Goal: Task Accomplishment & Management: Complete application form

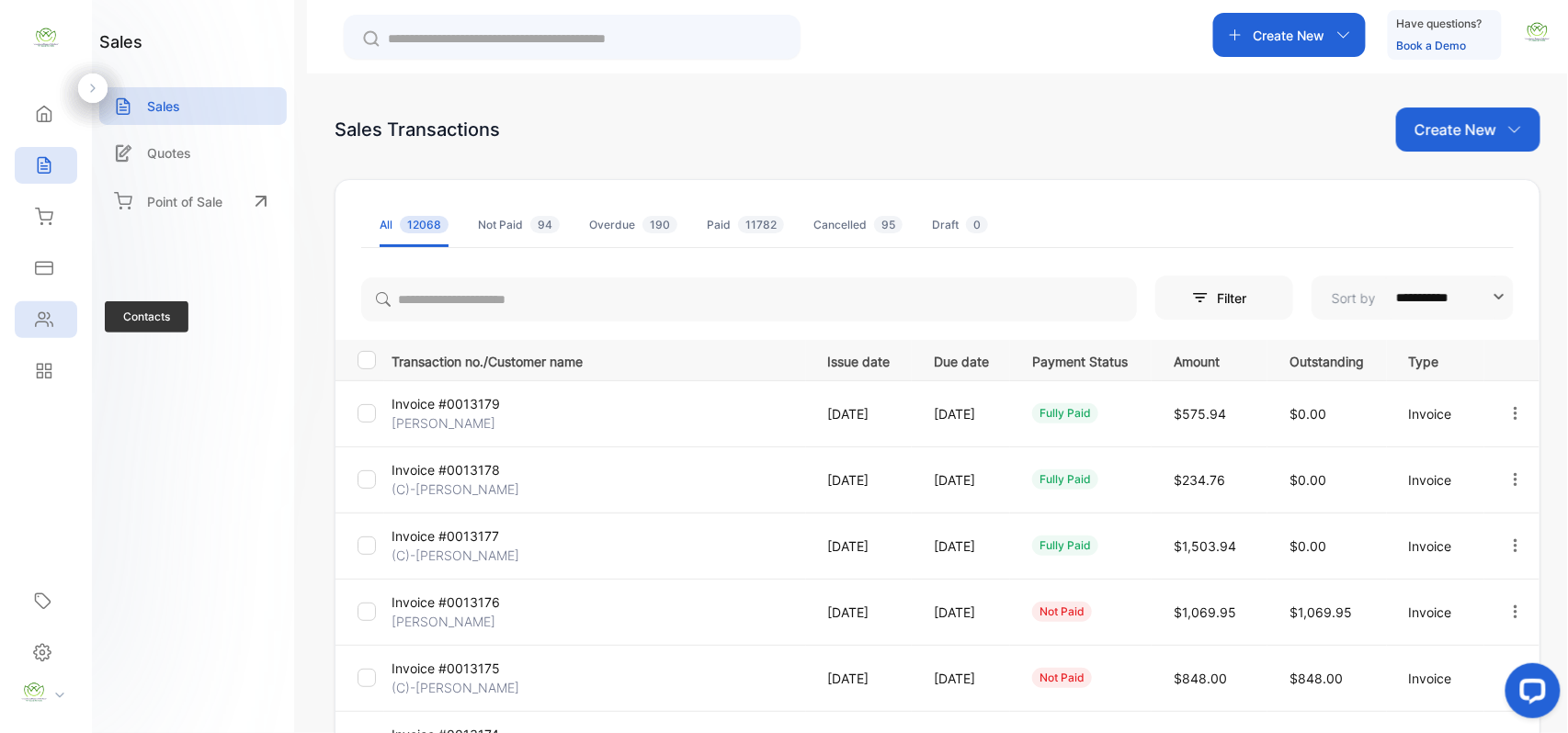
click at [34, 332] on div "Contacts" at bounding box center [45, 320] width 62 height 36
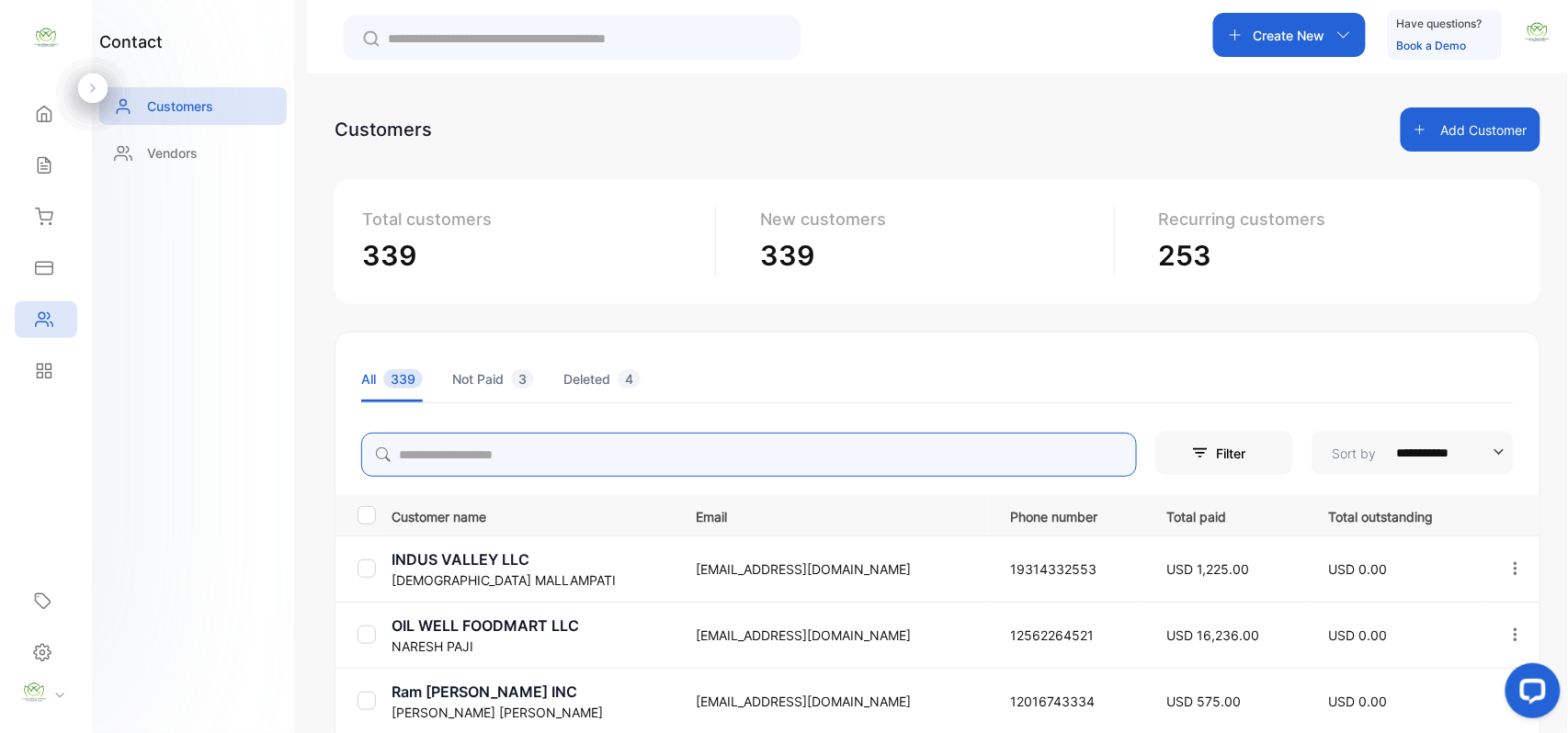
click at [930, 469] on input "search" at bounding box center [749, 455] width 776 height 44
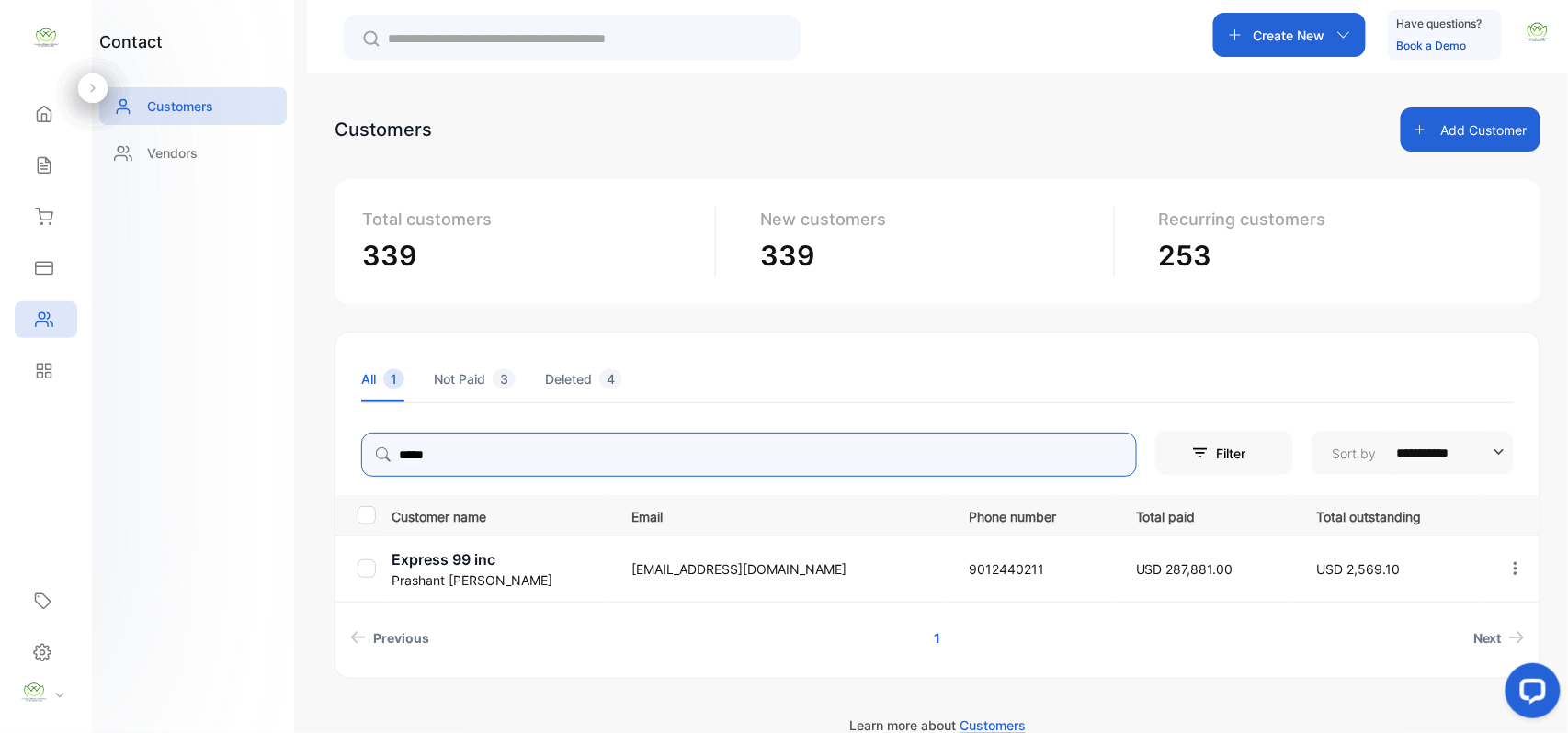
type input "*****"
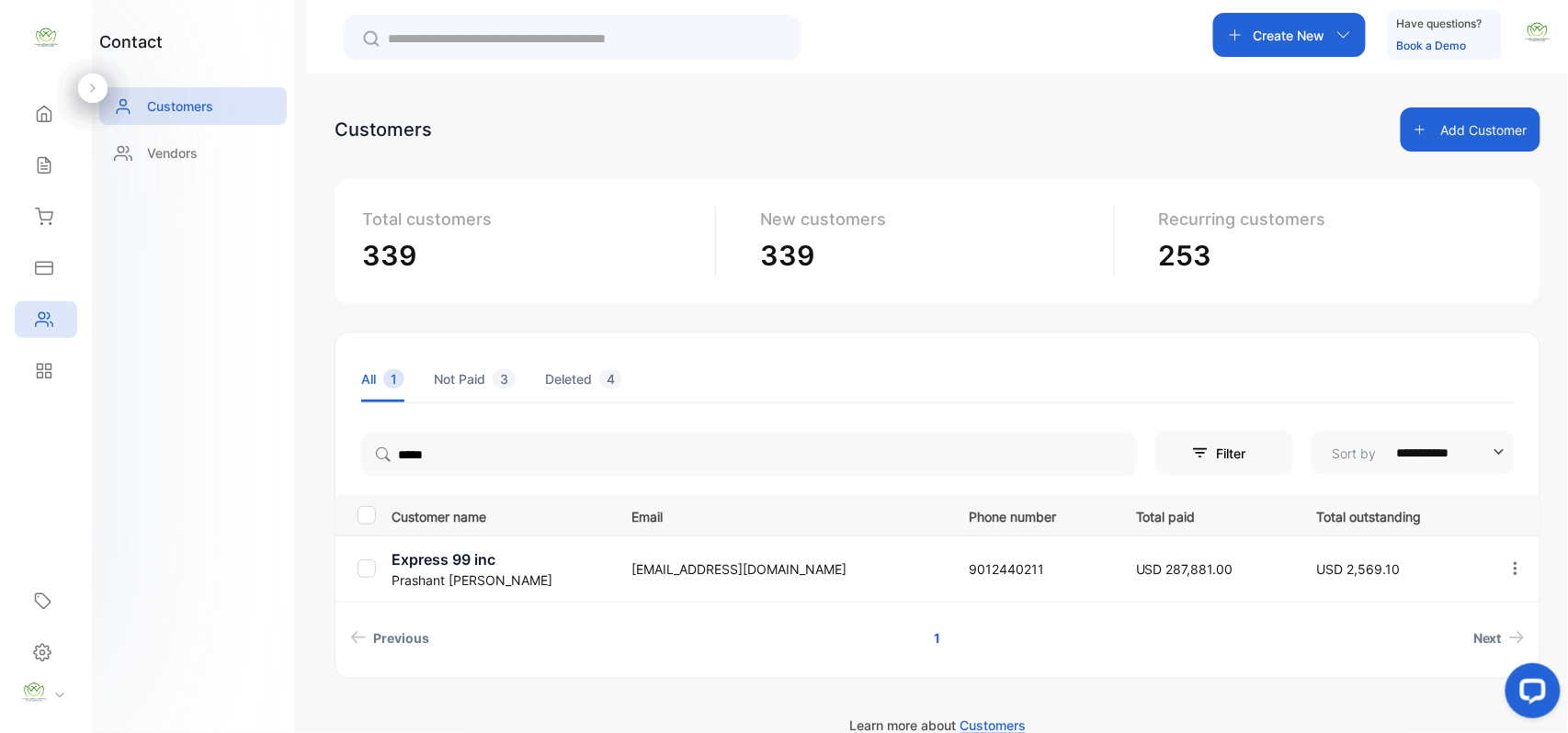
click at [219, 373] on div "contact Customers Vendors" at bounding box center [192, 366] width 202 height 733
click at [461, 567] on p "Express 99 inc" at bounding box center [501, 559] width 218 height 22
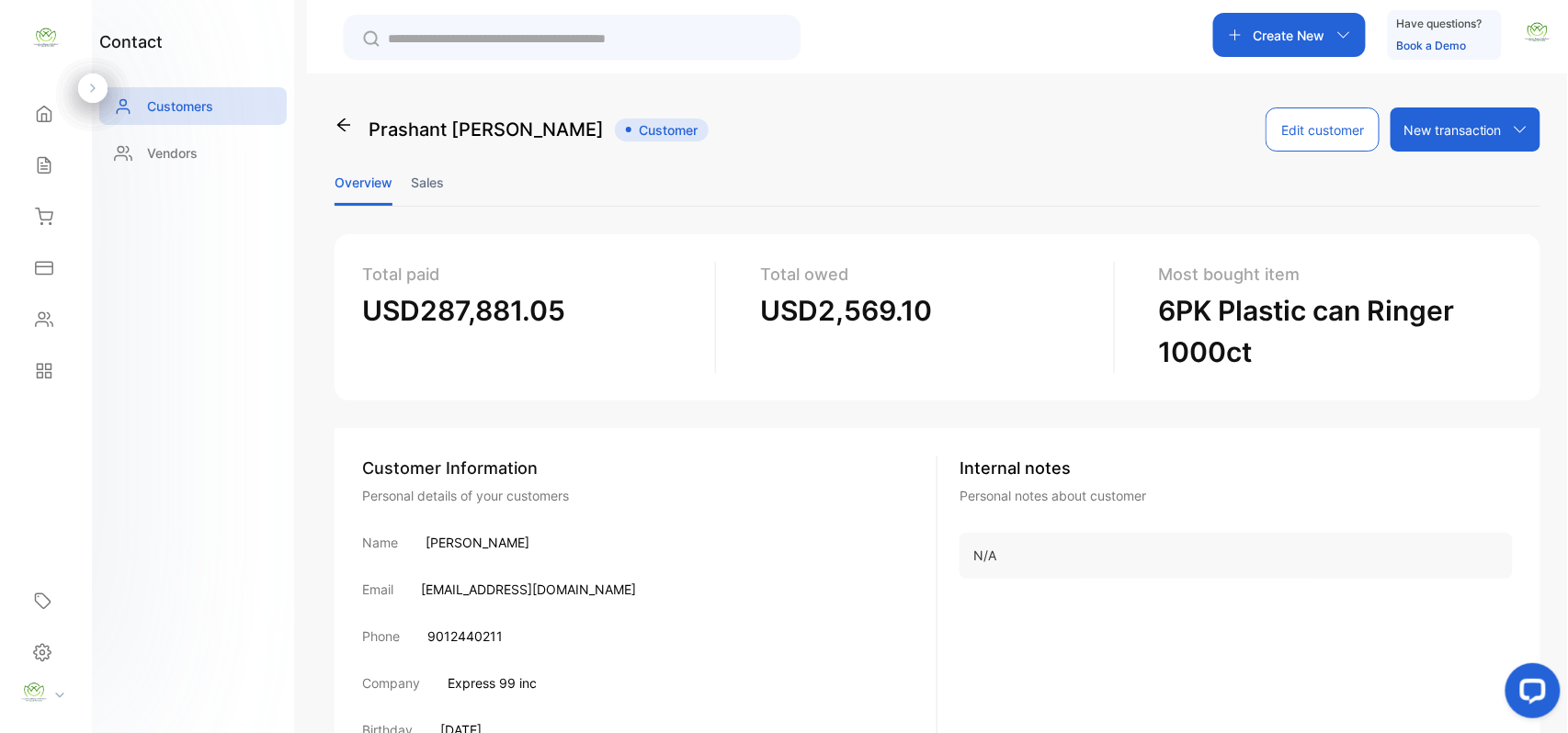
click at [431, 178] on li "Sales" at bounding box center [427, 182] width 34 height 47
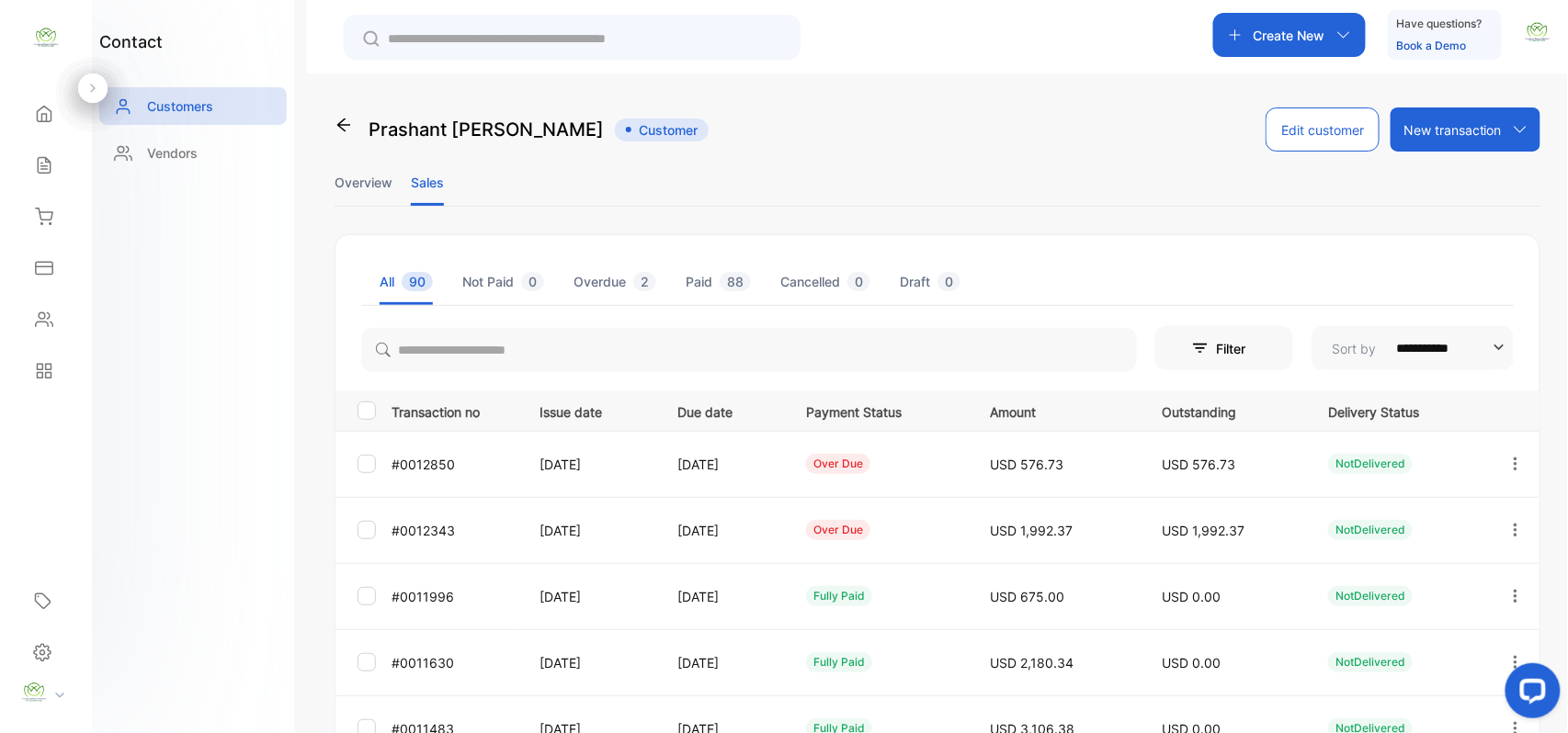
click at [1508, 464] on icon "button" at bounding box center [1515, 463] width 16 height 16
click at [1401, 522] on div "View" at bounding box center [1433, 520] width 207 height 36
click at [34, 320] on div "Contacts" at bounding box center [41, 320] width 24 height 18
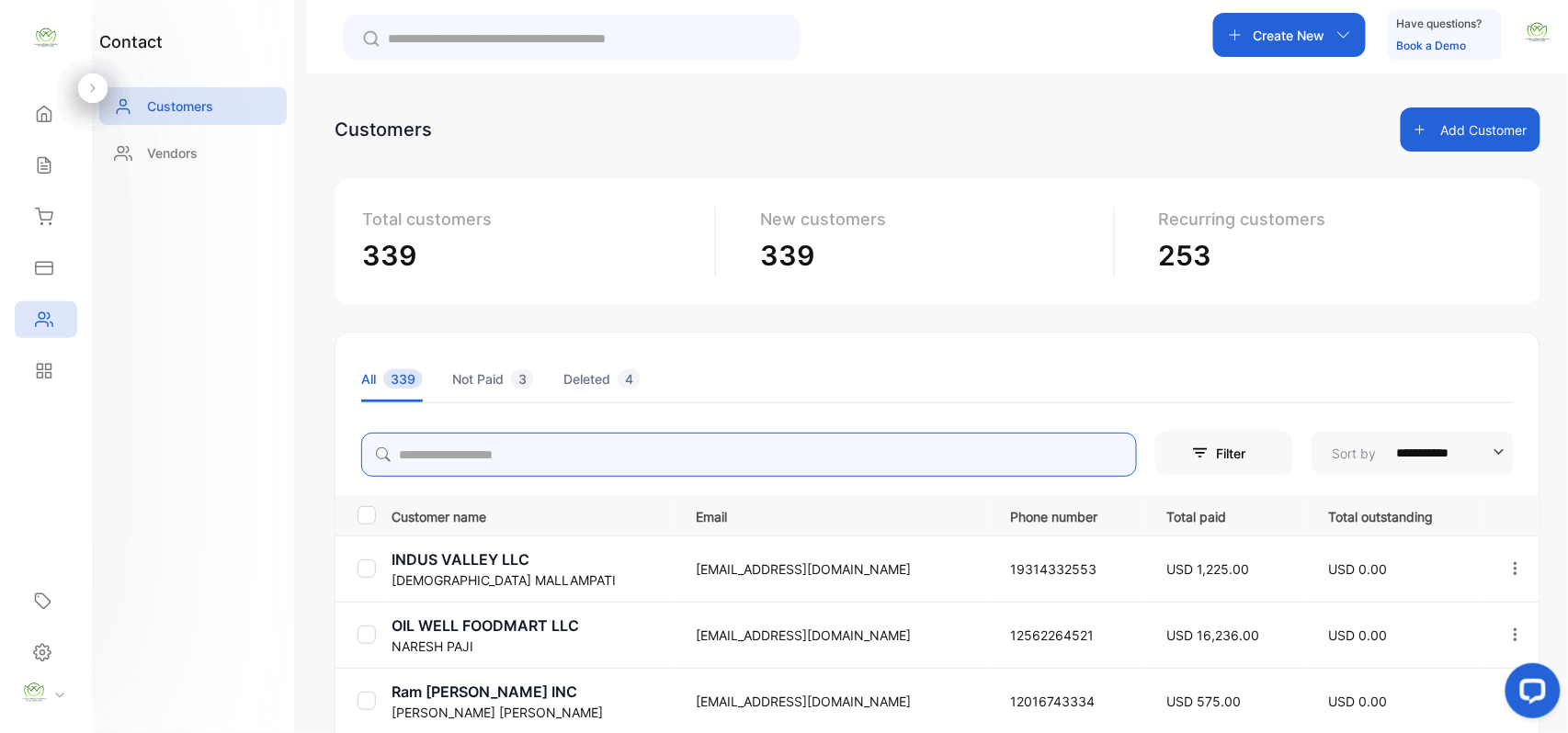
click at [504, 461] on input "search" at bounding box center [749, 455] width 776 height 44
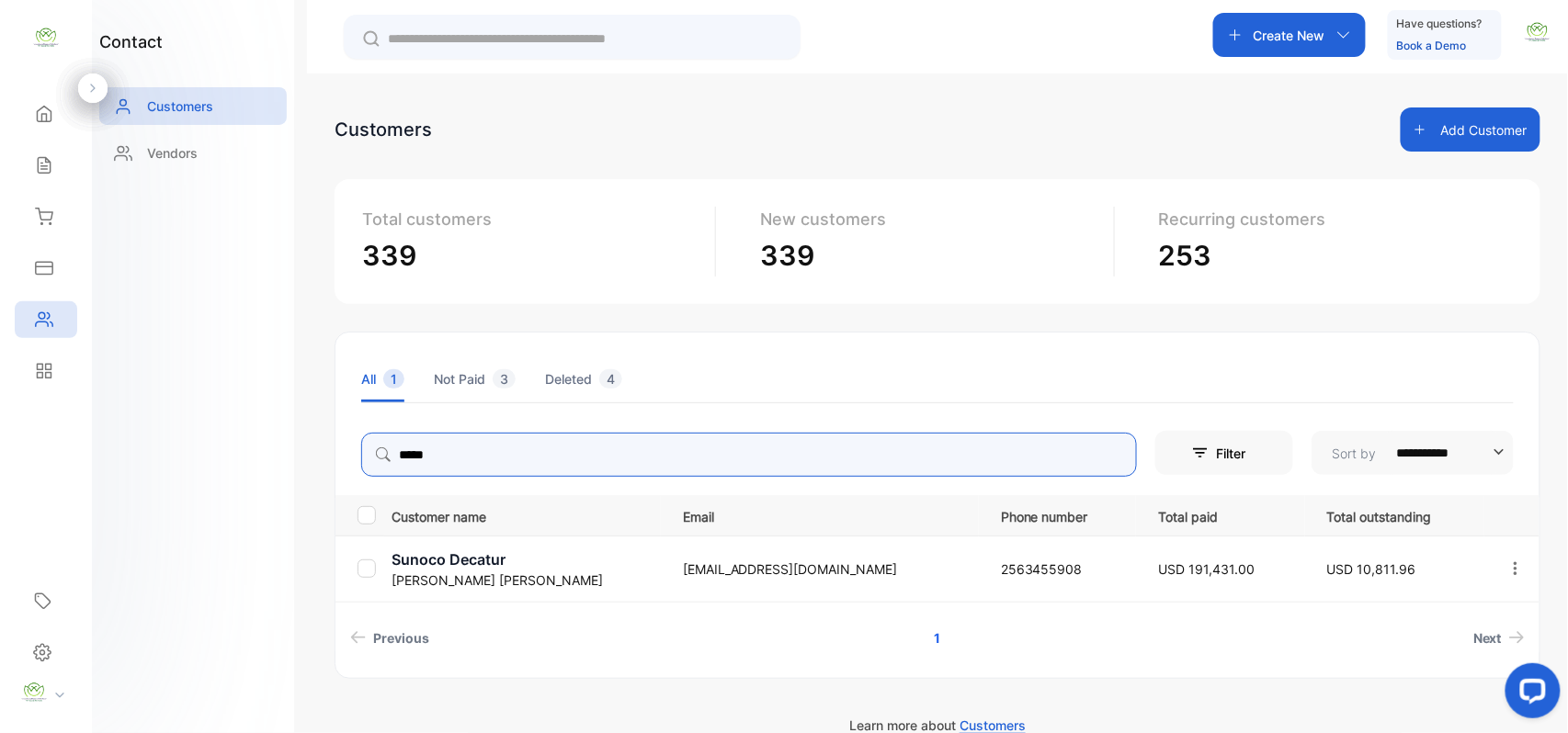
type input "*****"
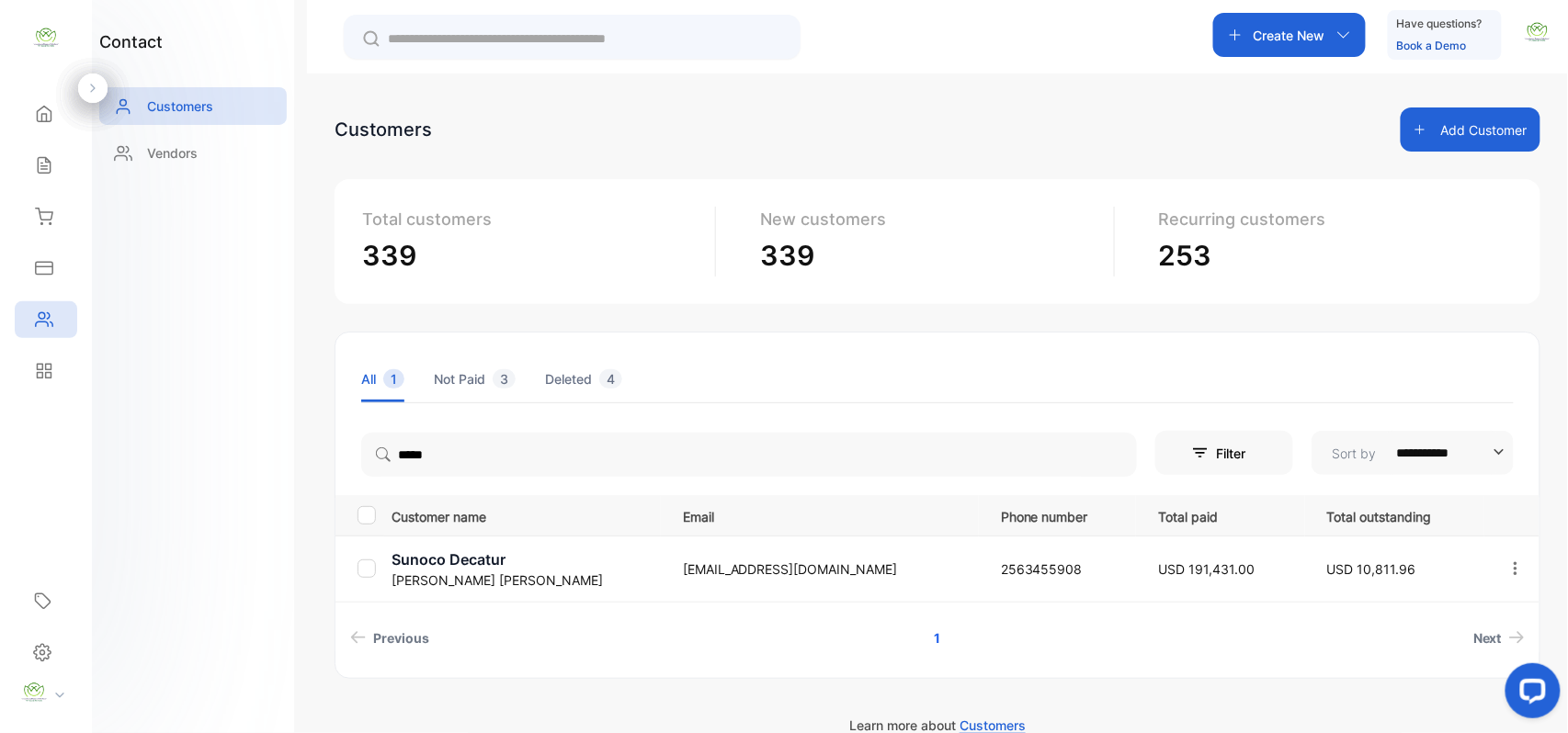
click at [237, 427] on div "contact Customers Vendors" at bounding box center [192, 366] width 202 height 733
click at [446, 561] on p "Sunoco Decatur" at bounding box center [526, 559] width 268 height 22
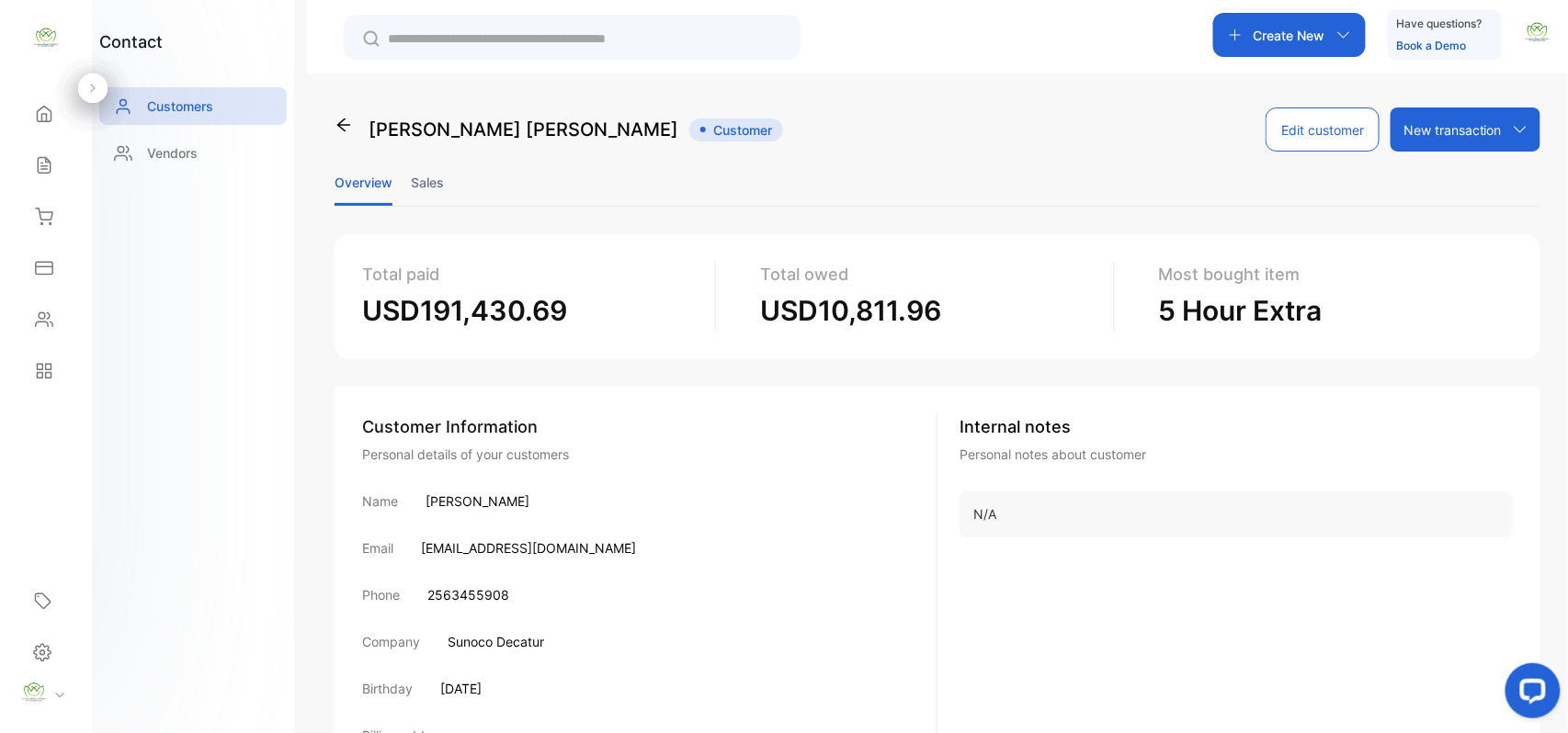
click at [435, 166] on li "Sales" at bounding box center [427, 182] width 34 height 47
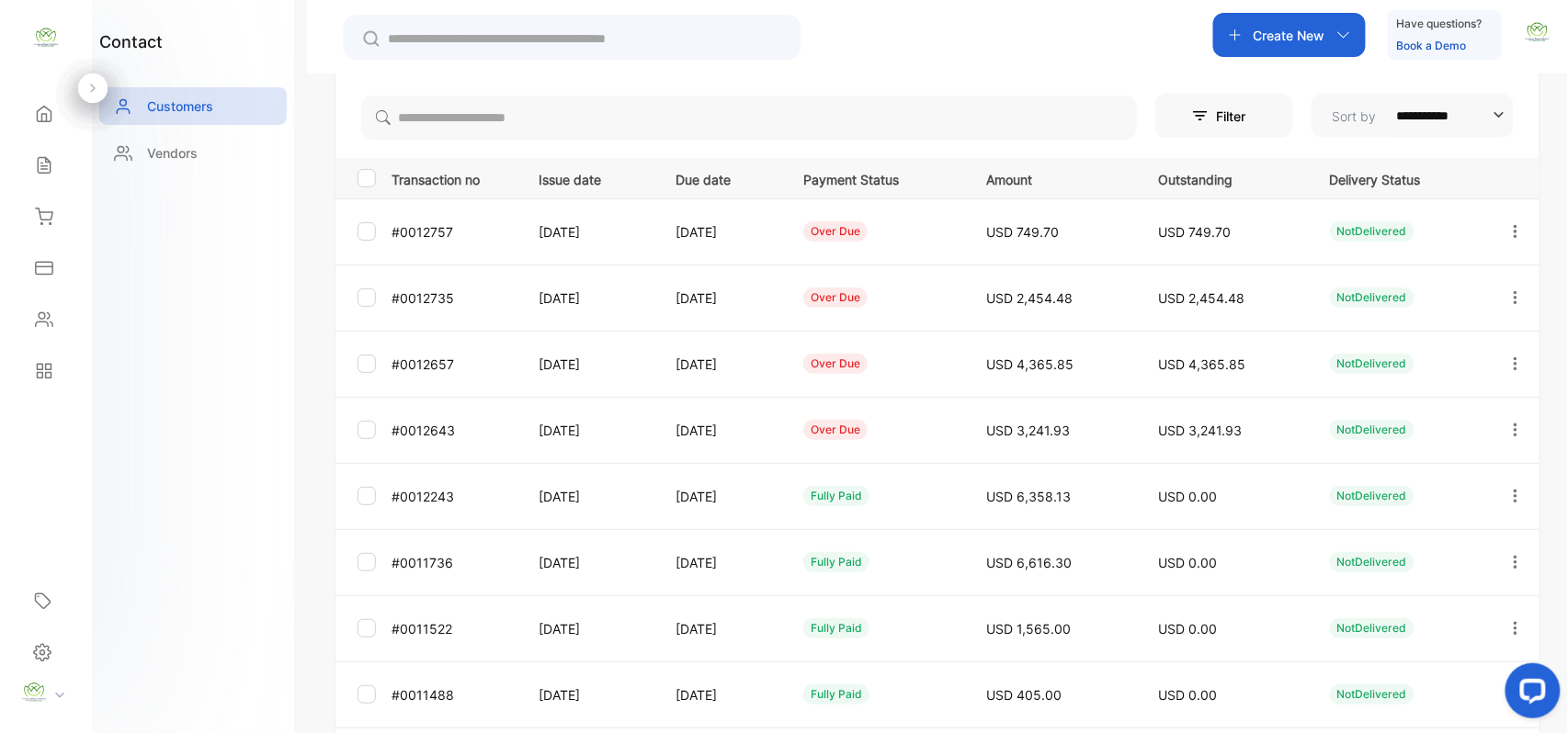
scroll to position [285, 0]
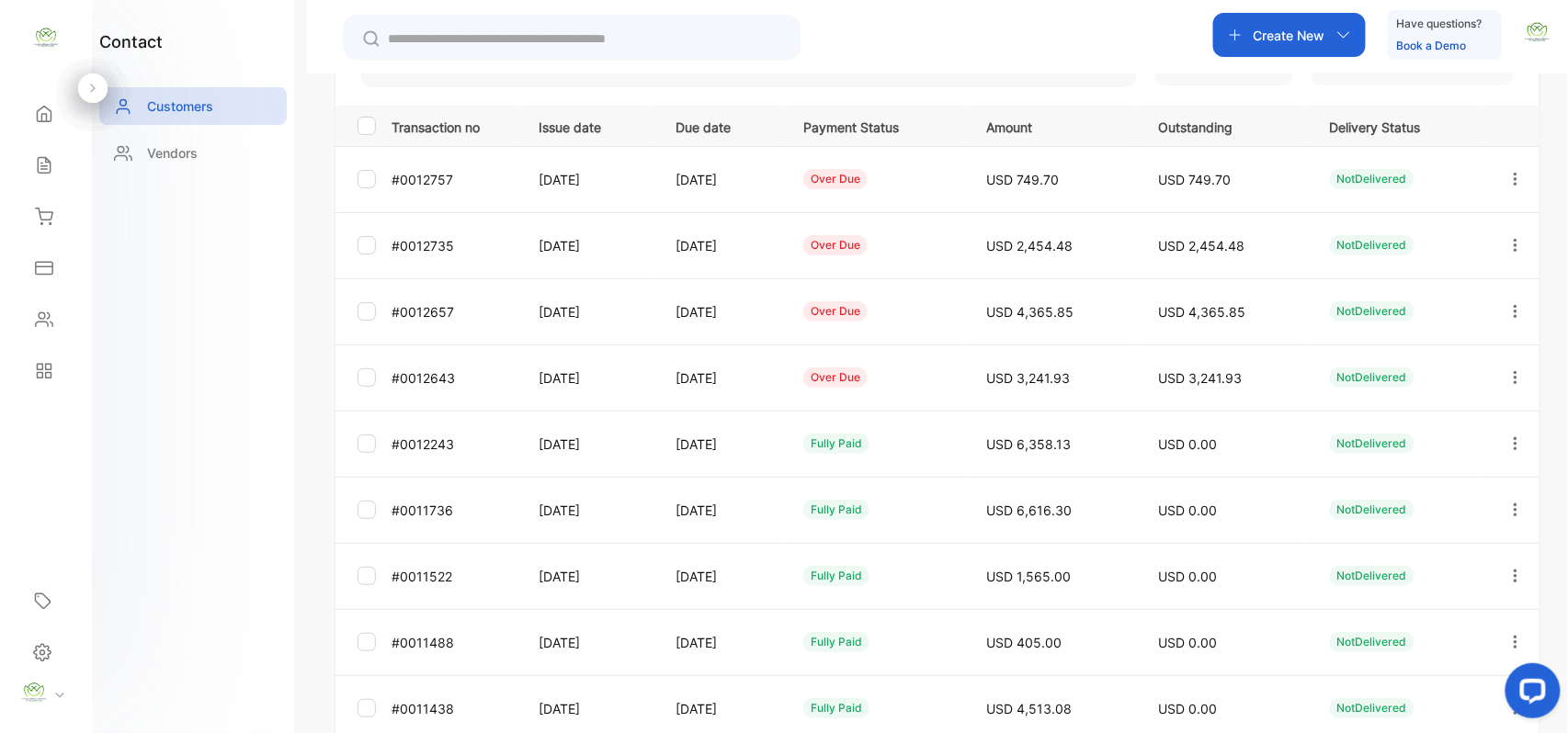
click at [1508, 443] on icon "button" at bounding box center [1515, 443] width 16 height 16
click at [1439, 549] on div "Add payment" at bounding box center [1433, 552] width 207 height 36
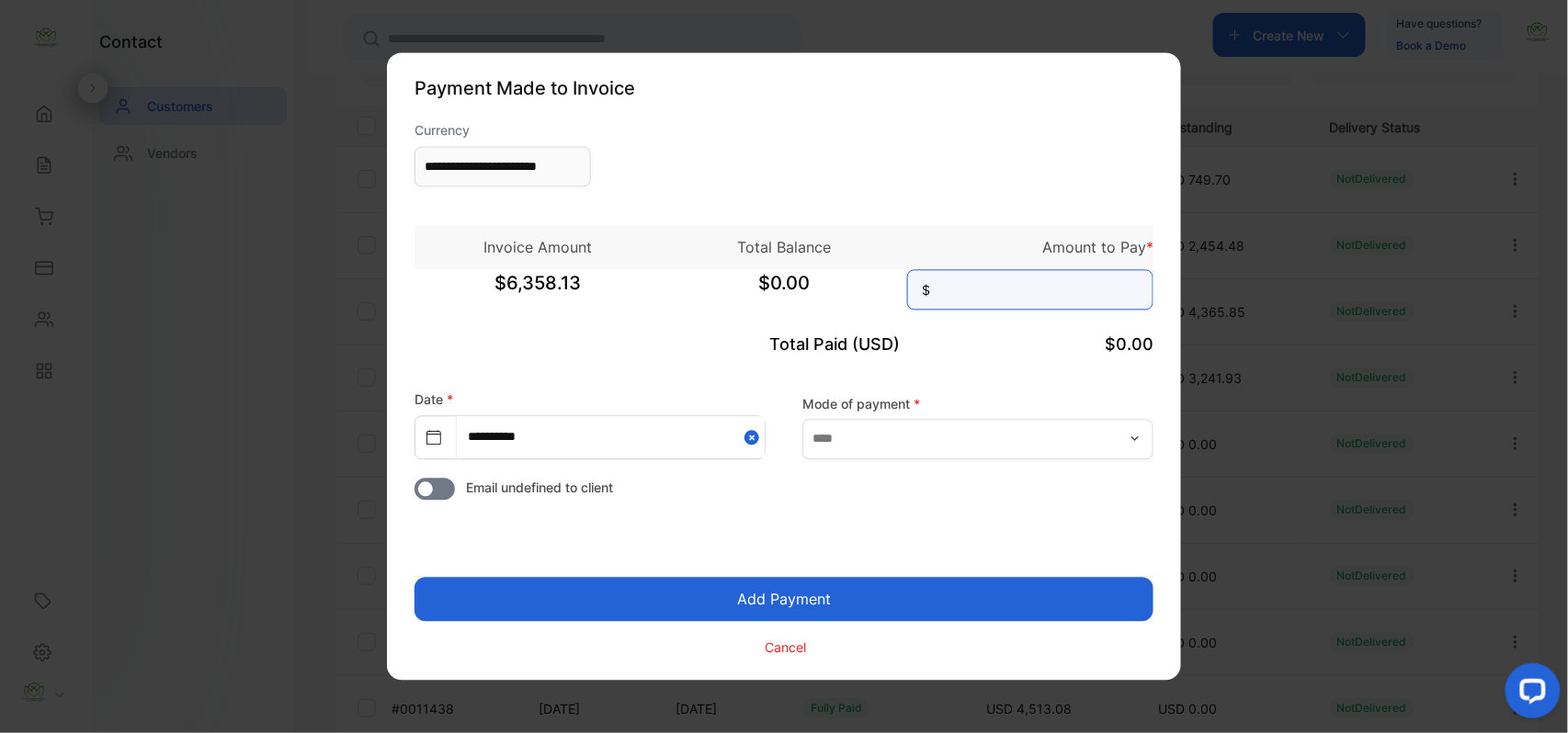
click at [1001, 306] on input at bounding box center [1030, 290] width 246 height 40
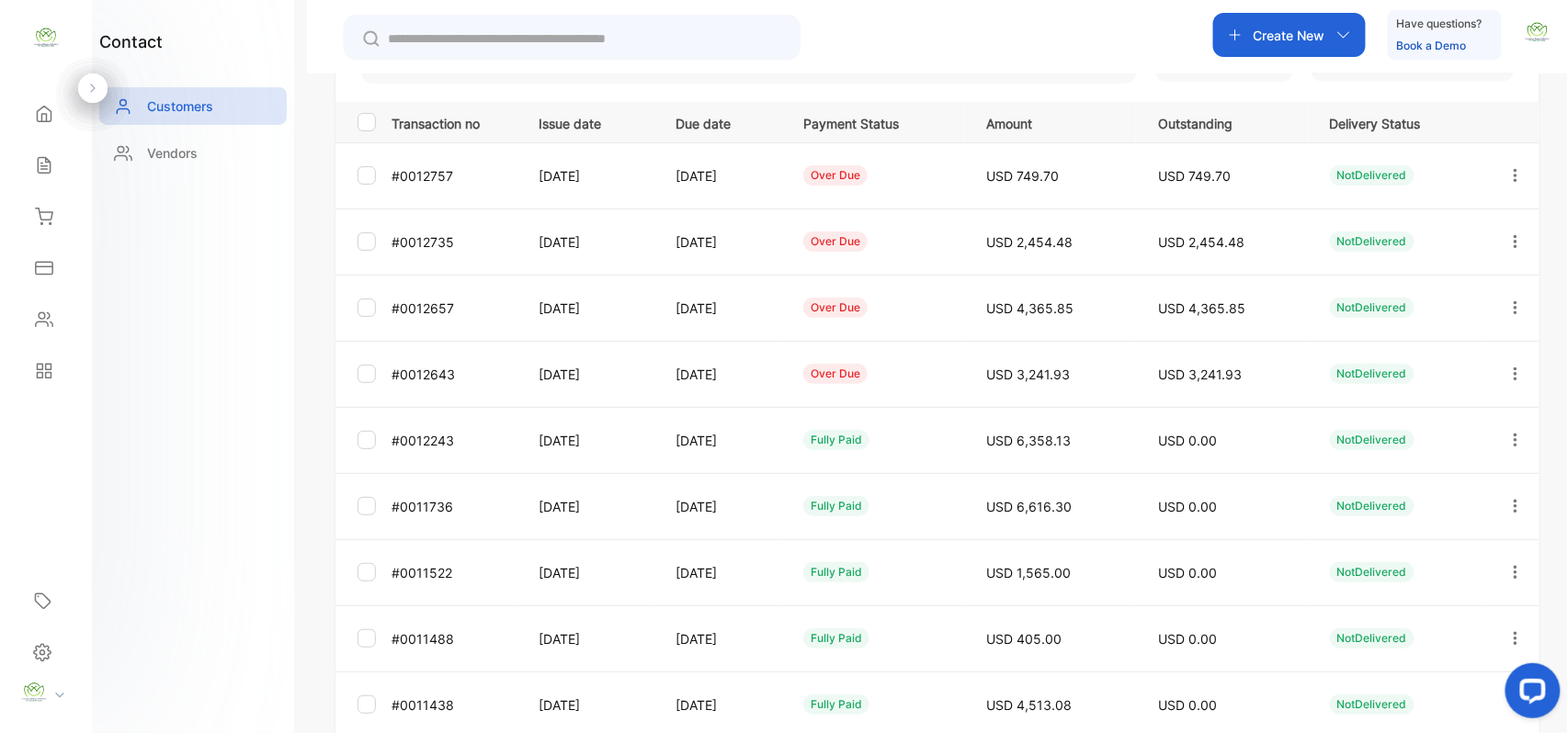
scroll to position [489, 0]
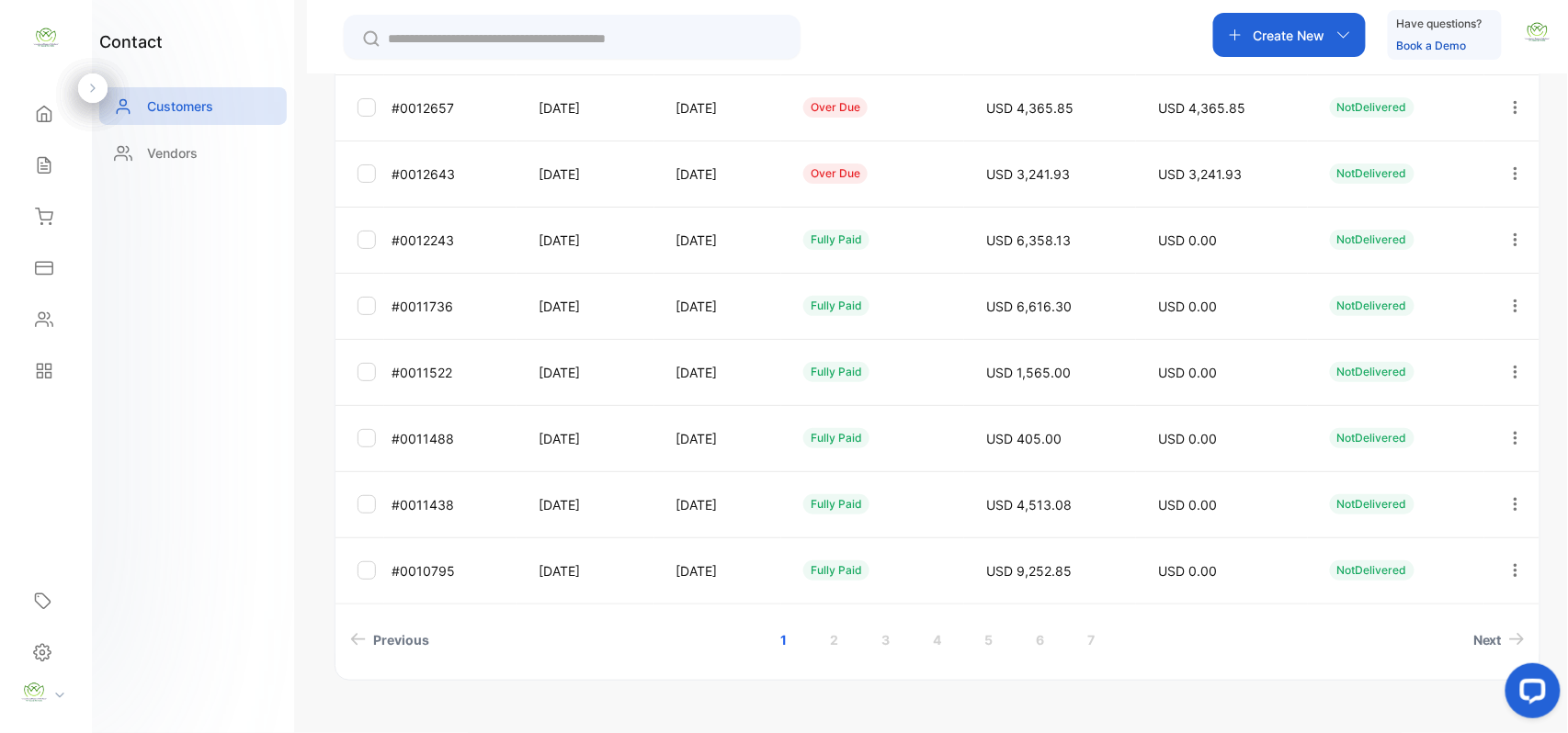
click at [1508, 169] on icon "button" at bounding box center [1515, 173] width 16 height 16
click at [1445, 221] on div "View" at bounding box center [1433, 230] width 207 height 36
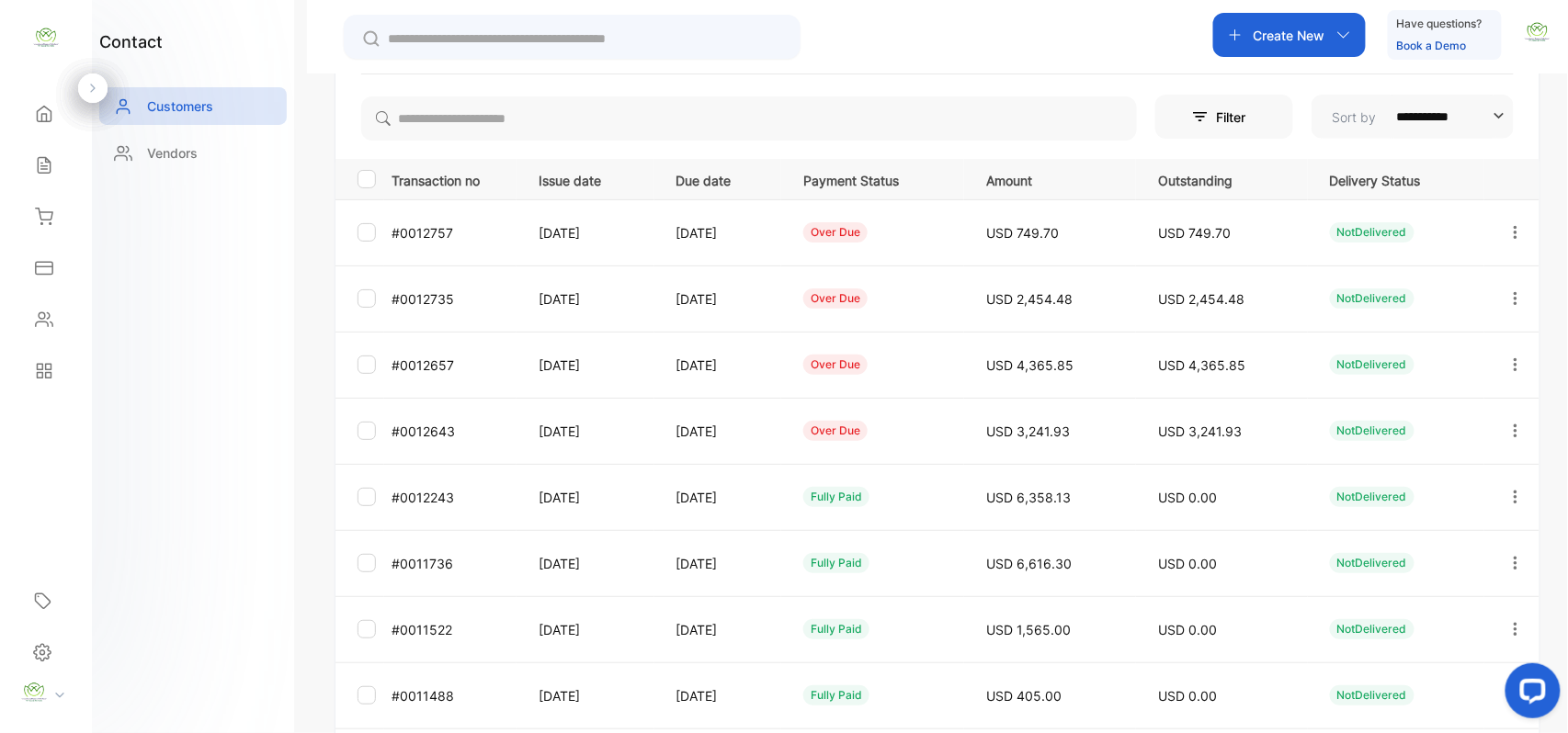
scroll to position [285, 0]
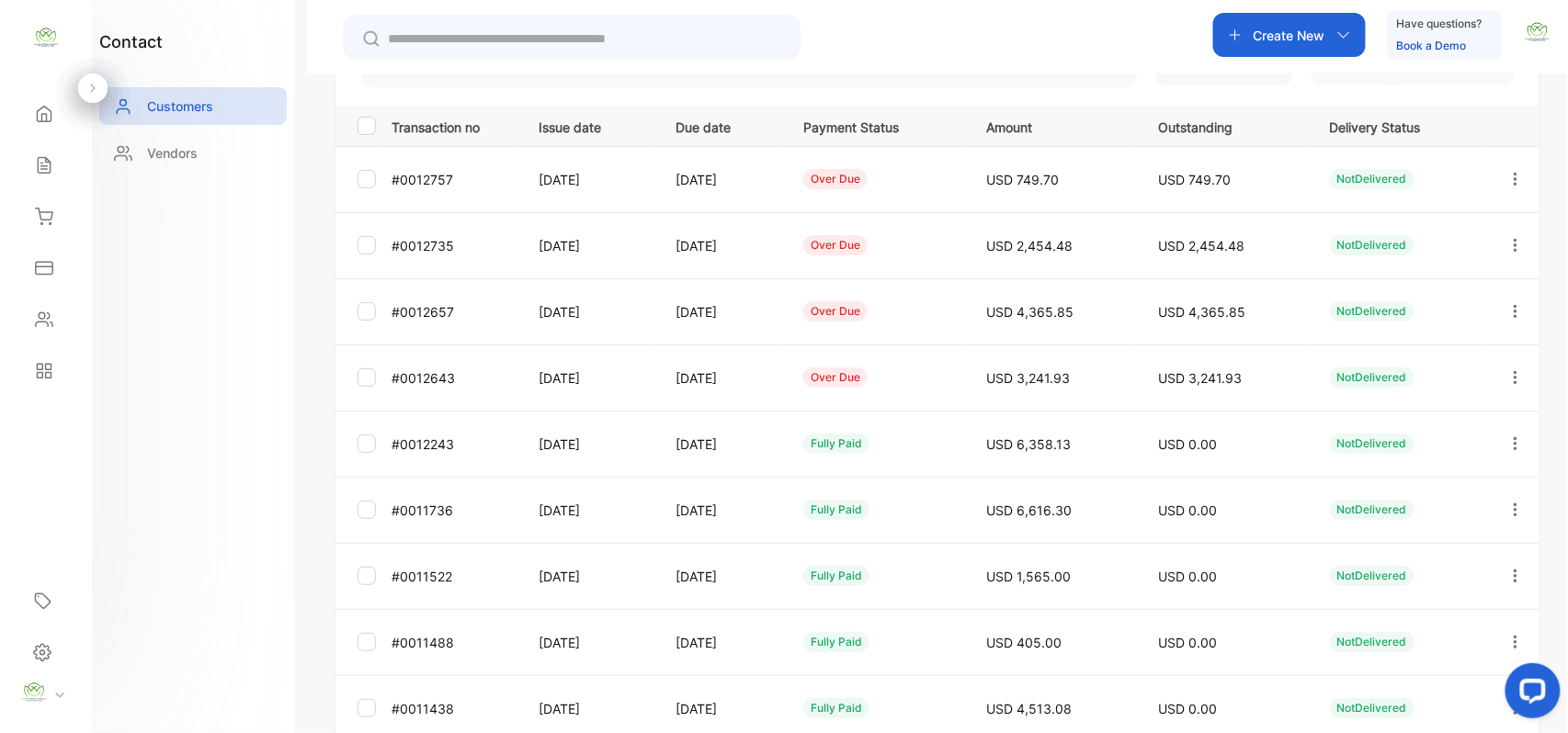
click at [1512, 316] on icon "button" at bounding box center [1515, 311] width 16 height 16
click at [1410, 360] on div "View" at bounding box center [1433, 367] width 207 height 36
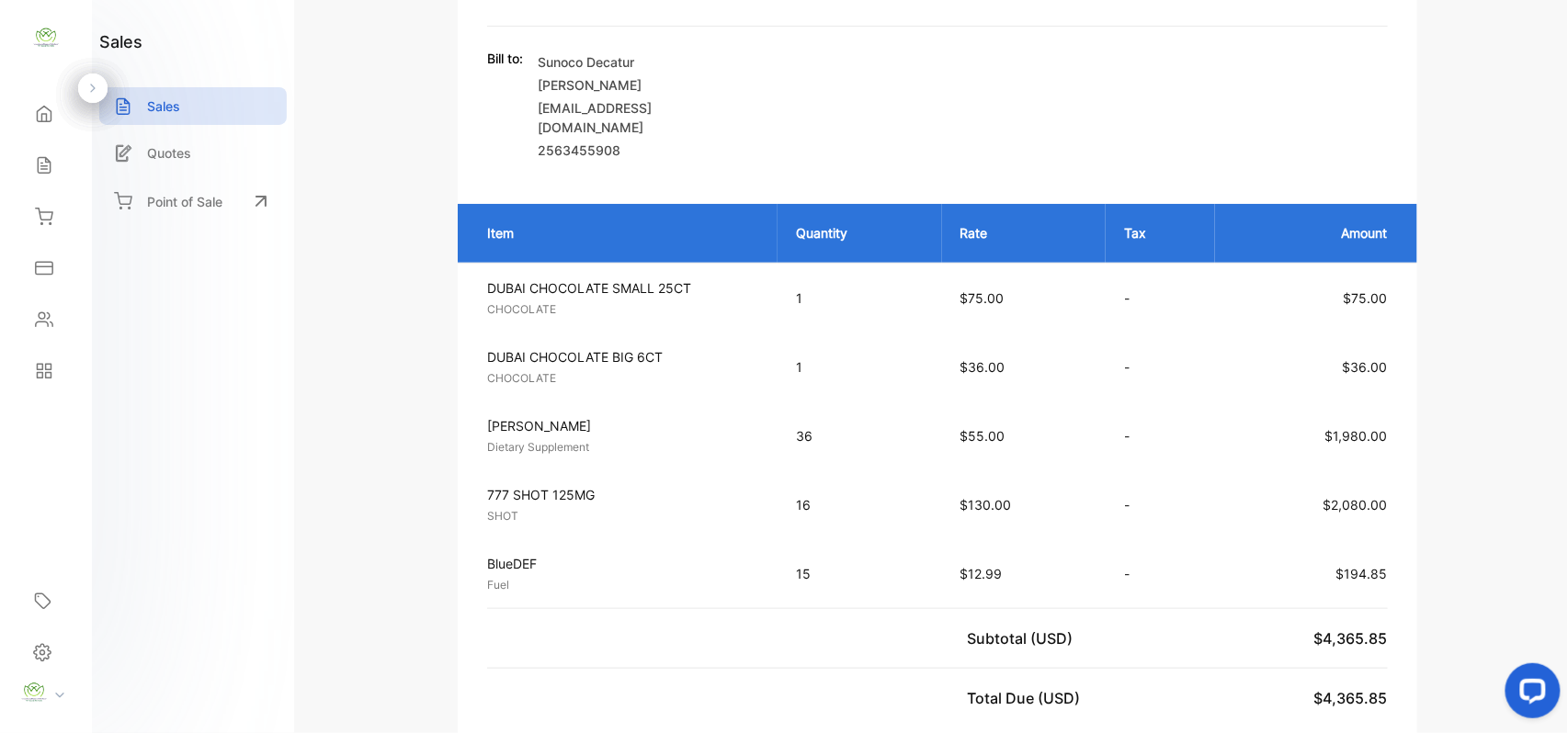
scroll to position [174, 0]
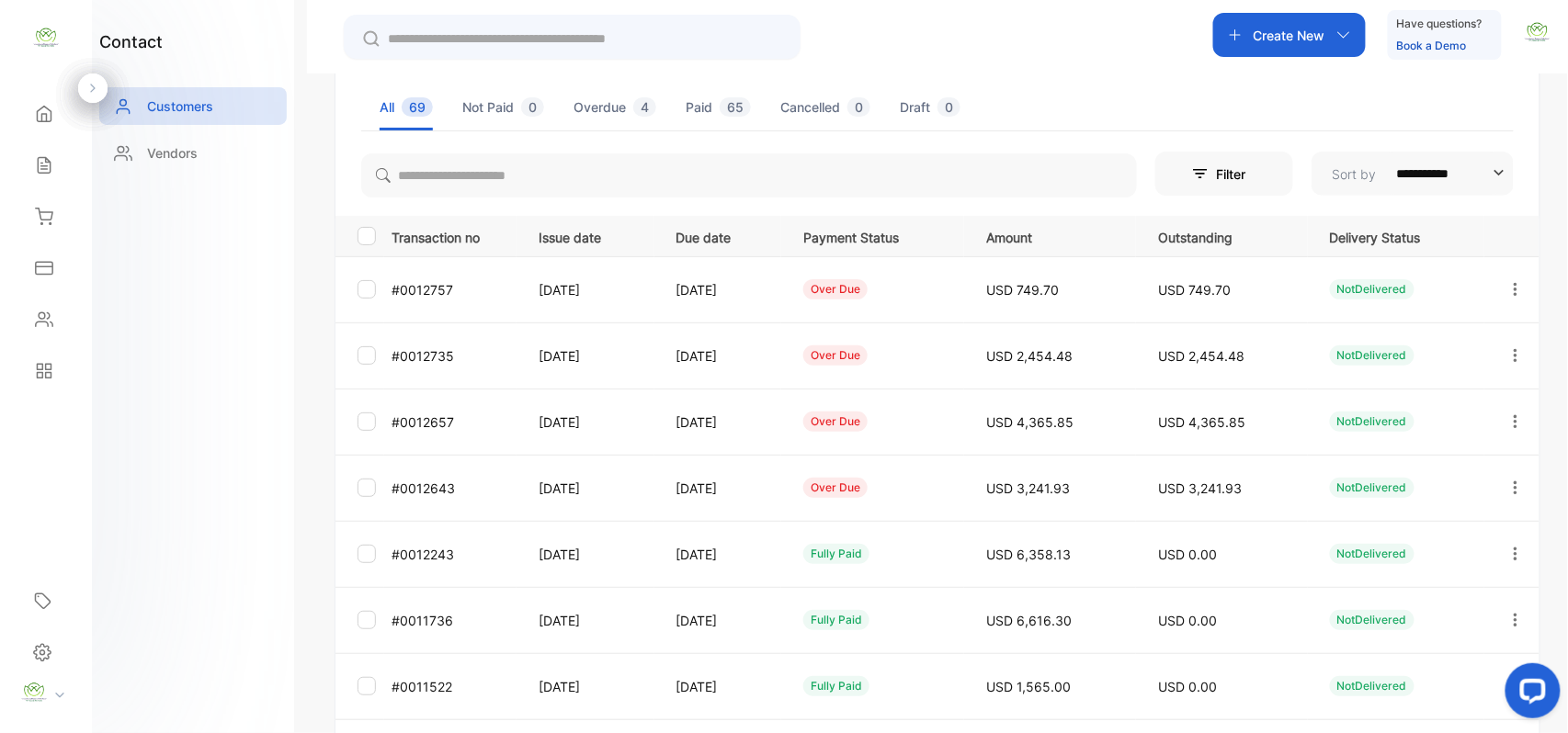
click at [1515, 354] on icon "button" at bounding box center [1515, 355] width 16 height 16
click at [1405, 405] on div "View" at bounding box center [1433, 411] width 207 height 36
click at [1508, 278] on button "button" at bounding box center [1515, 289] width 16 height 44
click at [1468, 338] on div "View" at bounding box center [1433, 345] width 207 height 36
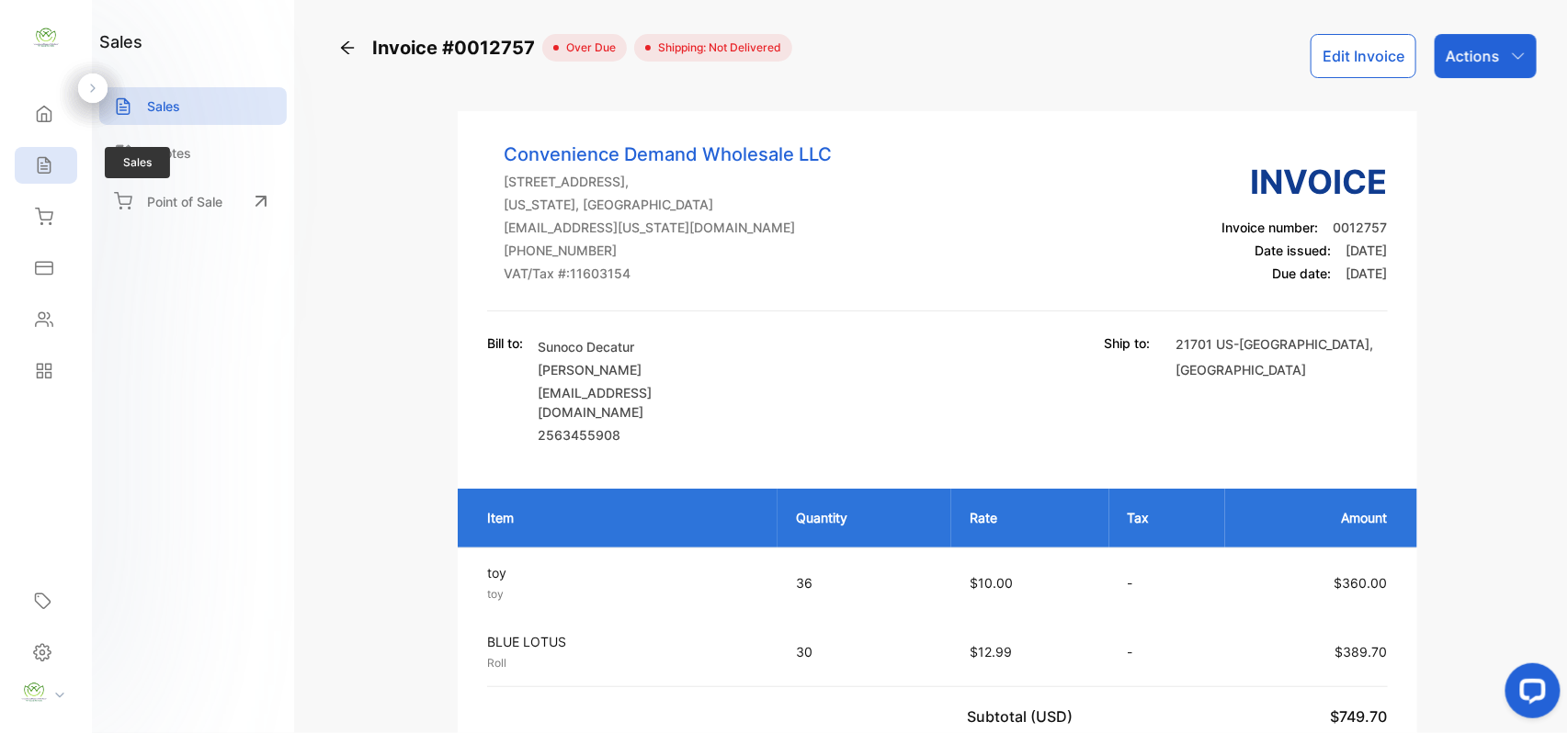
click at [42, 169] on icon at bounding box center [43, 165] width 18 height 18
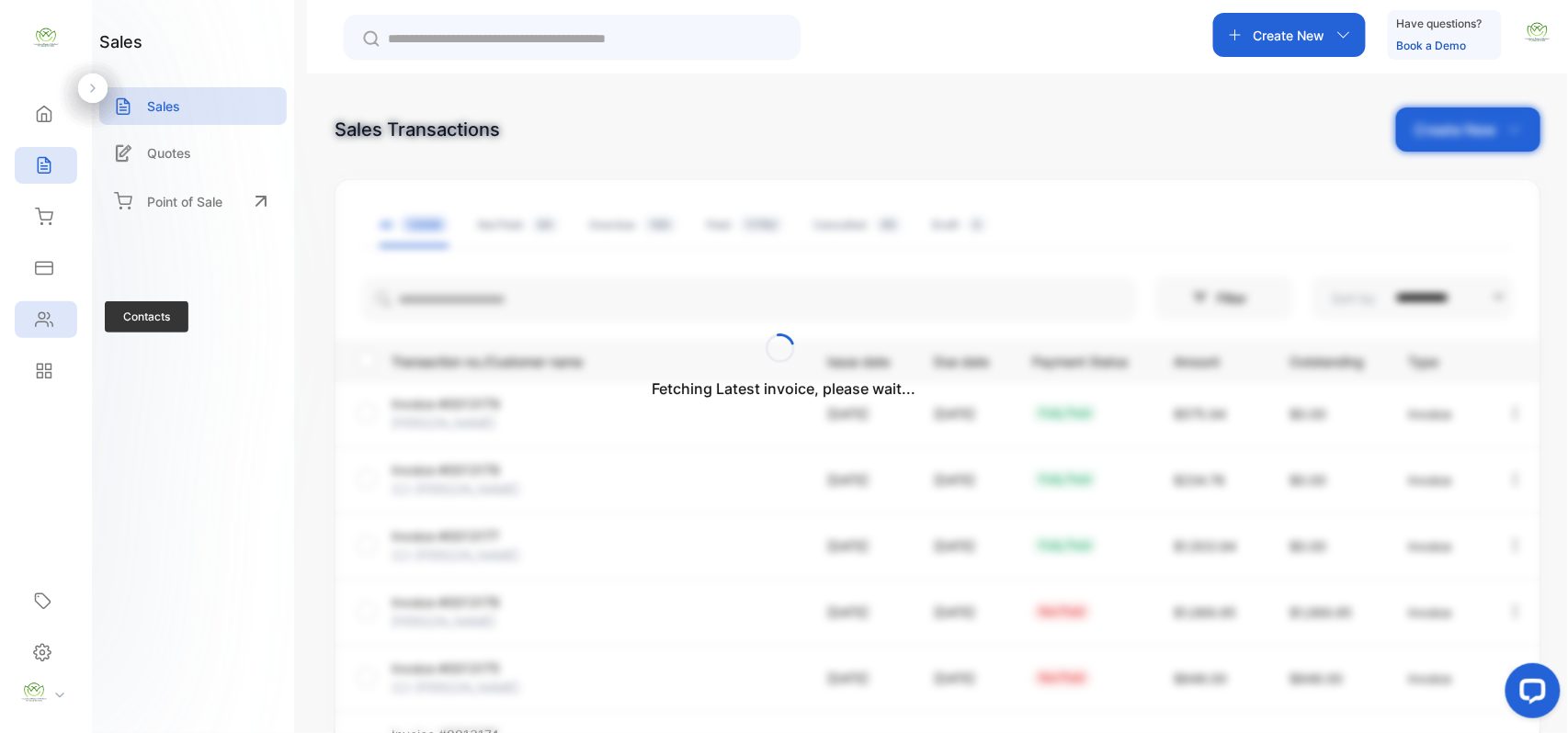
click at [54, 316] on div "Contacts" at bounding box center [45, 320] width 62 height 36
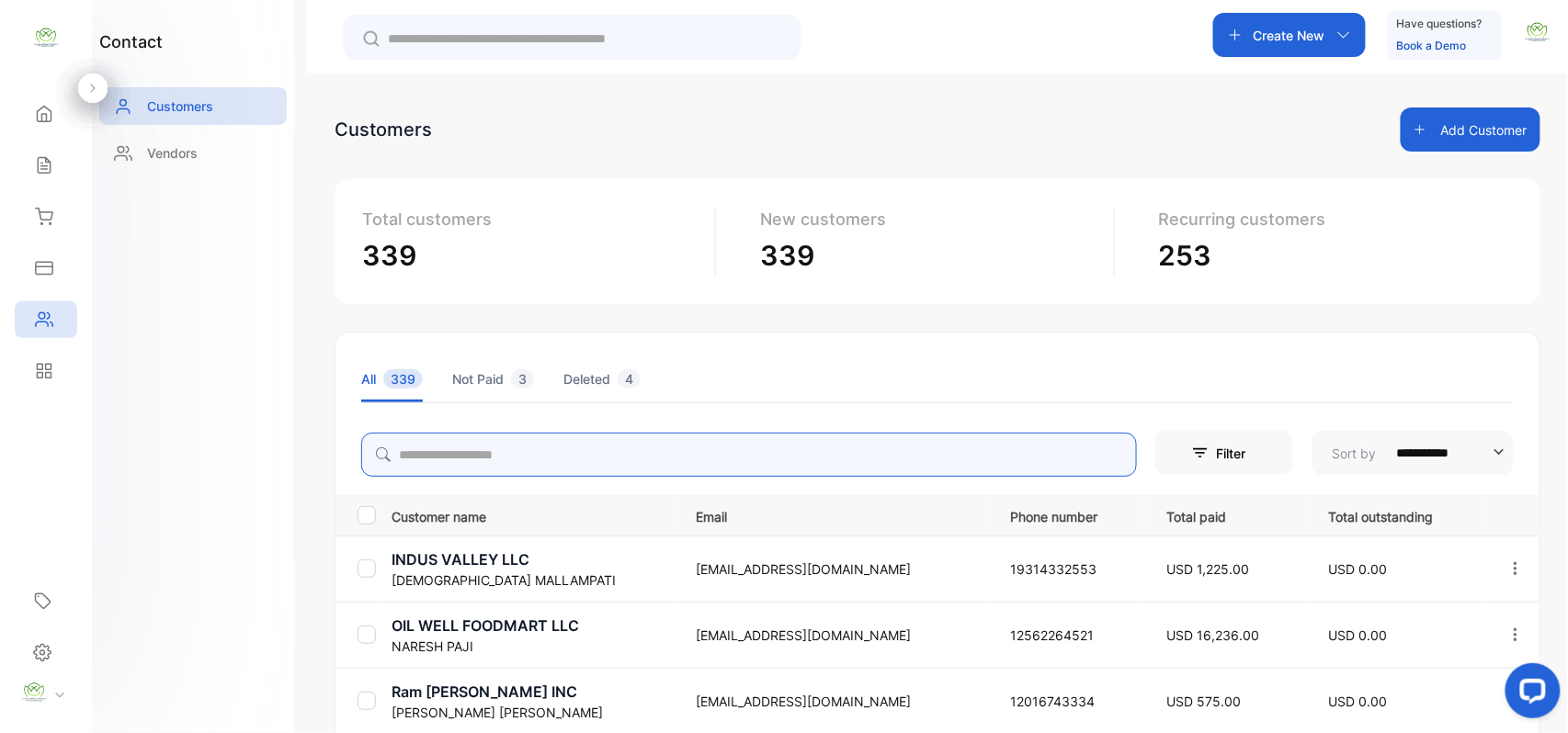
click at [549, 454] on input "search" at bounding box center [749, 455] width 776 height 44
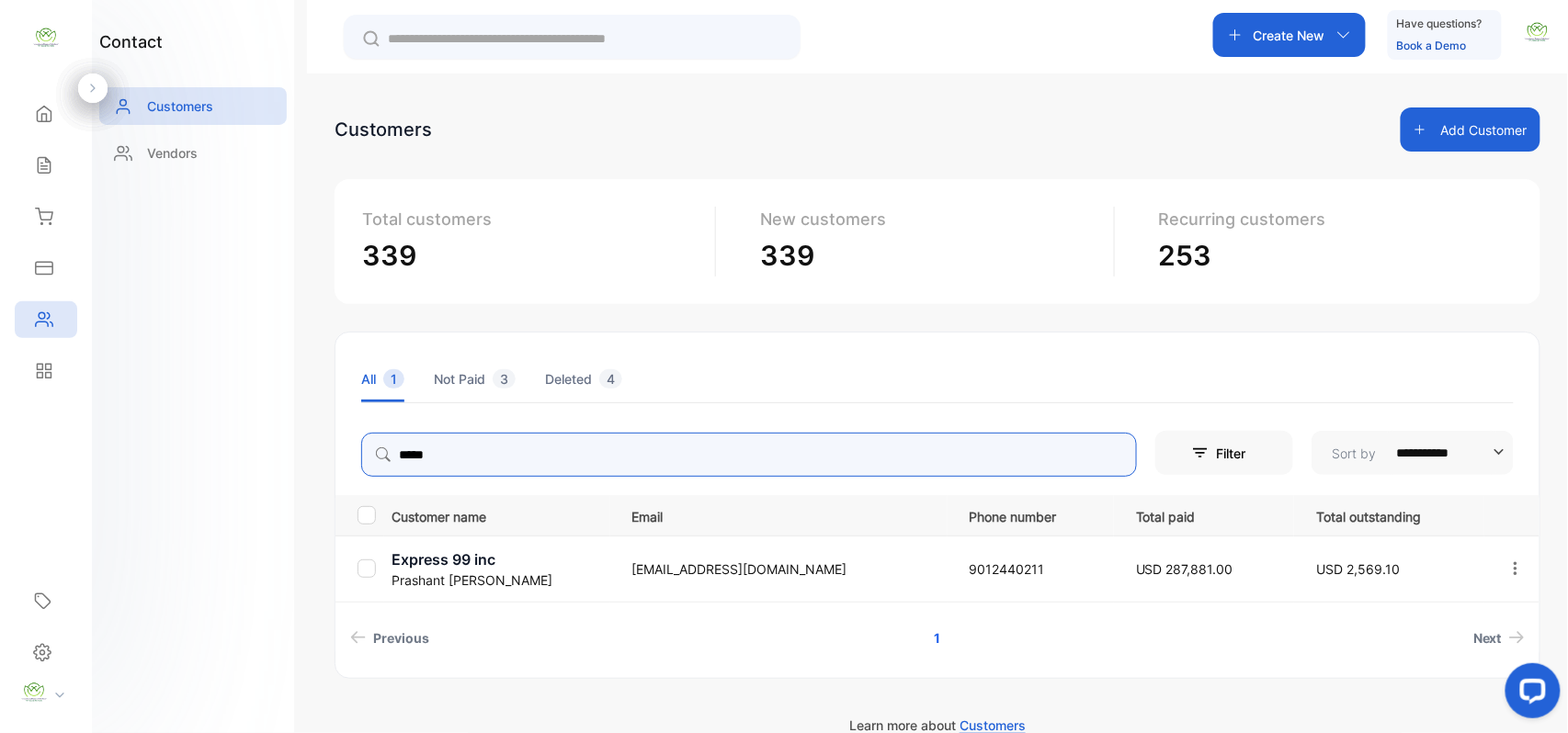
type input "*****"
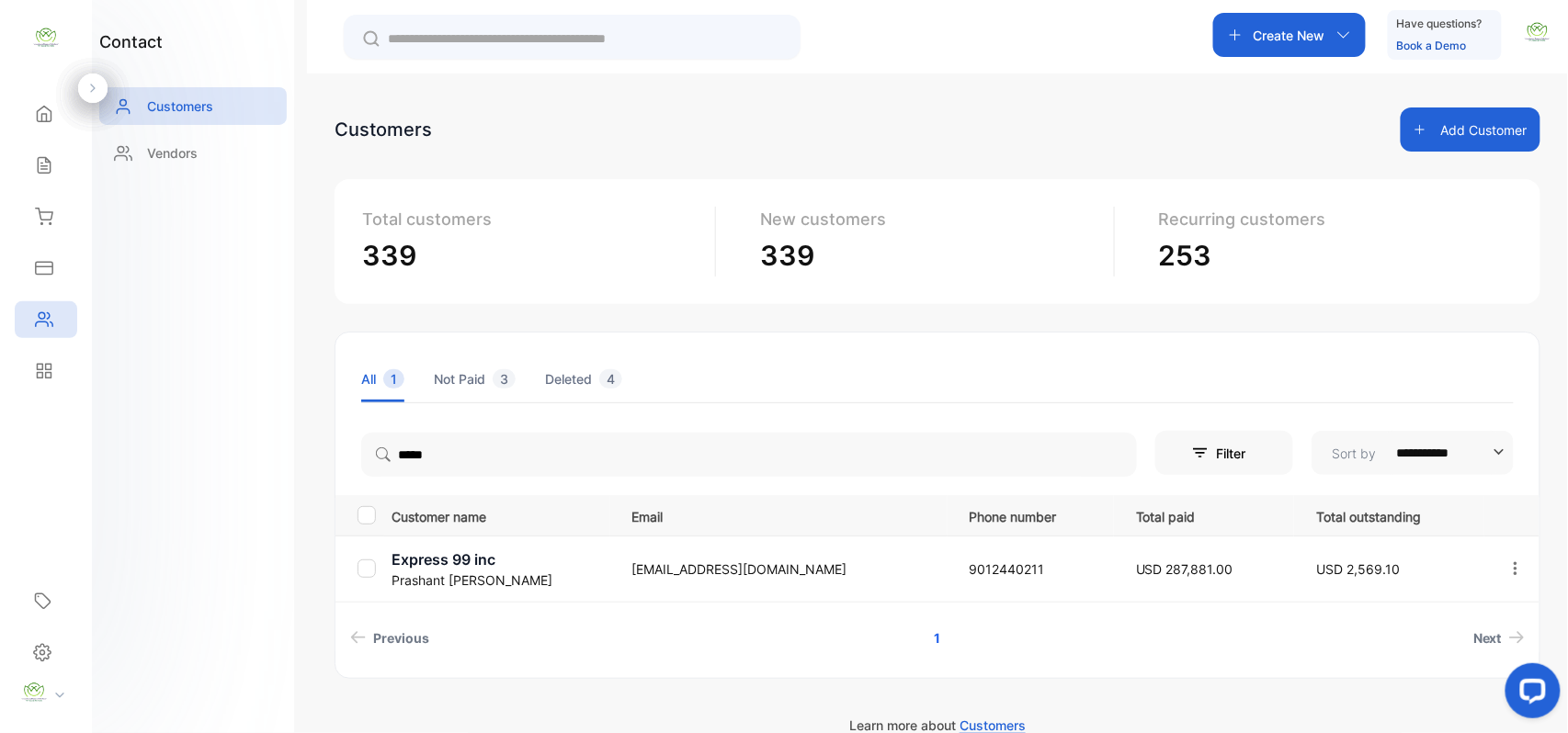
click at [406, 561] on p "Express 99 inc" at bounding box center [501, 559] width 218 height 22
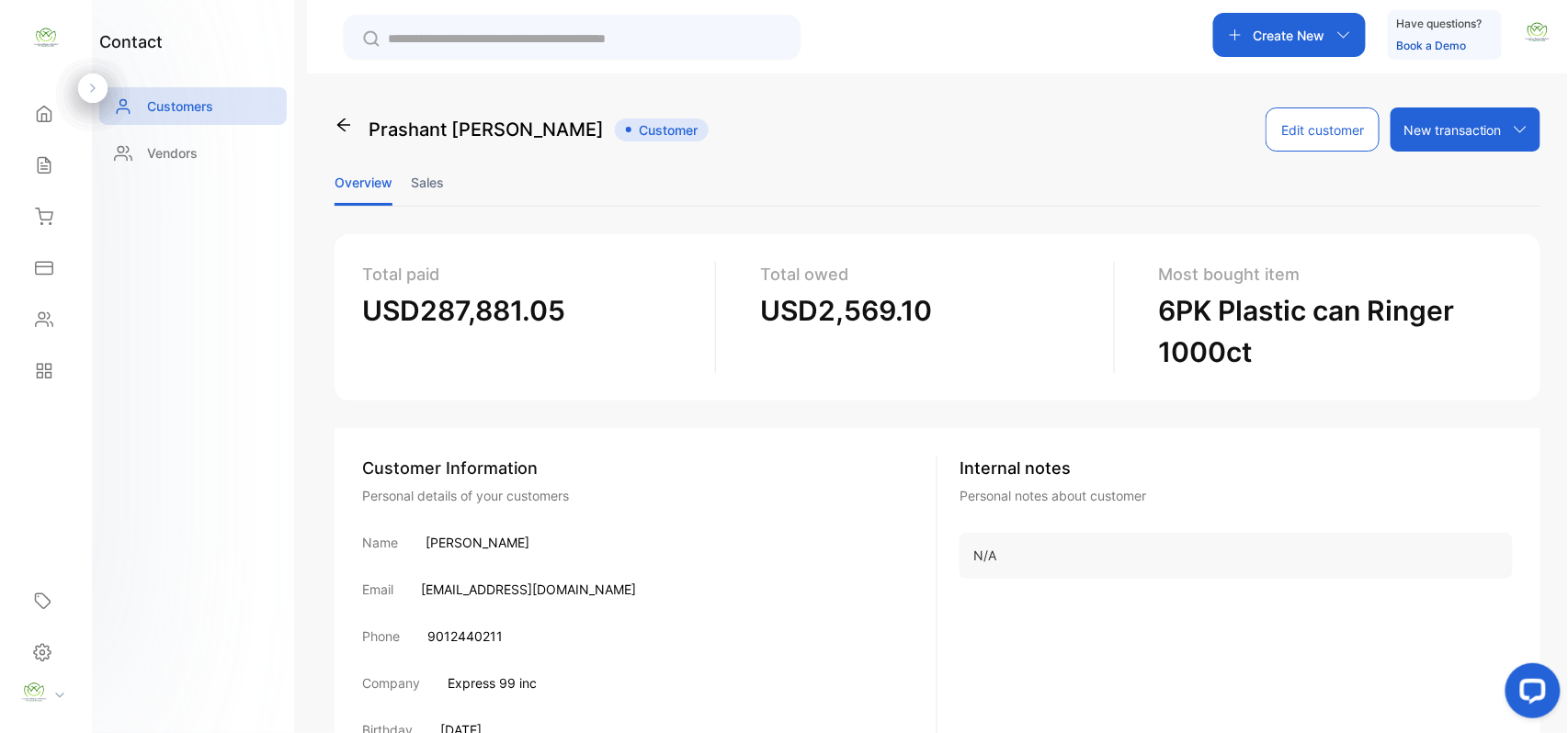
click at [427, 174] on li "Sales" at bounding box center [427, 182] width 34 height 47
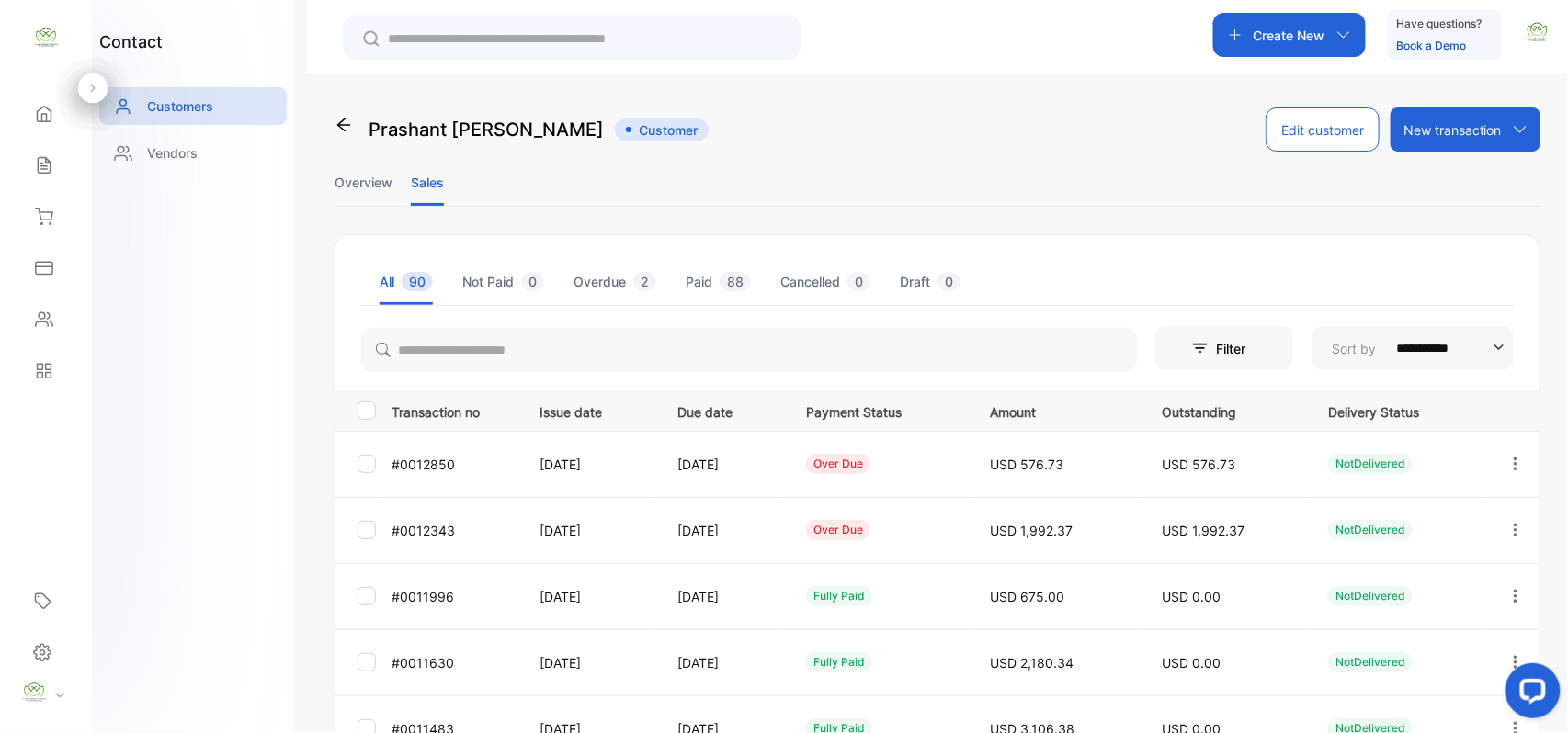
click at [359, 180] on li "Overview" at bounding box center [364, 182] width 58 height 47
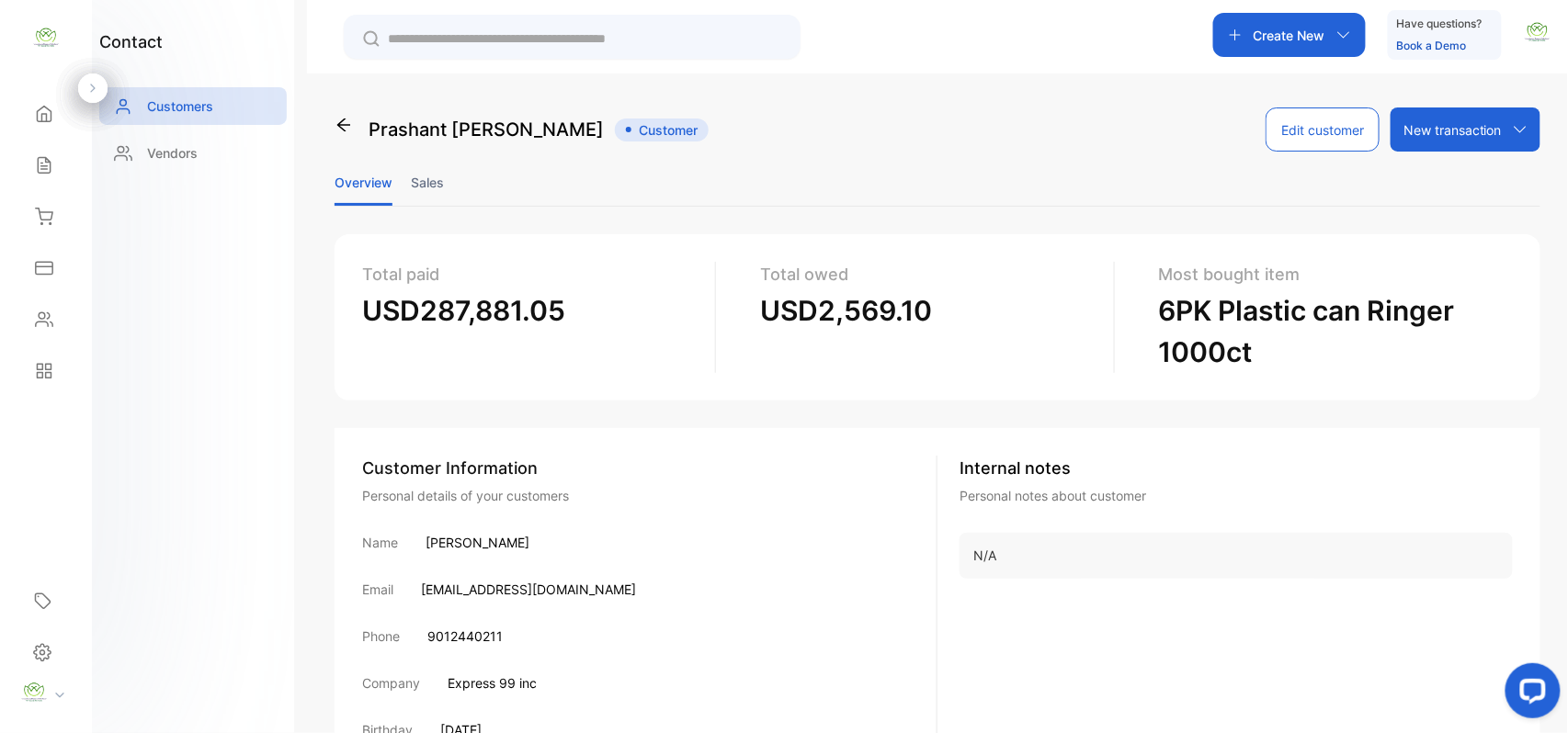
click at [420, 177] on li "Sales" at bounding box center [427, 182] width 34 height 47
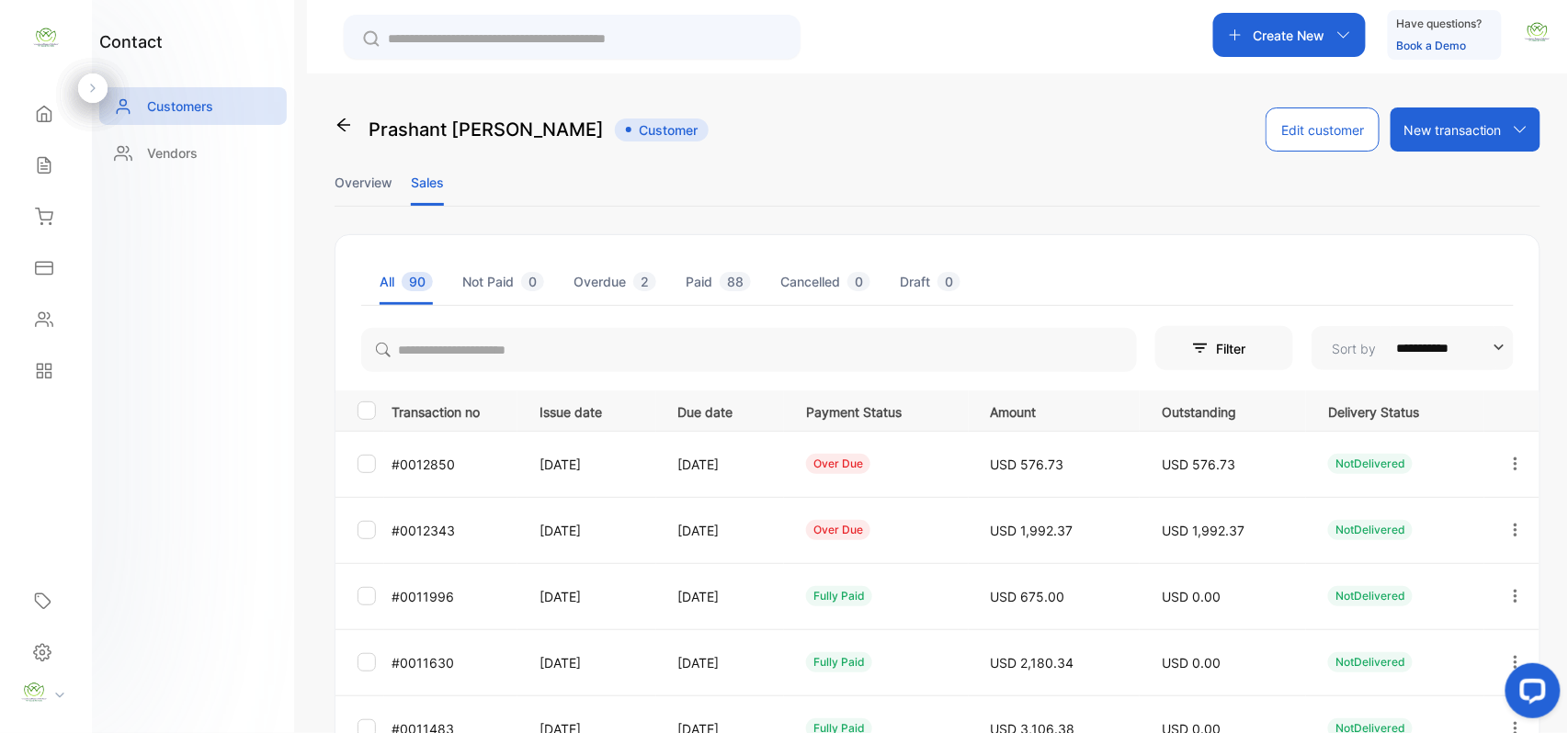
click at [1509, 460] on icon "button" at bounding box center [1515, 463] width 16 height 16
click at [1432, 519] on div "View" at bounding box center [1433, 520] width 207 height 36
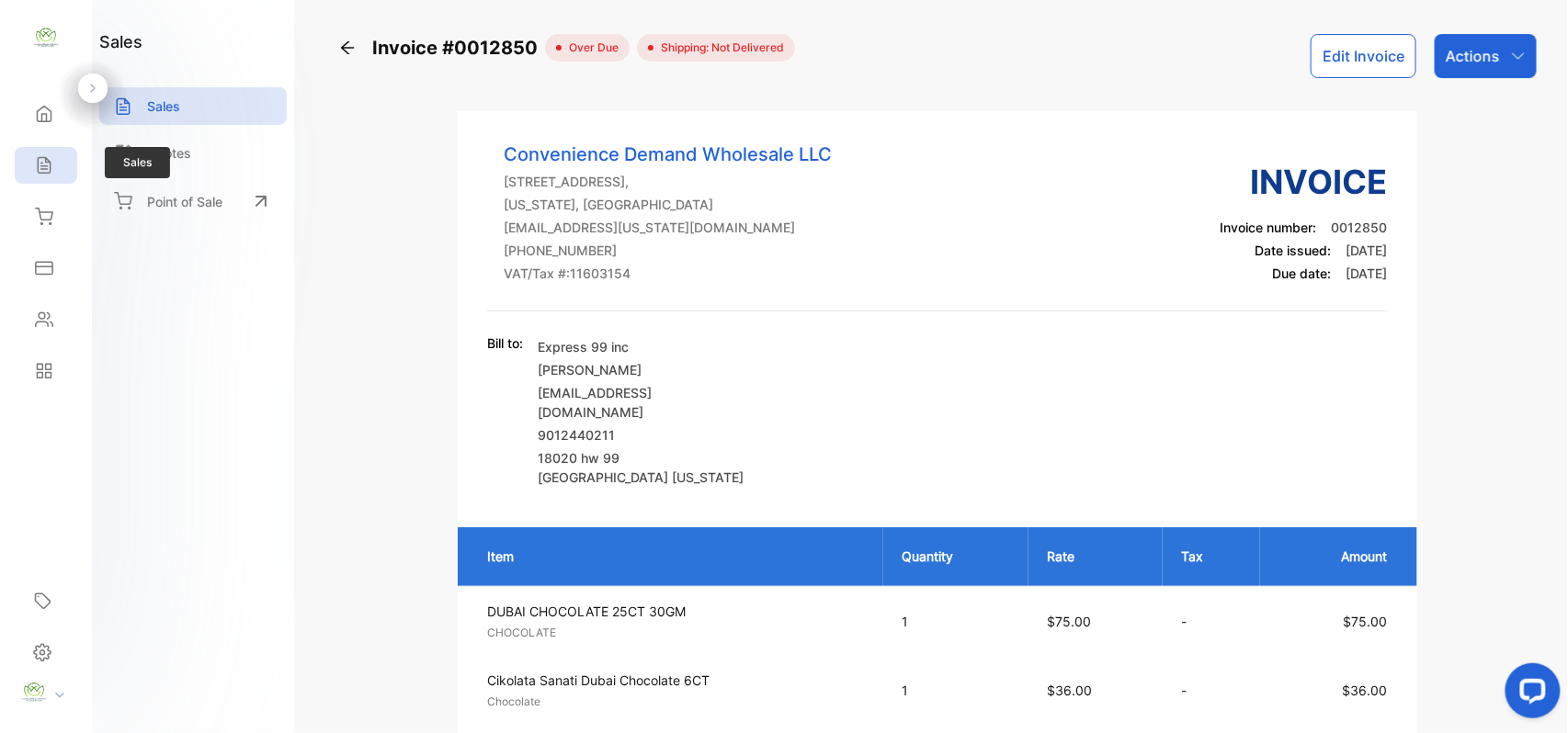
click at [49, 167] on icon at bounding box center [43, 165] width 18 height 18
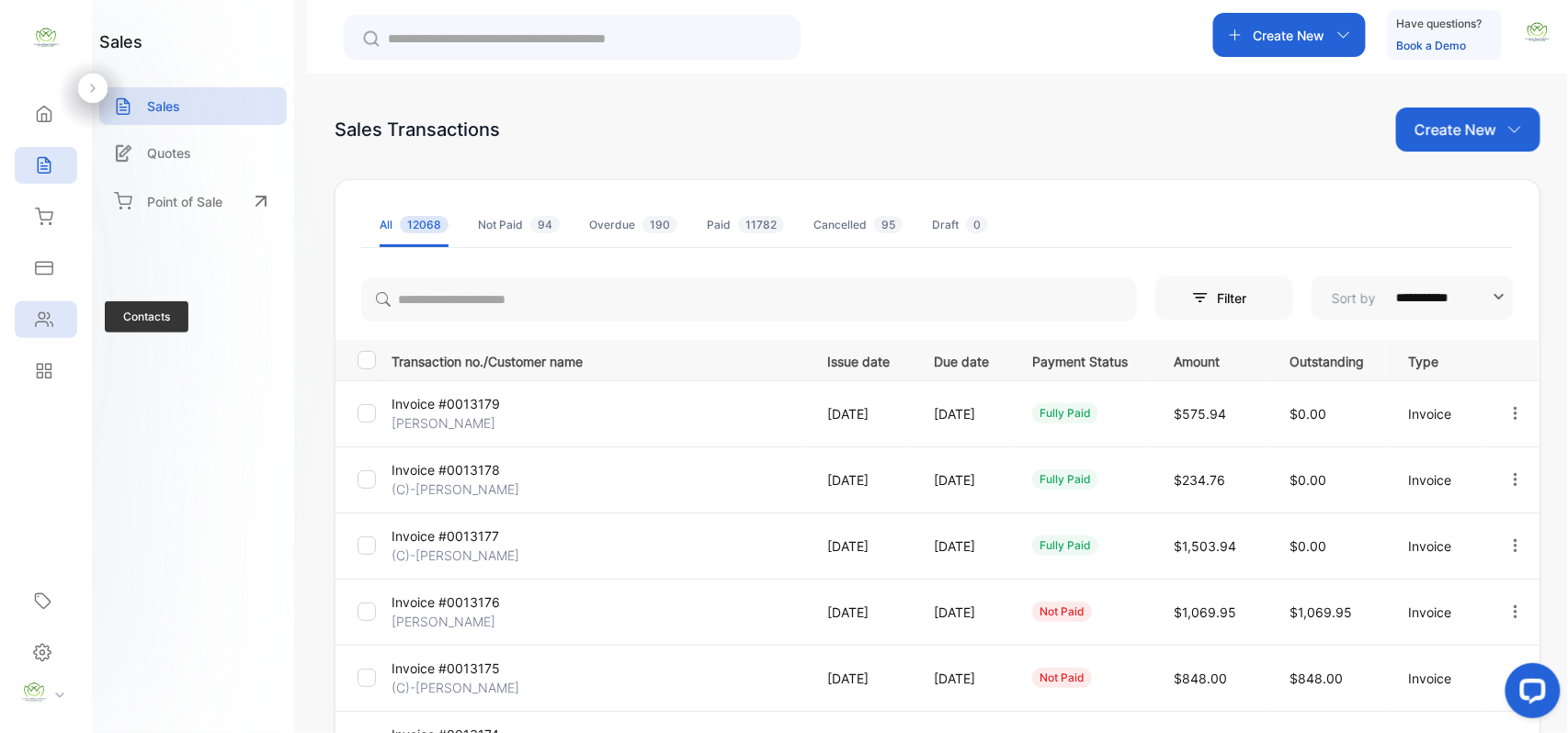
click at [36, 320] on icon at bounding box center [43, 320] width 18 height 18
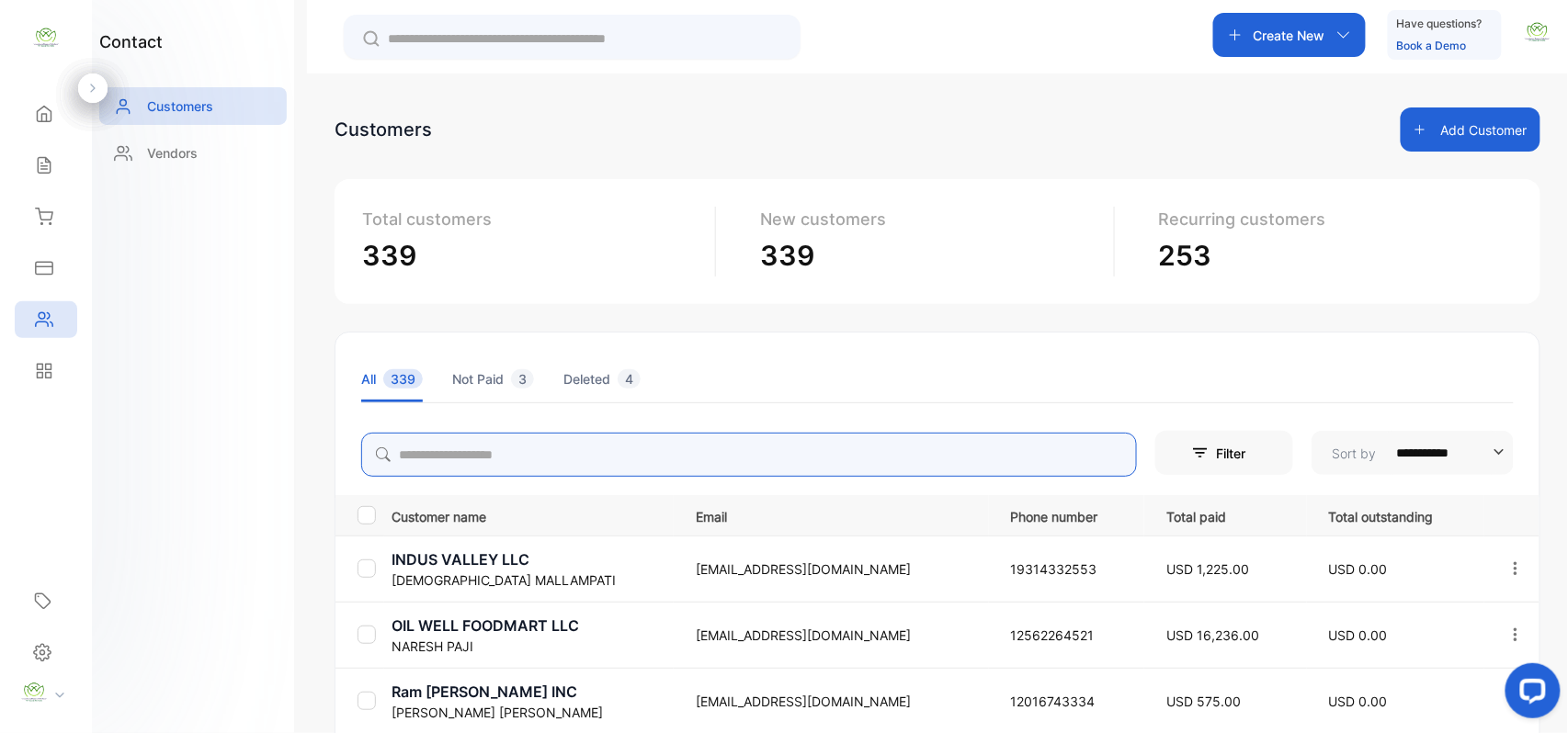
click at [538, 456] on input "search" at bounding box center [749, 455] width 776 height 44
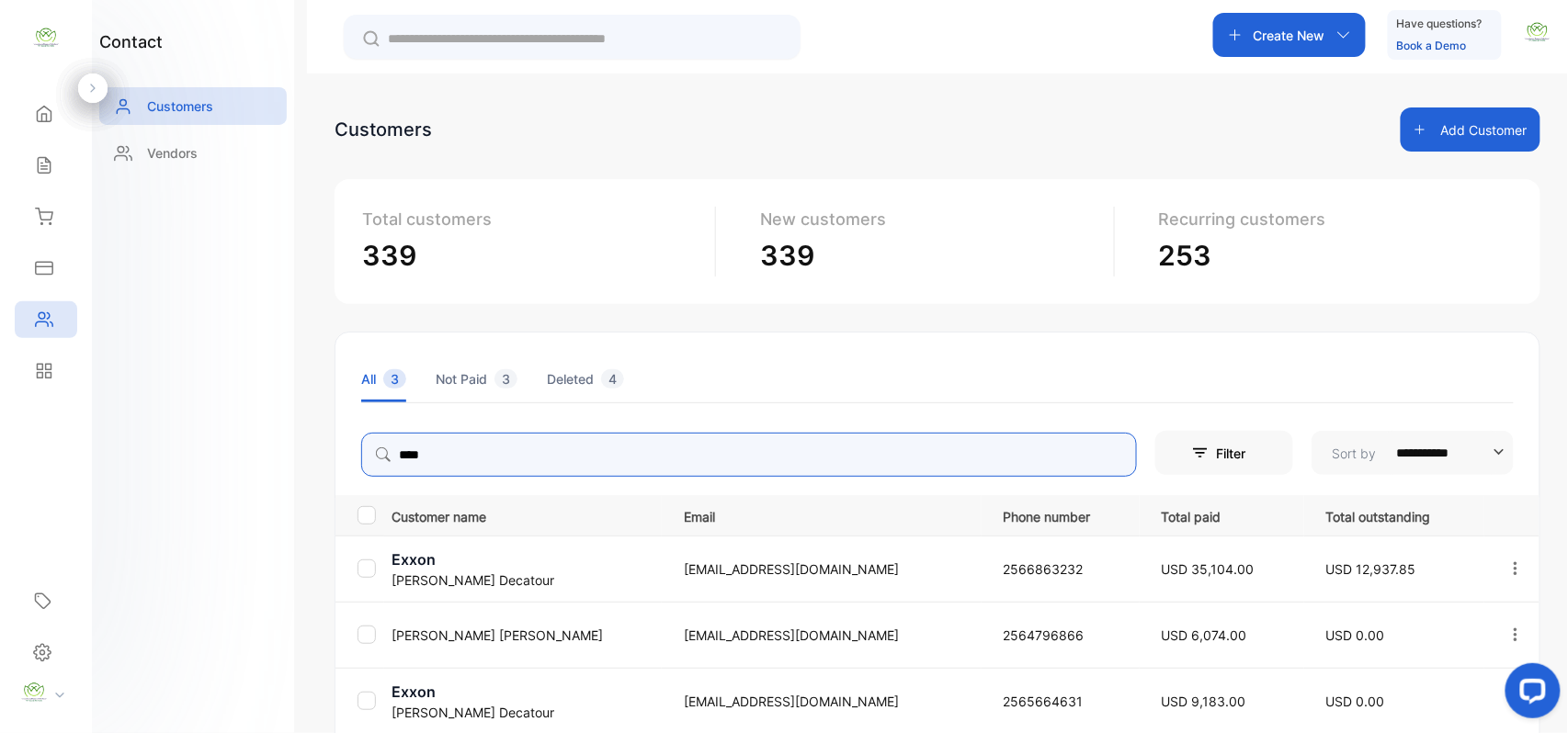
type input "****"
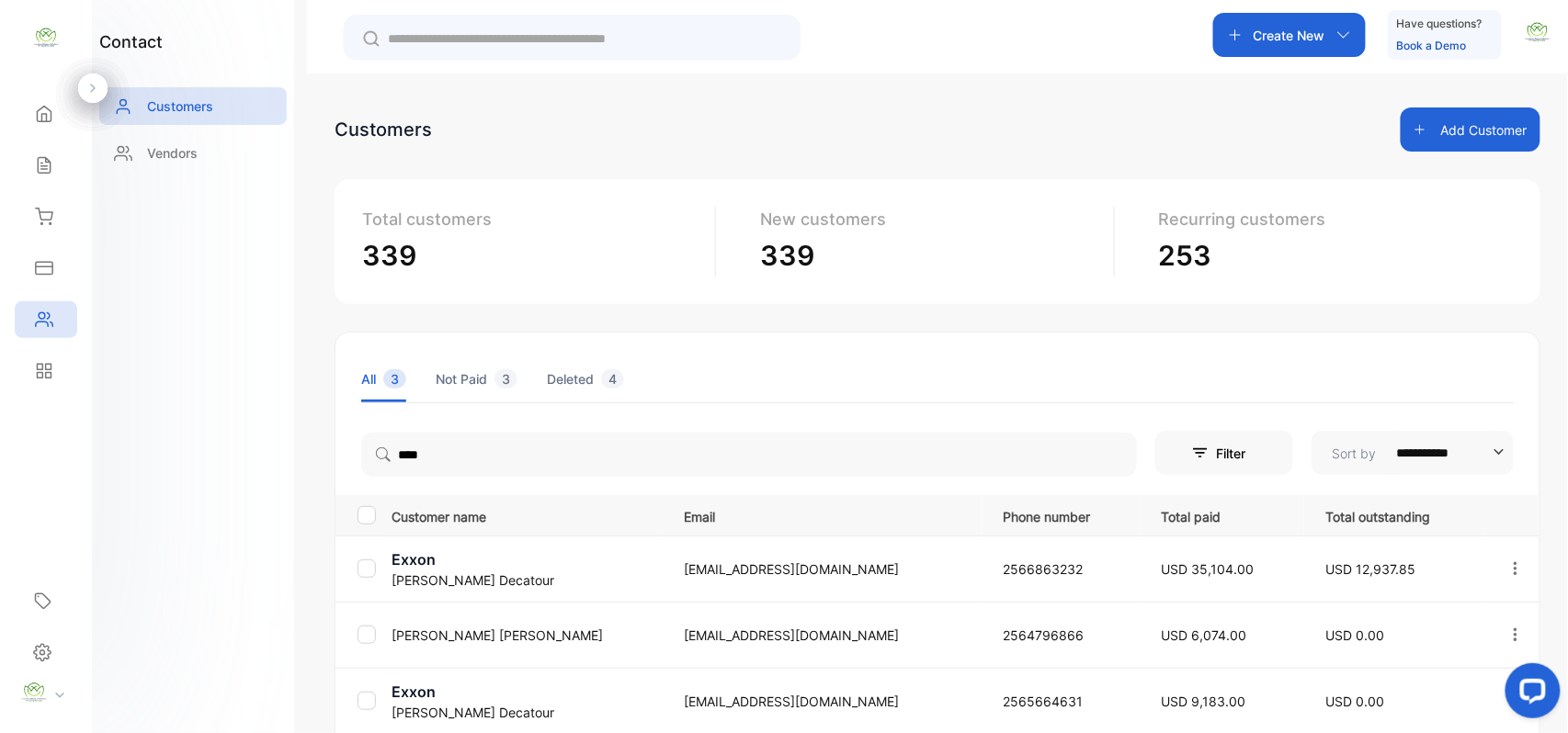
drag, startPoint x: 226, startPoint y: 512, endPoint x: 368, endPoint y: 537, distance: 144.2
click at [280, 517] on div "contact Customers Vendors" at bounding box center [192, 366] width 202 height 733
click at [454, 570] on p "[PERSON_NAME]" at bounding box center [526, 580] width 269 height 19
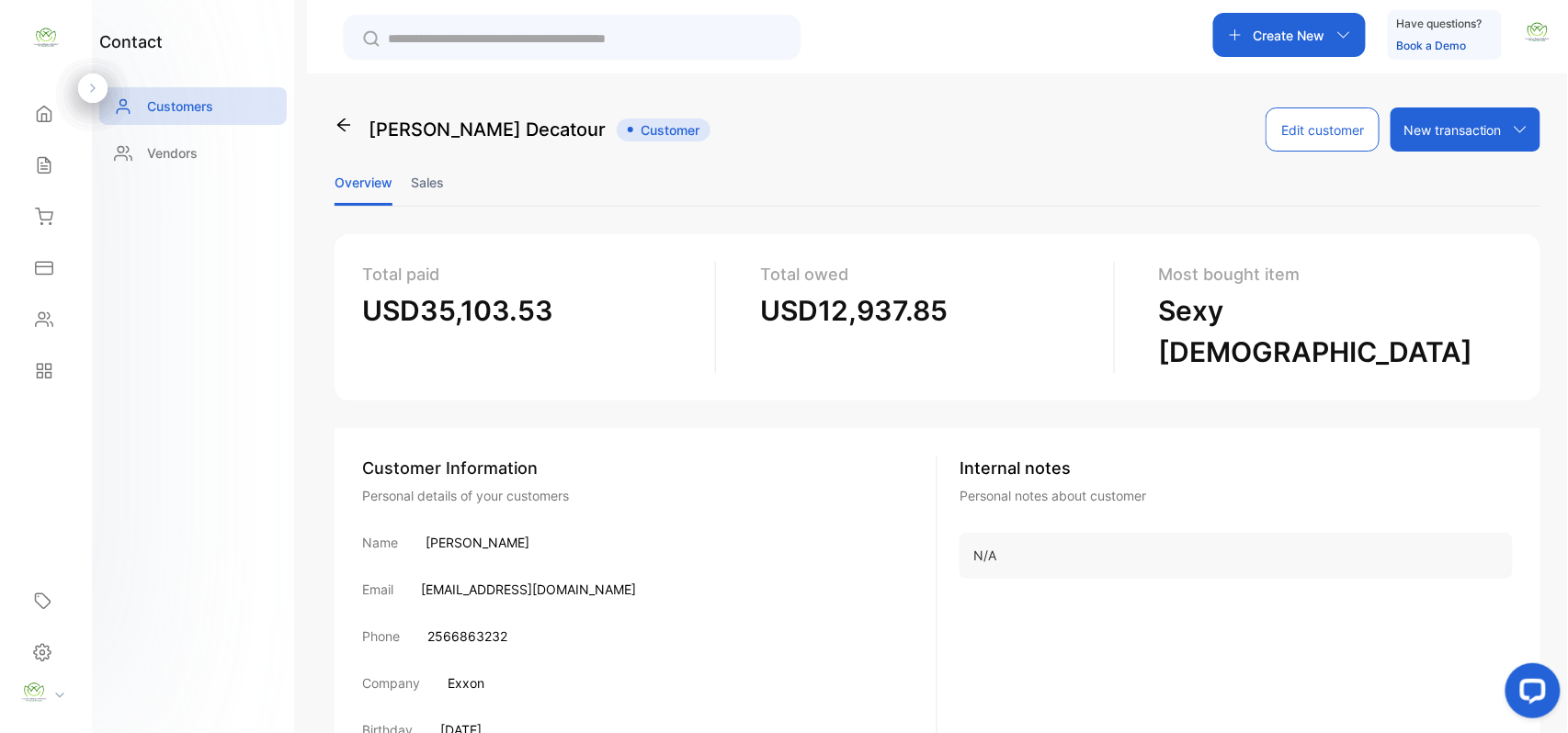
click at [430, 182] on li "Sales" at bounding box center [427, 182] width 34 height 47
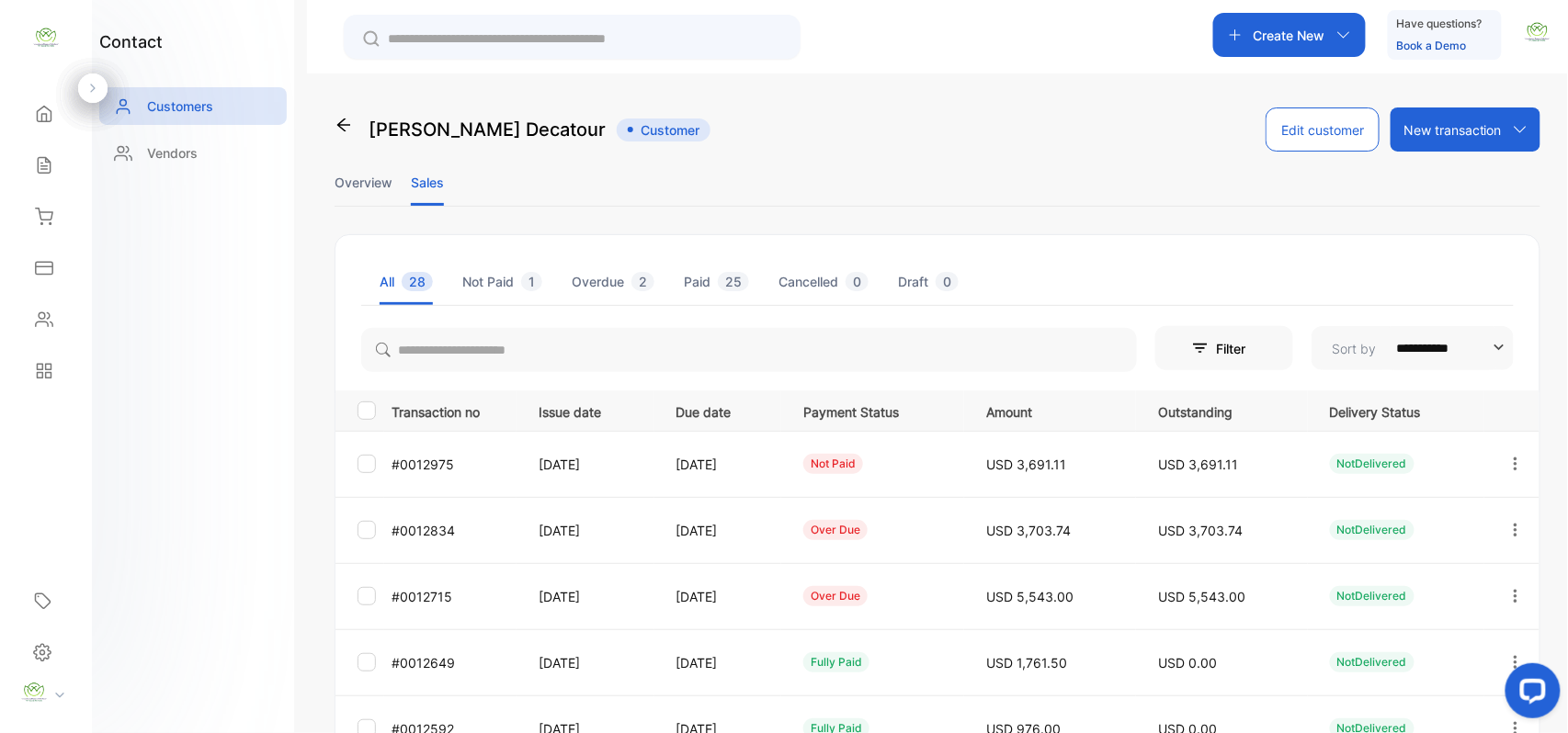
click at [1514, 459] on icon "button" at bounding box center [1516, 462] width 4 height 12
click at [1434, 531] on div "View" at bounding box center [1433, 520] width 207 height 36
click at [1512, 593] on icon "button" at bounding box center [1515, 596] width 16 height 16
click at [1418, 710] on span "Add payment" at bounding box center [1391, 704] width 94 height 22
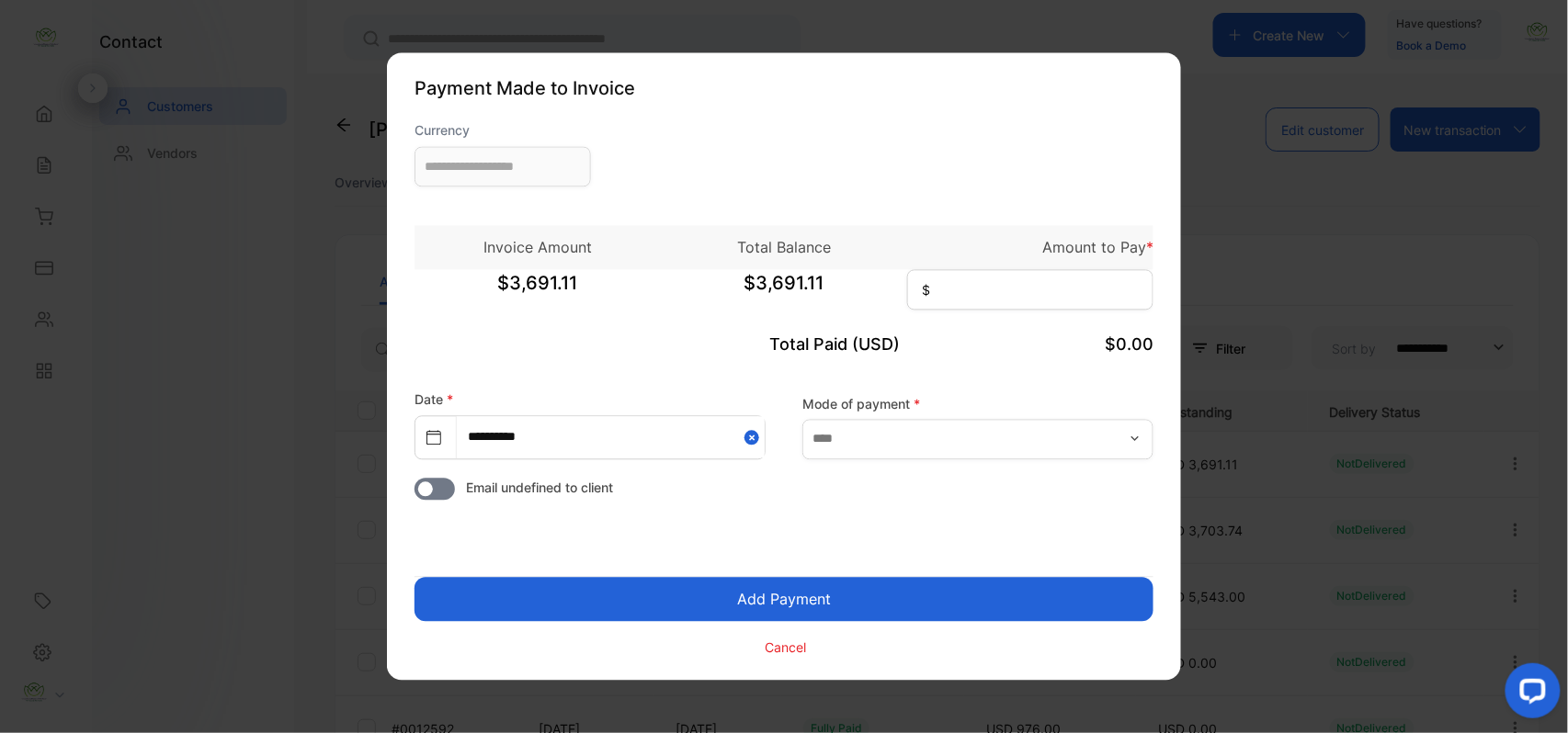
type input "**********"
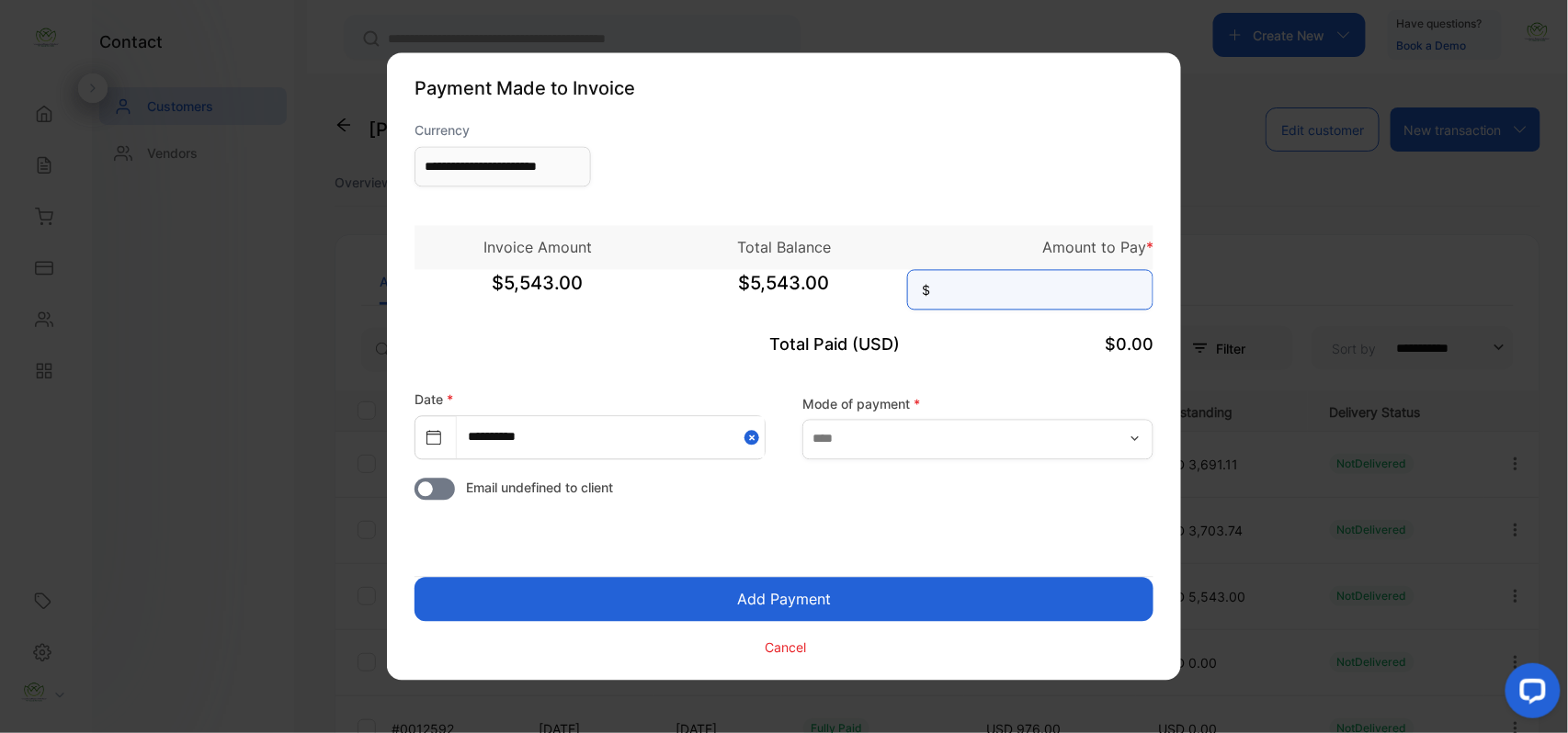
click at [1068, 290] on input at bounding box center [1030, 290] width 246 height 40
type input "*****"
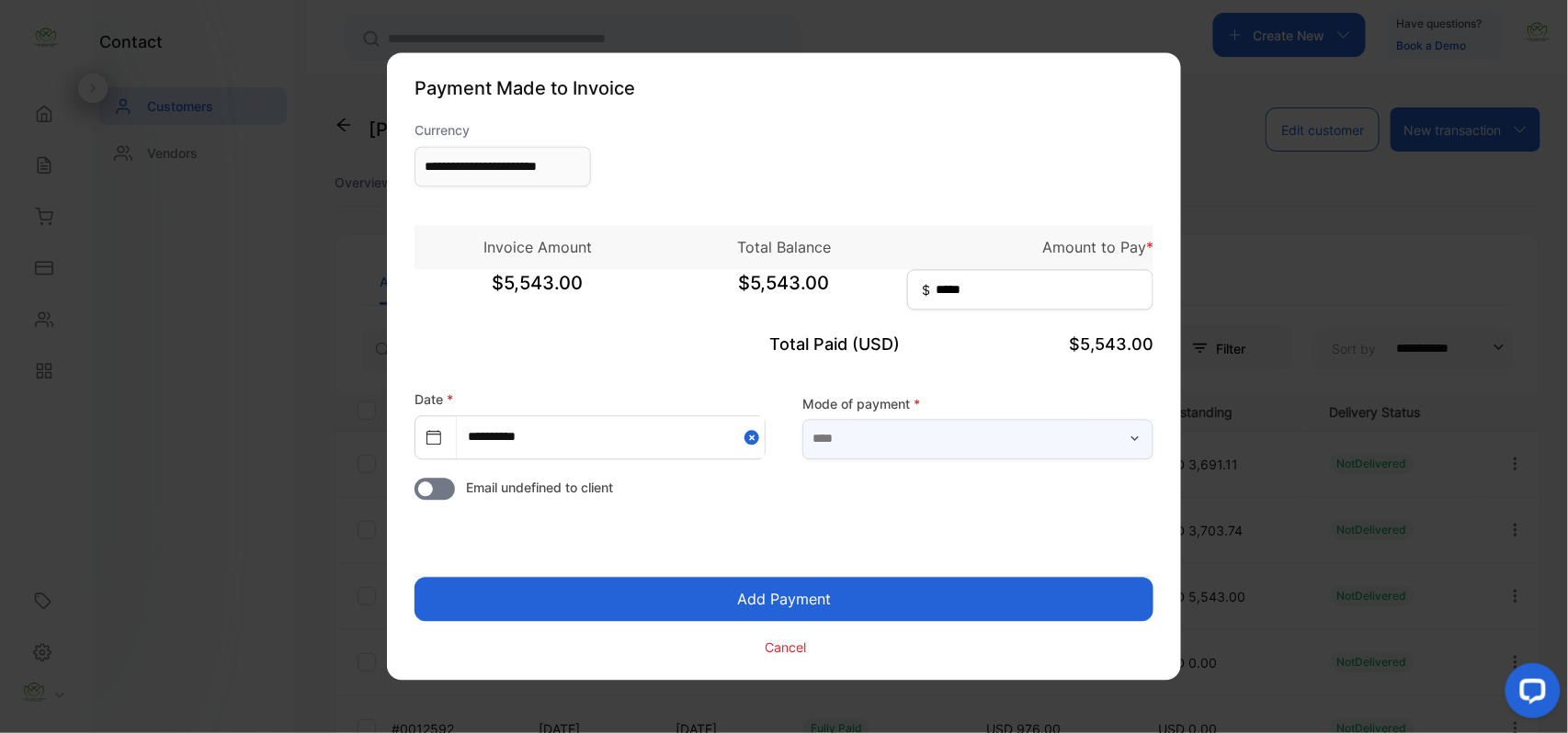
click at [1053, 443] on input "text" at bounding box center [977, 439] width 351 height 40
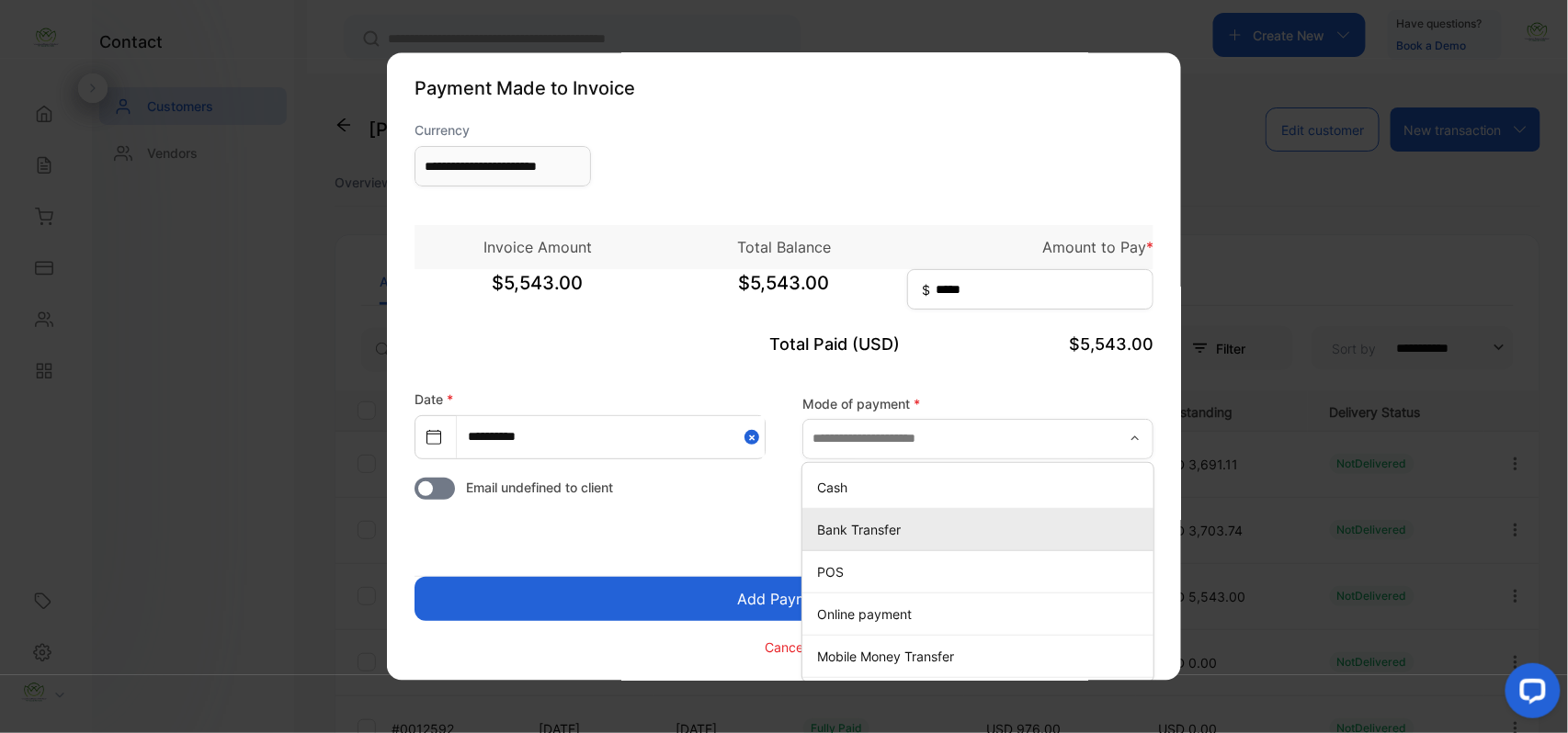
click at [936, 535] on p "Bank Transfer" at bounding box center [982, 530] width 329 height 19
type input "**********"
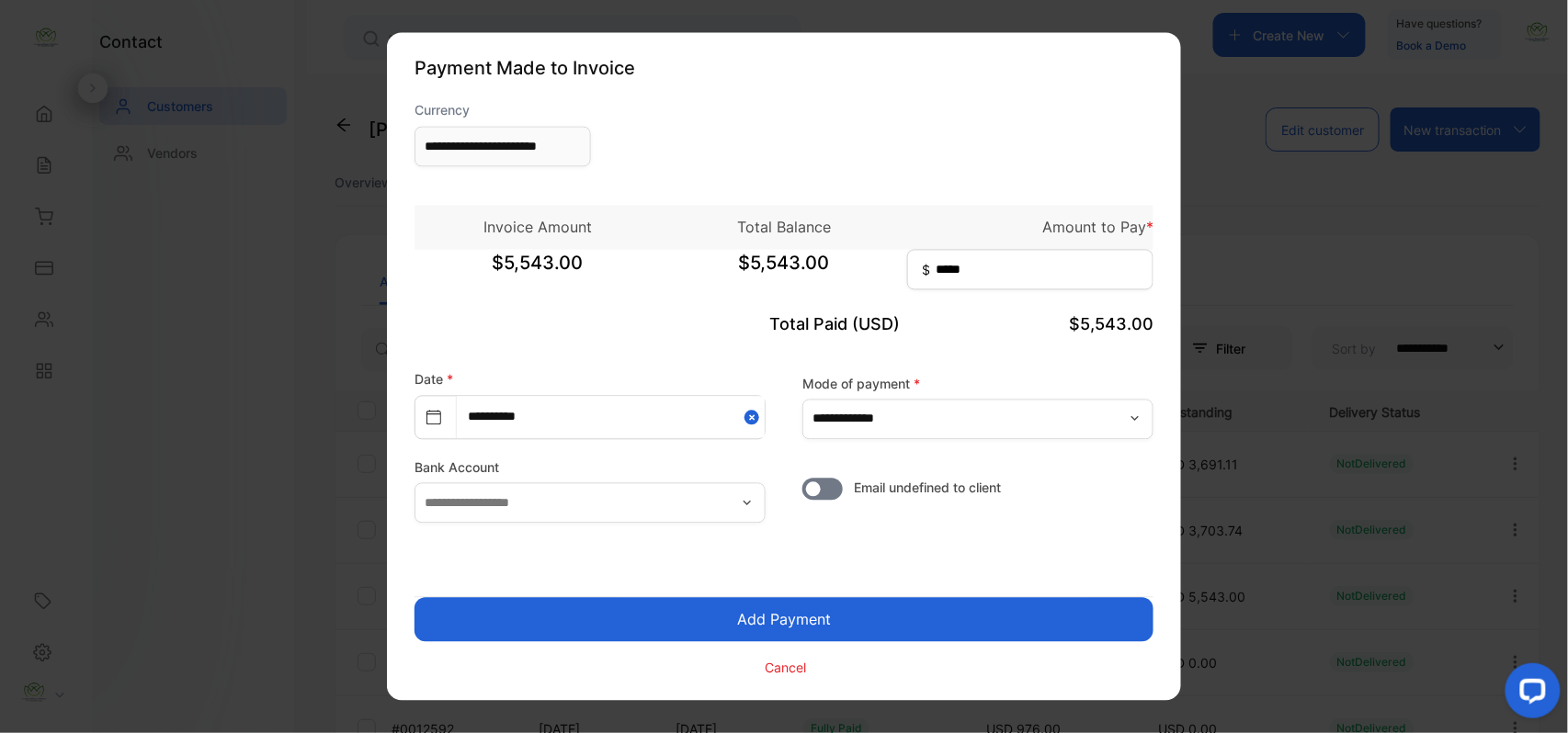
click at [813, 621] on button "Add Payment" at bounding box center [784, 620] width 739 height 44
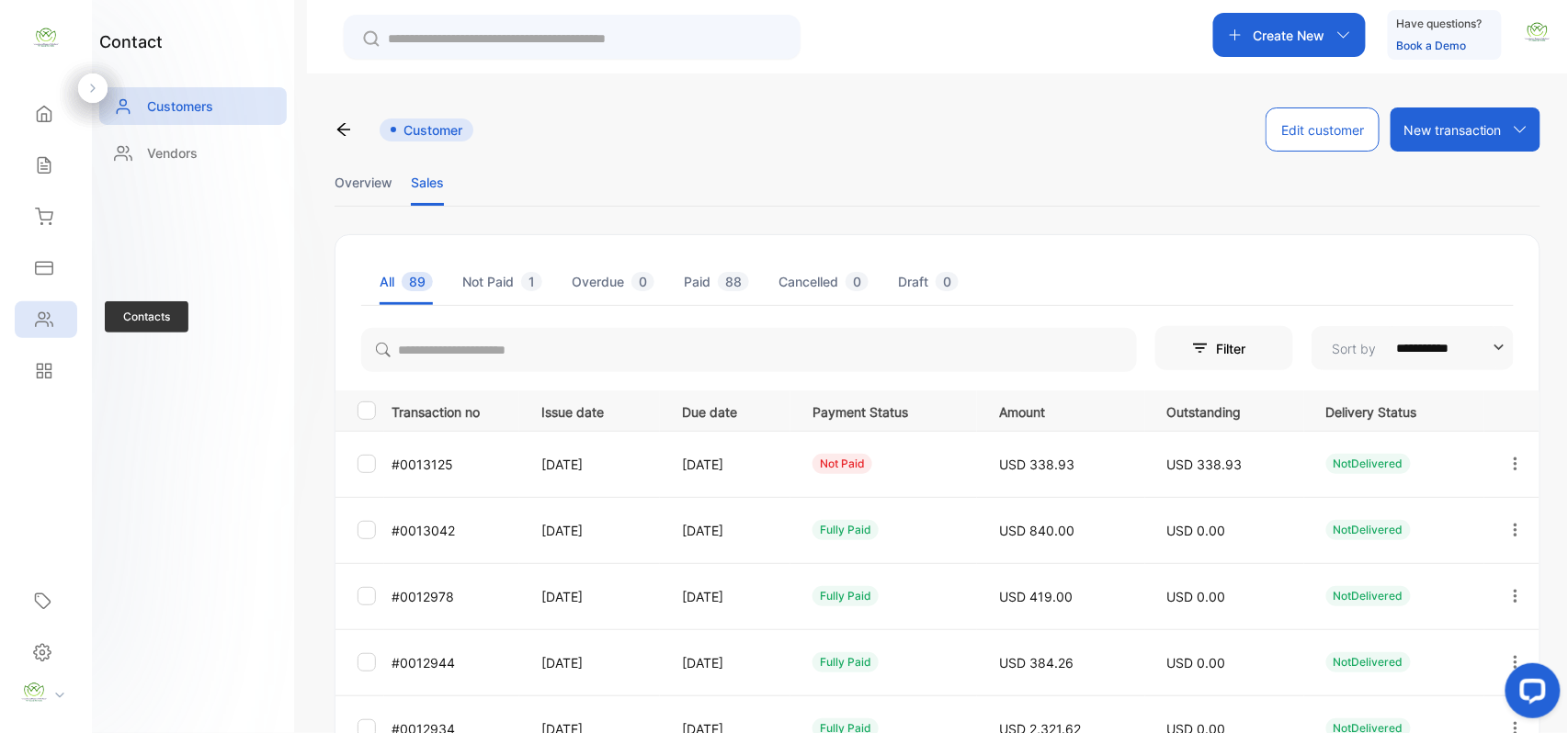
click at [41, 317] on icon at bounding box center [43, 320] width 18 height 18
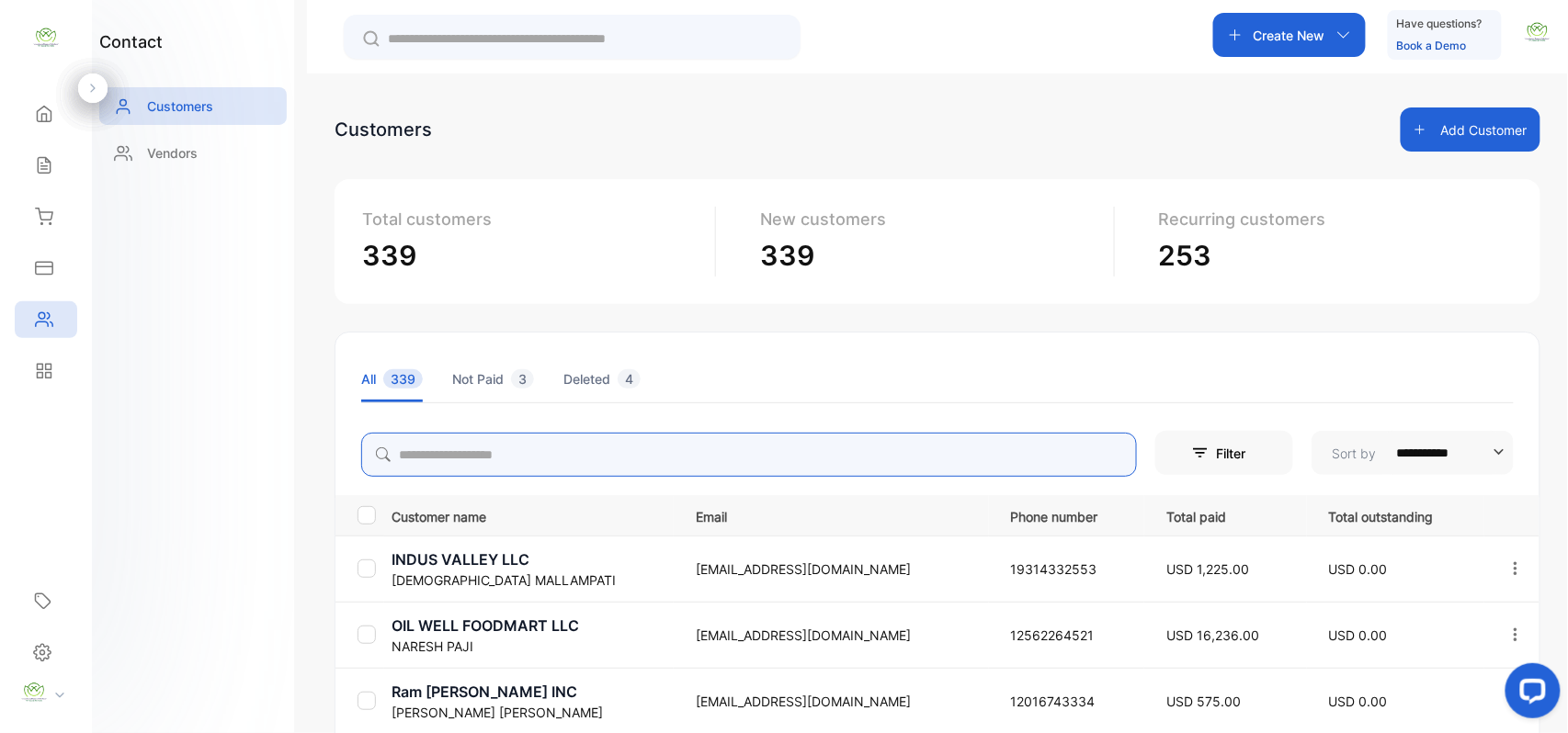
click at [677, 441] on input "search" at bounding box center [749, 455] width 776 height 44
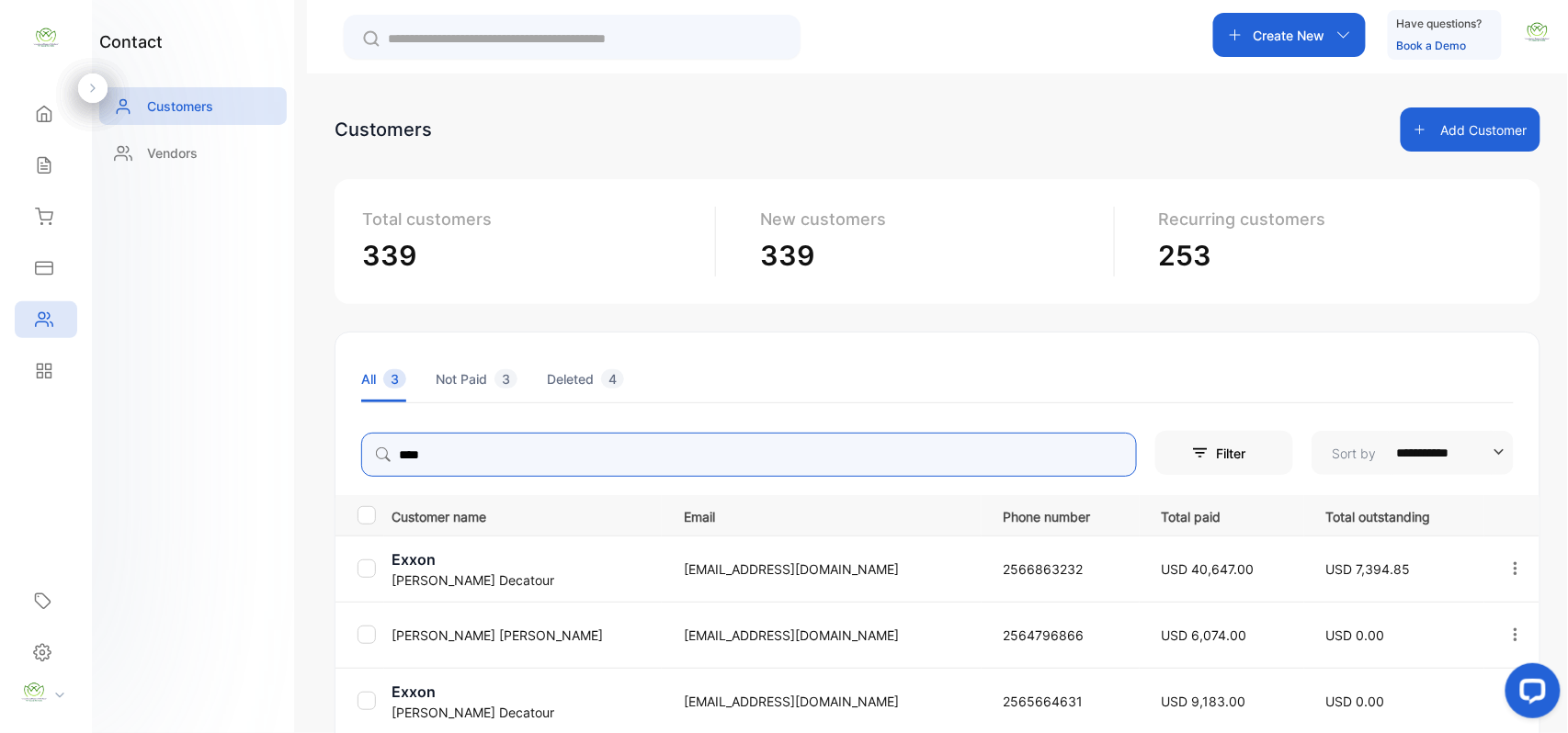
type input "****"
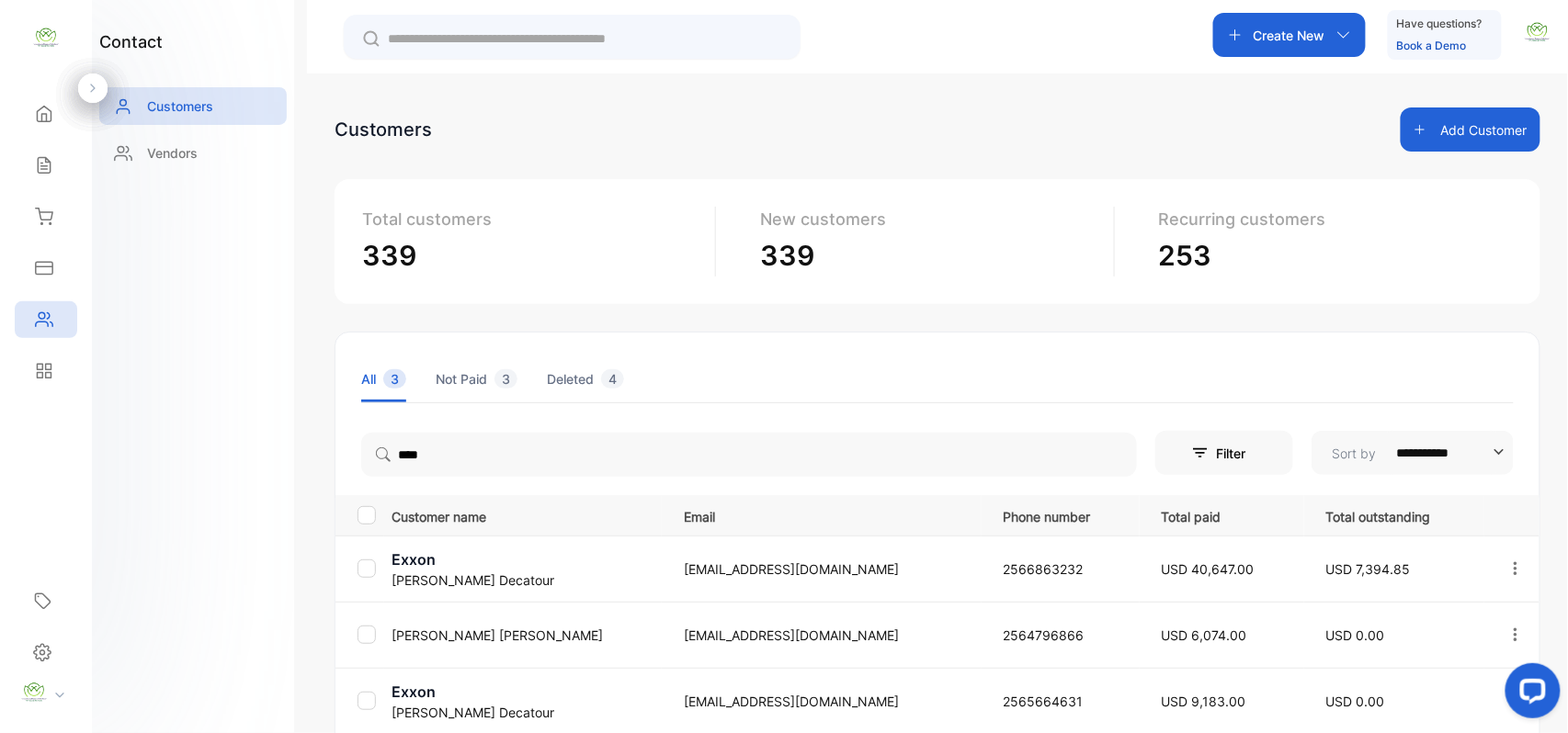
click at [420, 566] on p "Exxon" at bounding box center [526, 559] width 269 height 22
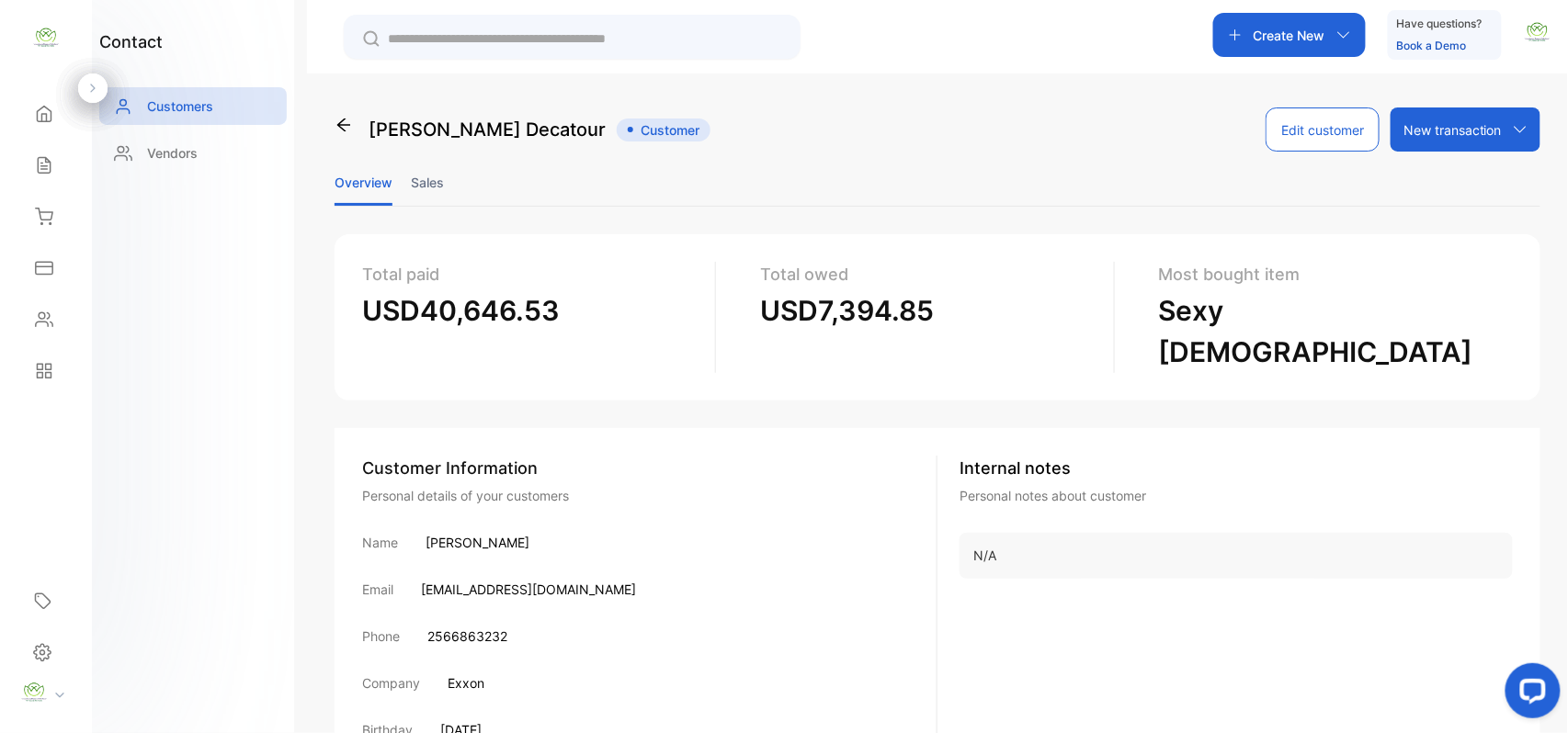
click at [436, 185] on li "Sales" at bounding box center [427, 182] width 34 height 47
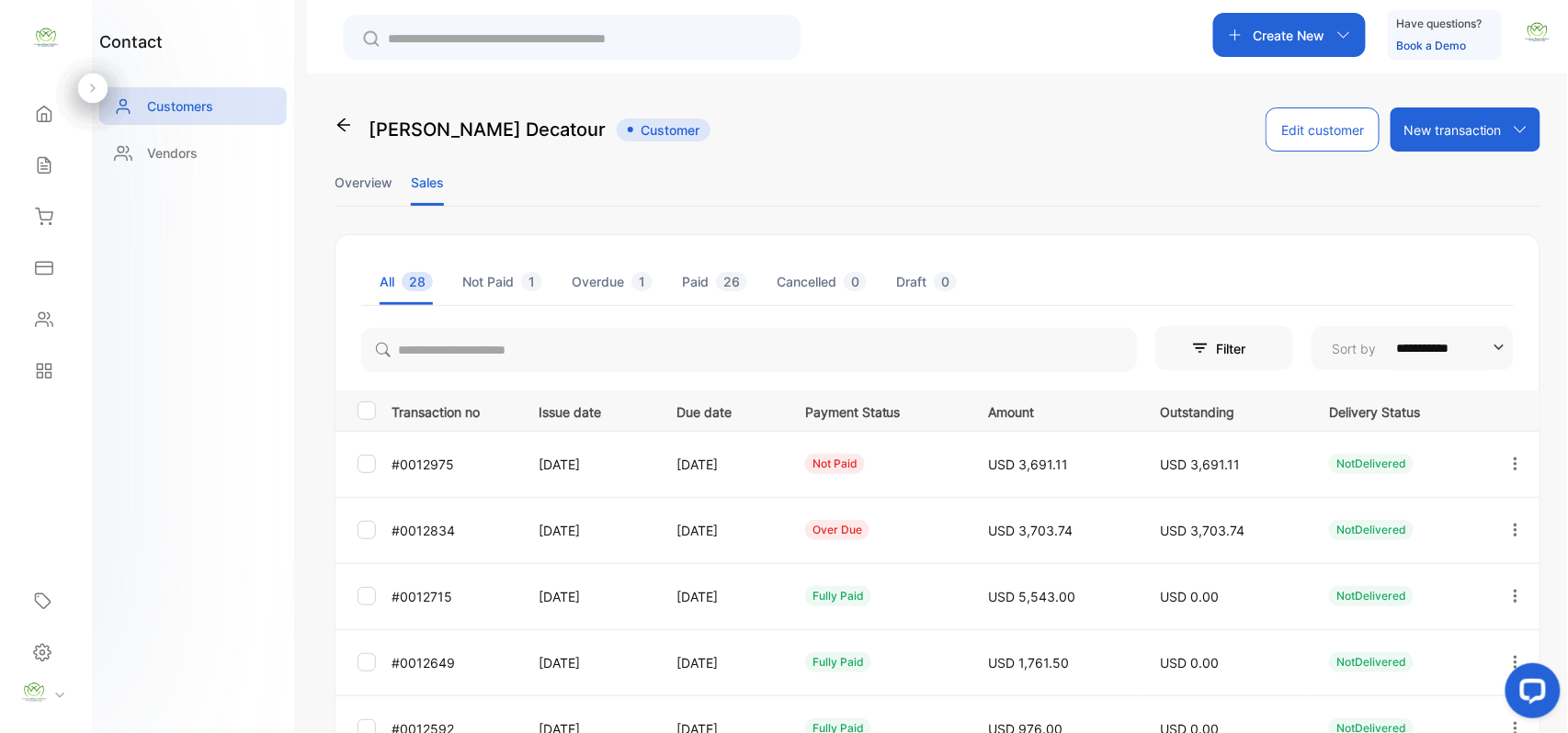
click at [1508, 523] on icon "button" at bounding box center [1515, 529] width 16 height 16
click at [1379, 643] on span "Add payment" at bounding box center [1391, 638] width 94 height 22
drag, startPoint x: 204, startPoint y: 349, endPoint x: 333, endPoint y: 373, distance: 131.2
click at [1512, 530] on icon "button" at bounding box center [1515, 529] width 16 height 16
click at [1394, 634] on span "Add payment" at bounding box center [1391, 638] width 94 height 22
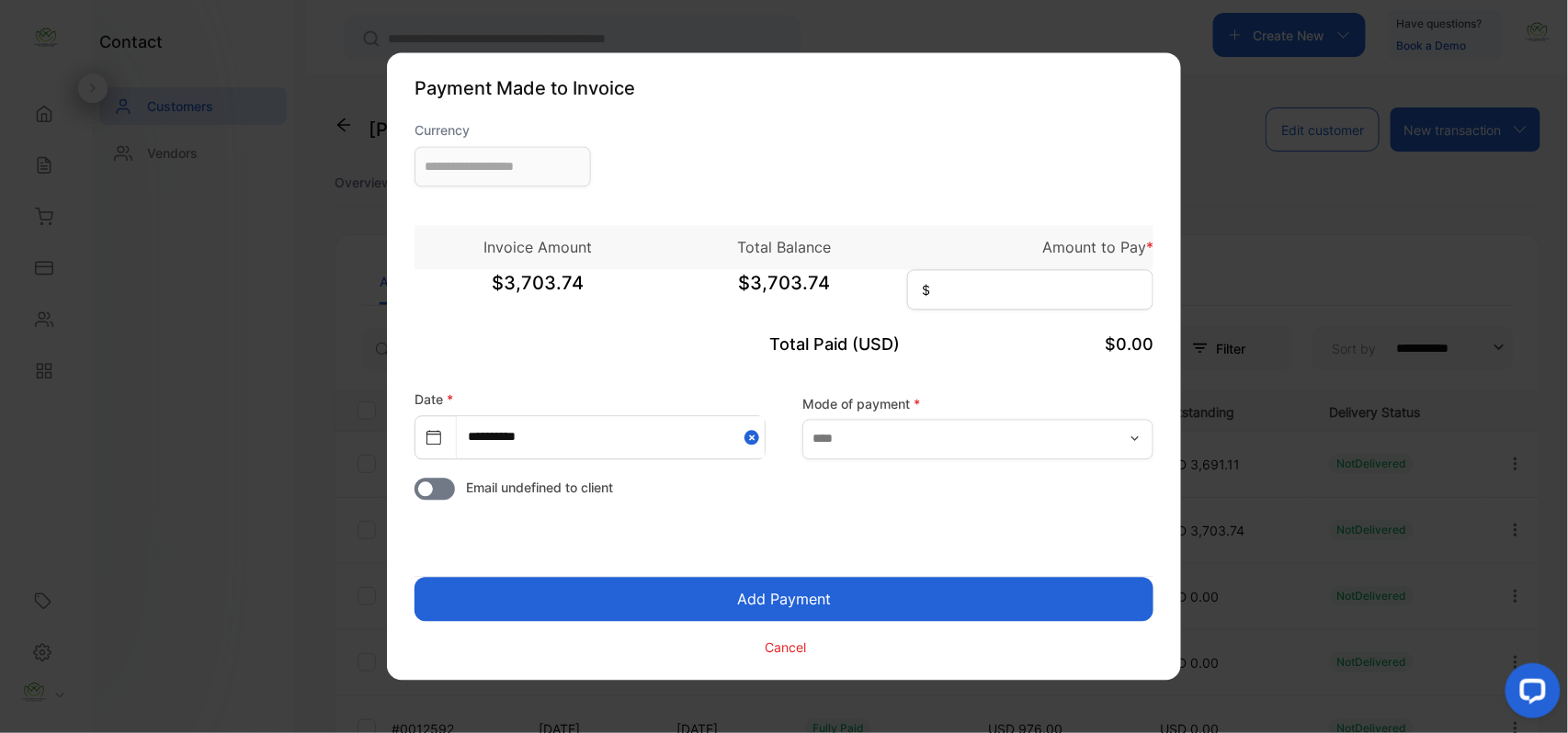
type input "**********"
click at [1031, 290] on input at bounding box center [1030, 290] width 246 height 40
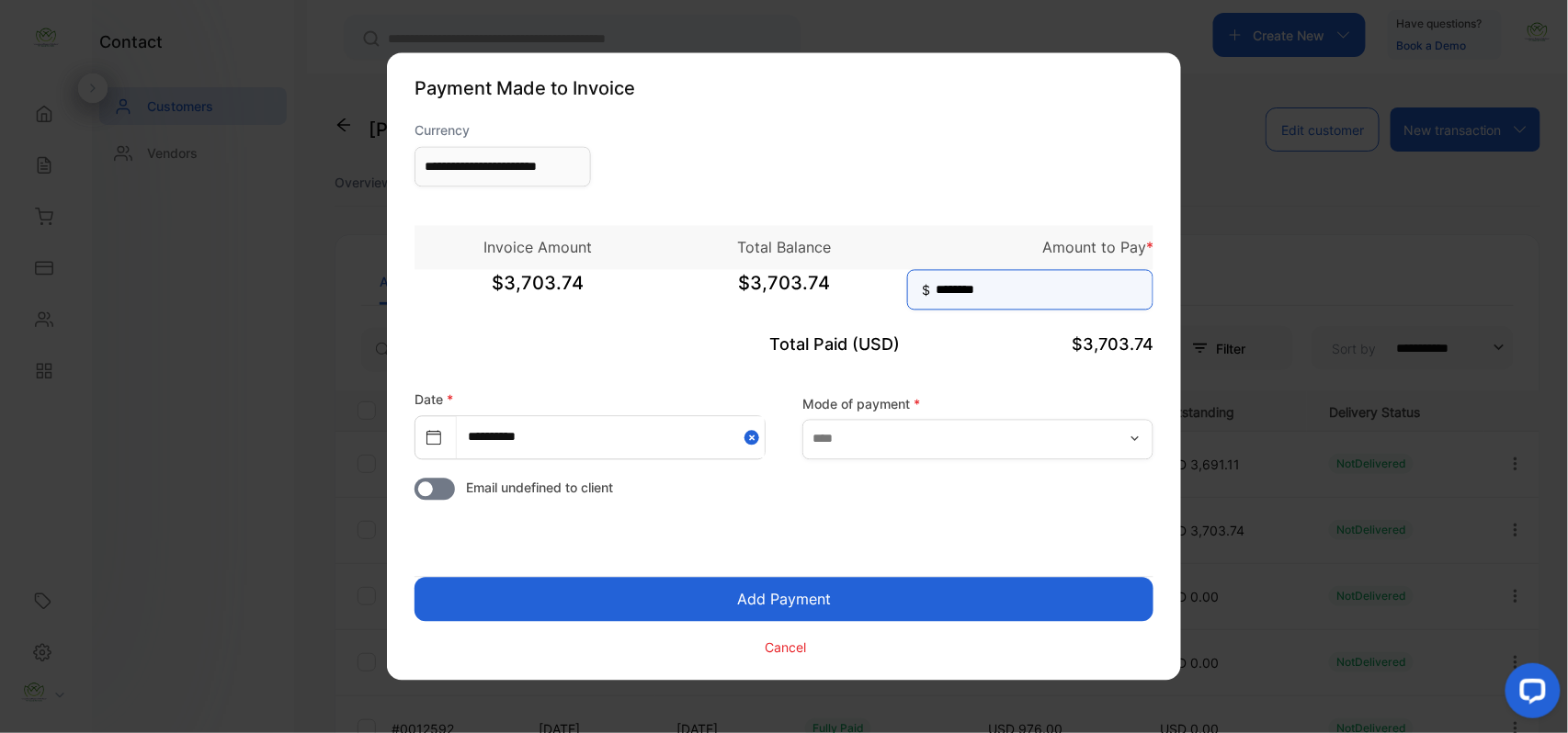
type input "********"
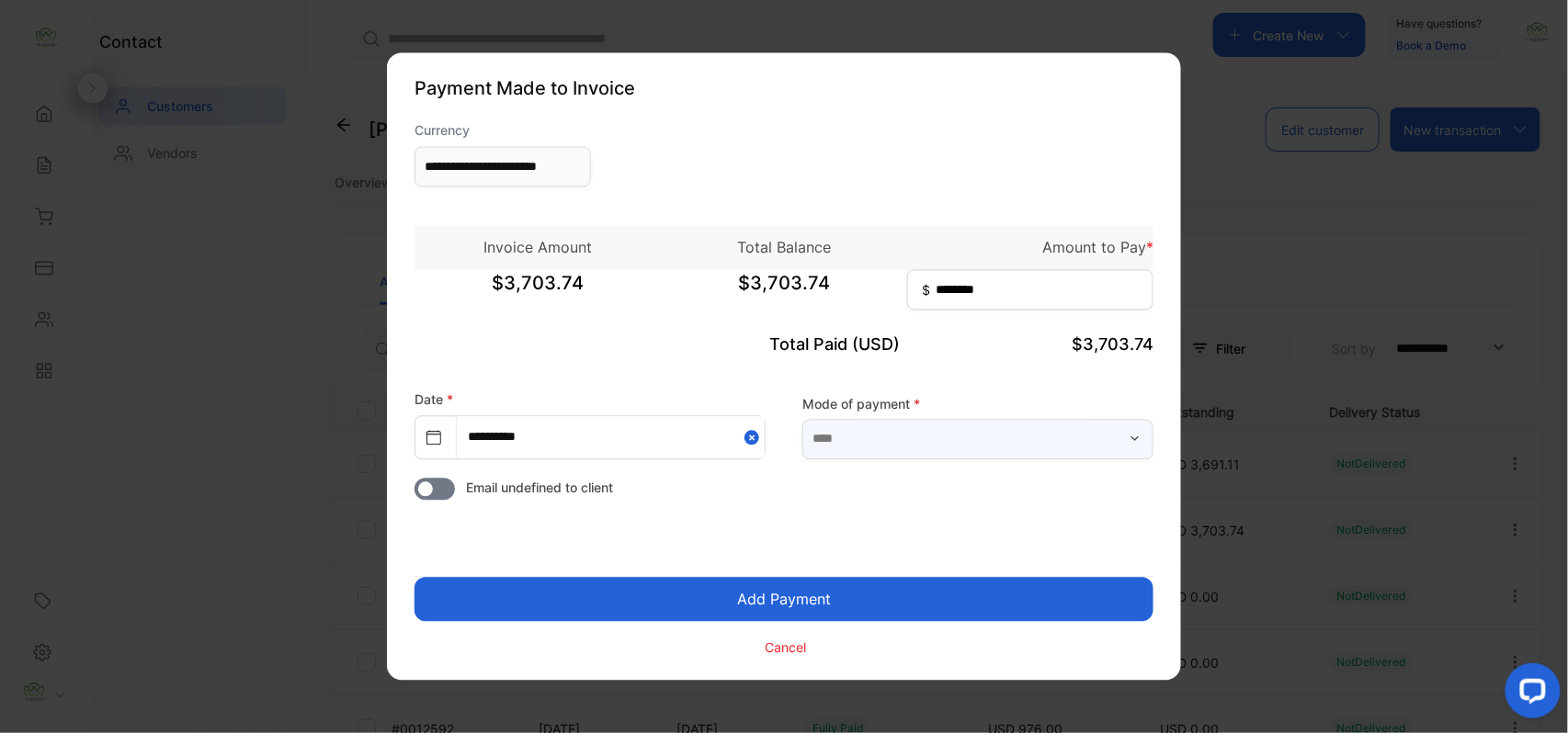
click at [927, 431] on input "text" at bounding box center [977, 439] width 351 height 40
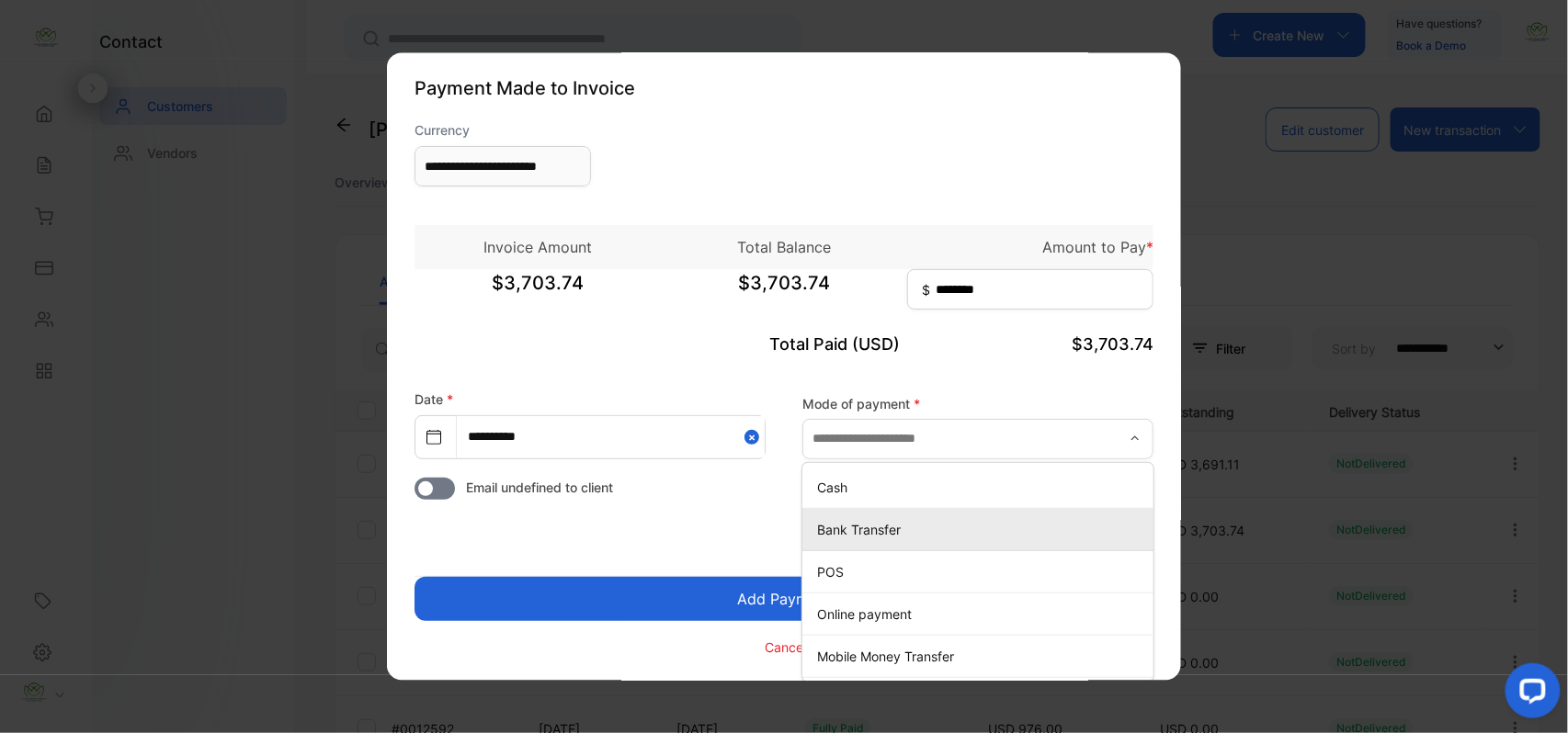
click at [828, 527] on p "Bank Transfer" at bounding box center [982, 530] width 329 height 19
type input "**********"
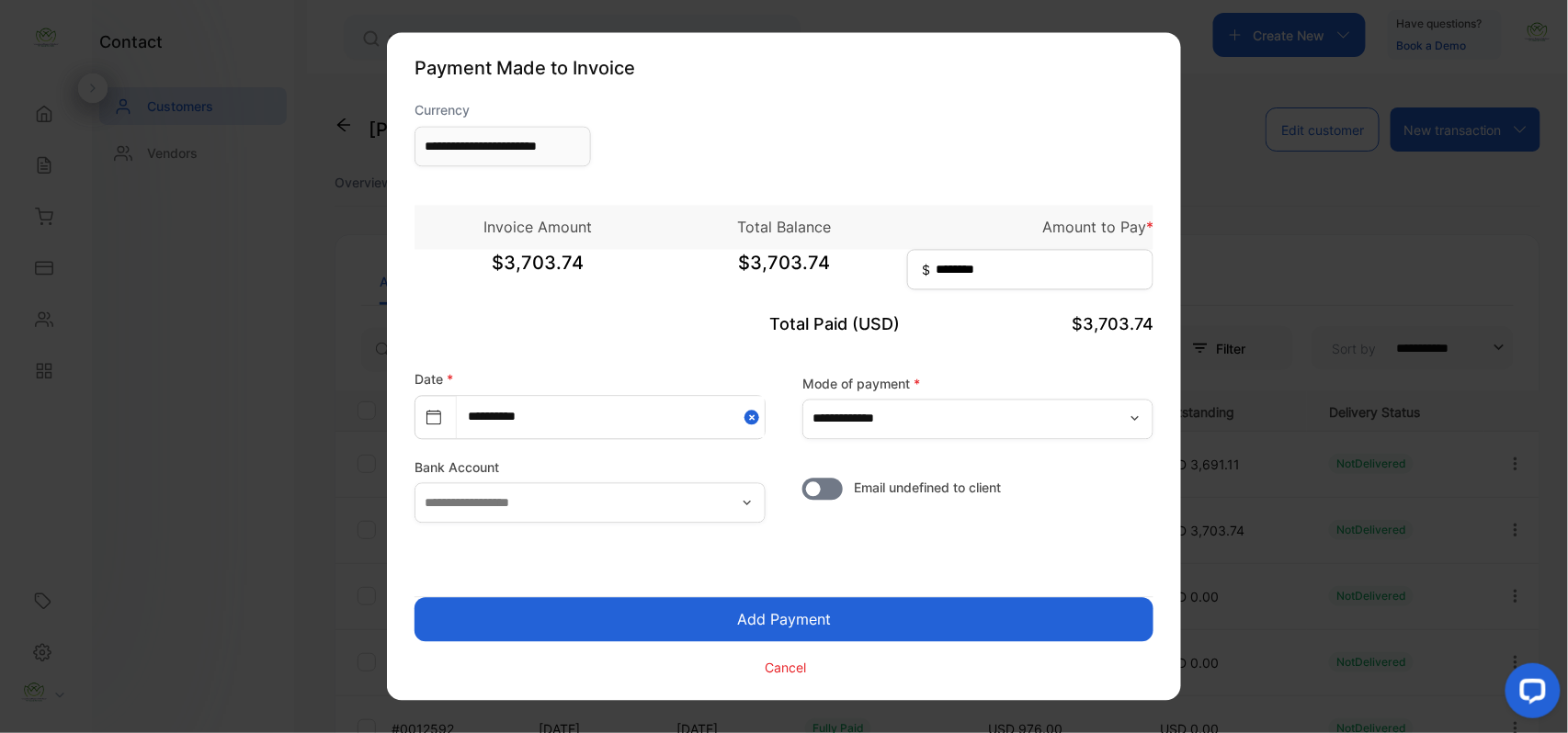
click at [752, 630] on button "Add Payment" at bounding box center [784, 620] width 739 height 44
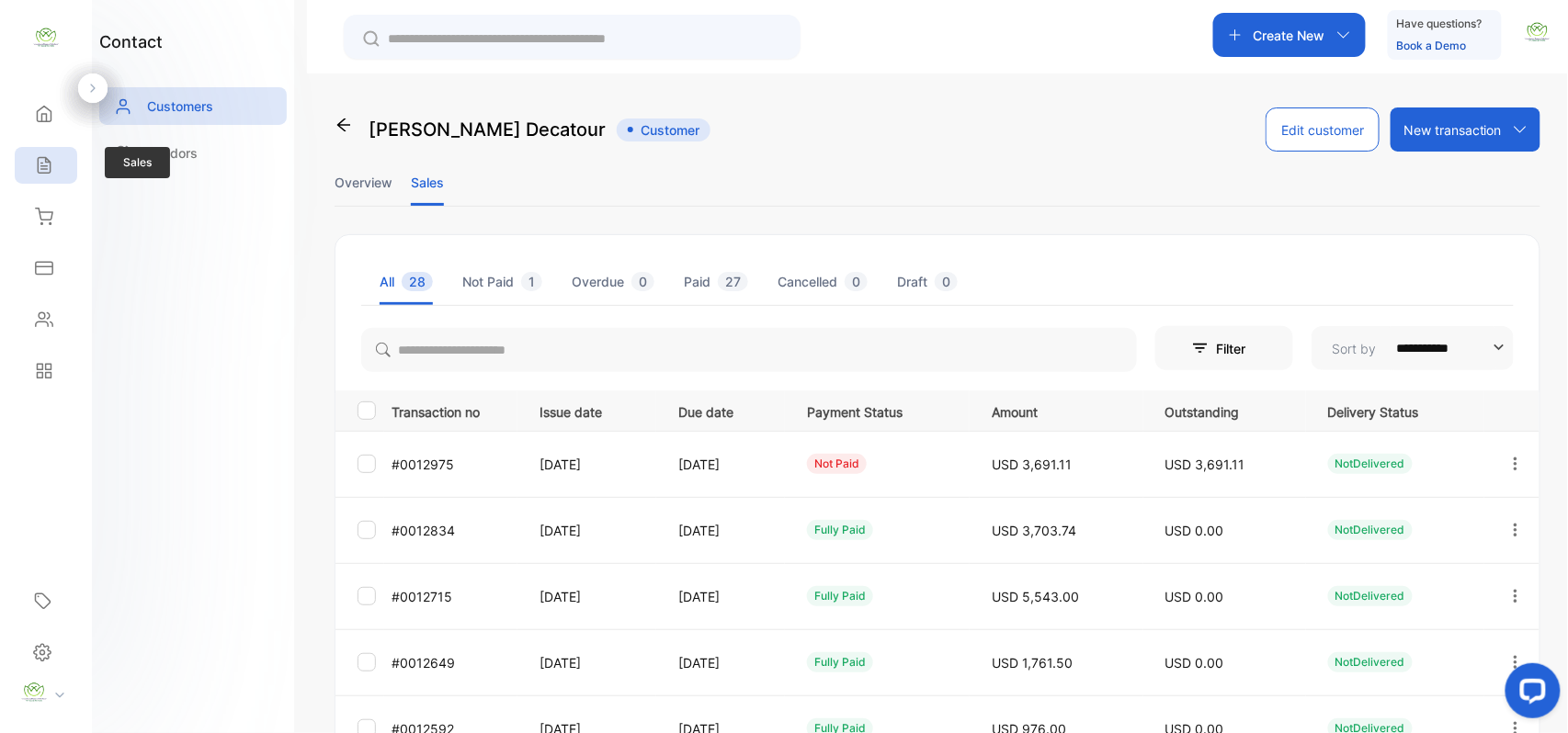
click at [38, 170] on icon at bounding box center [43, 165] width 18 height 18
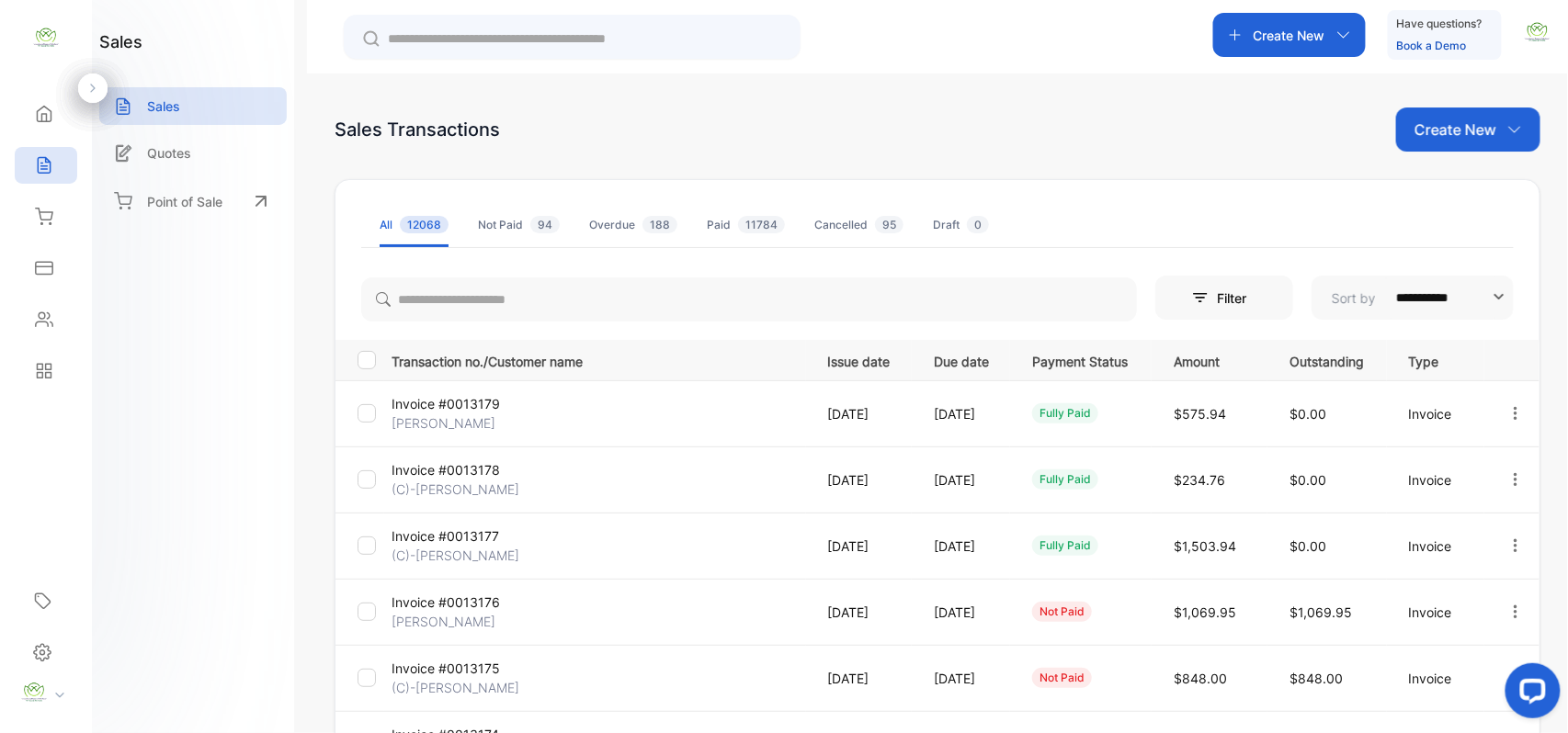
click at [1416, 136] on p "Create New" at bounding box center [1455, 129] width 81 height 22
click at [1420, 198] on div "Invoice" at bounding box center [1475, 190] width 128 height 36
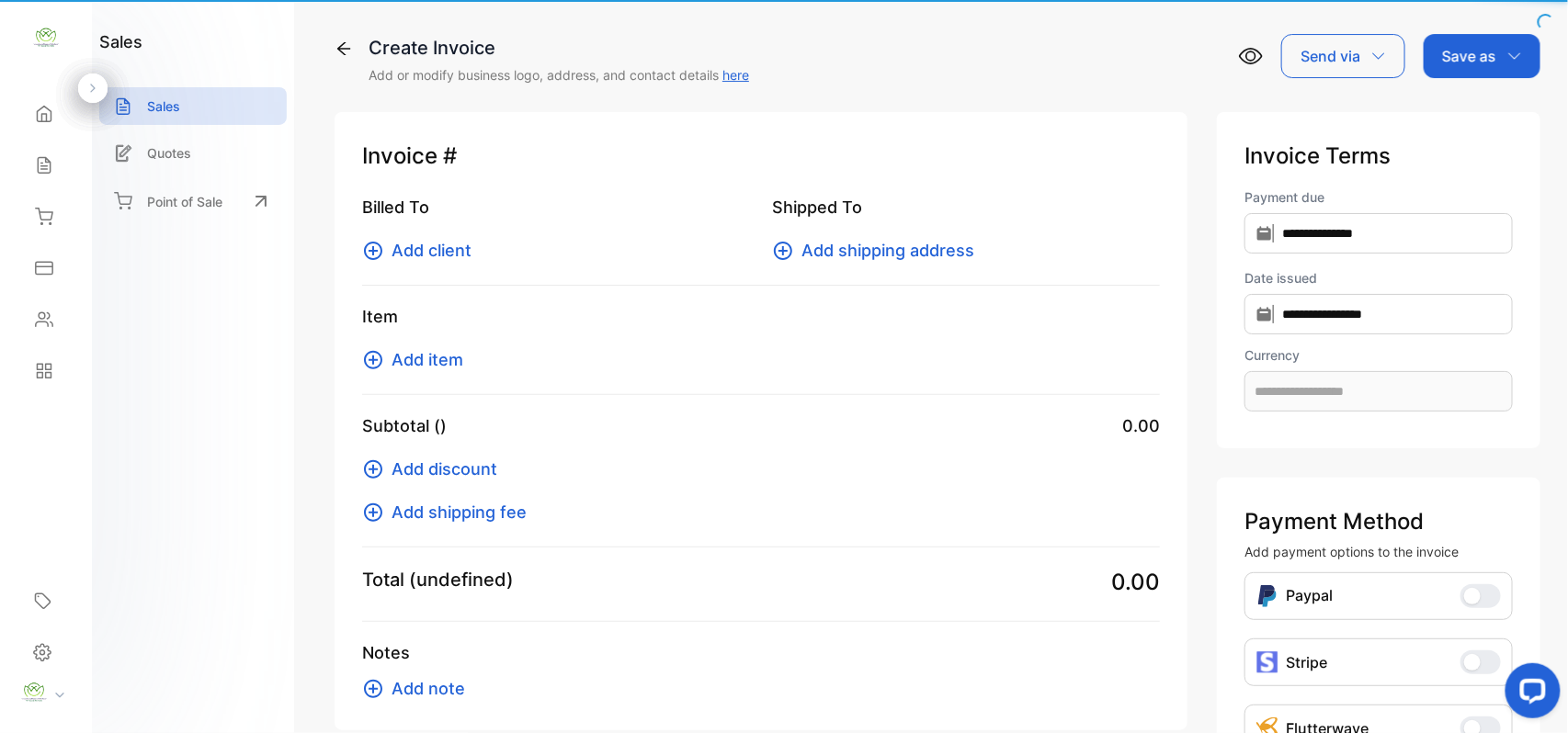
type input "**********"
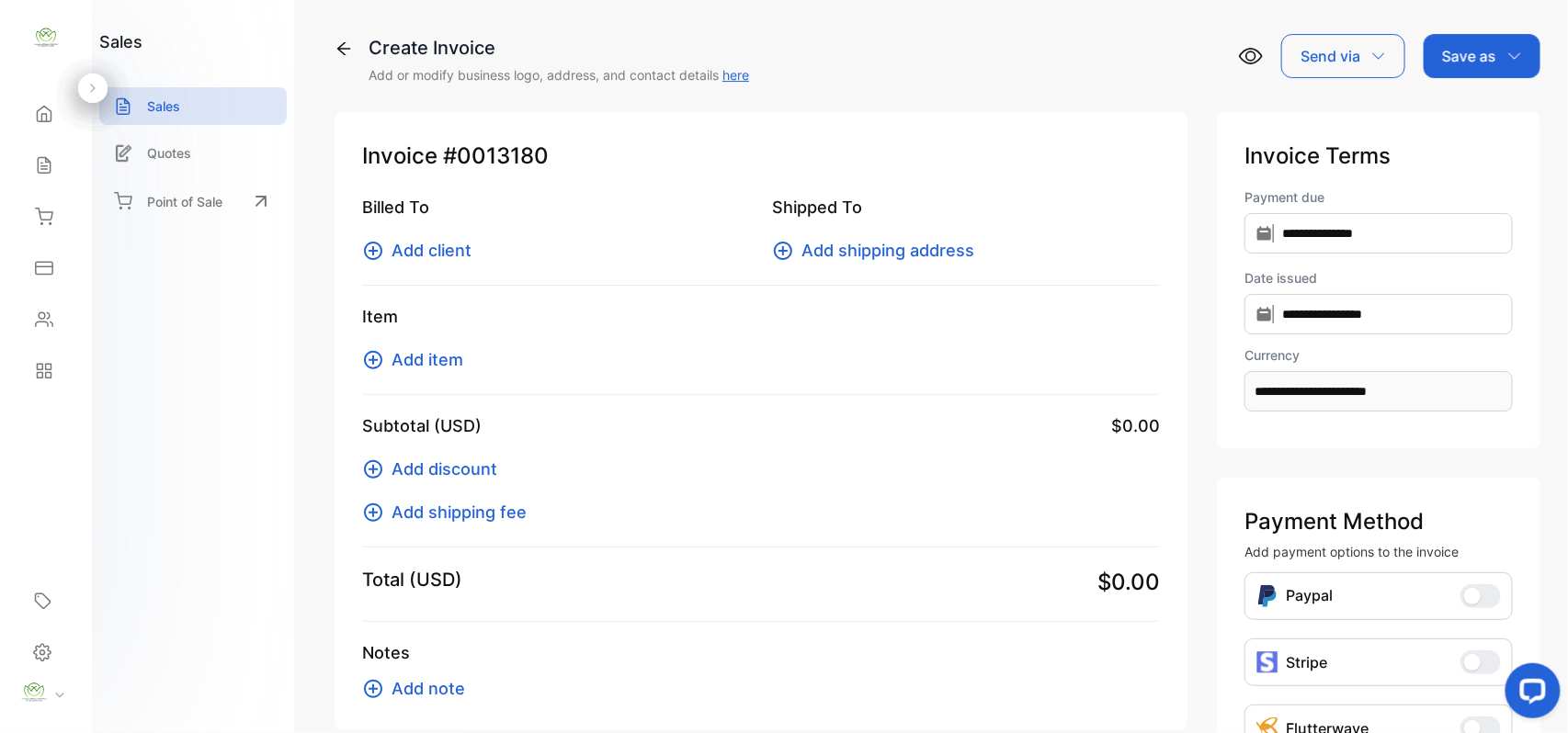
click at [398, 241] on span "Add client" at bounding box center [432, 251] width 80 height 25
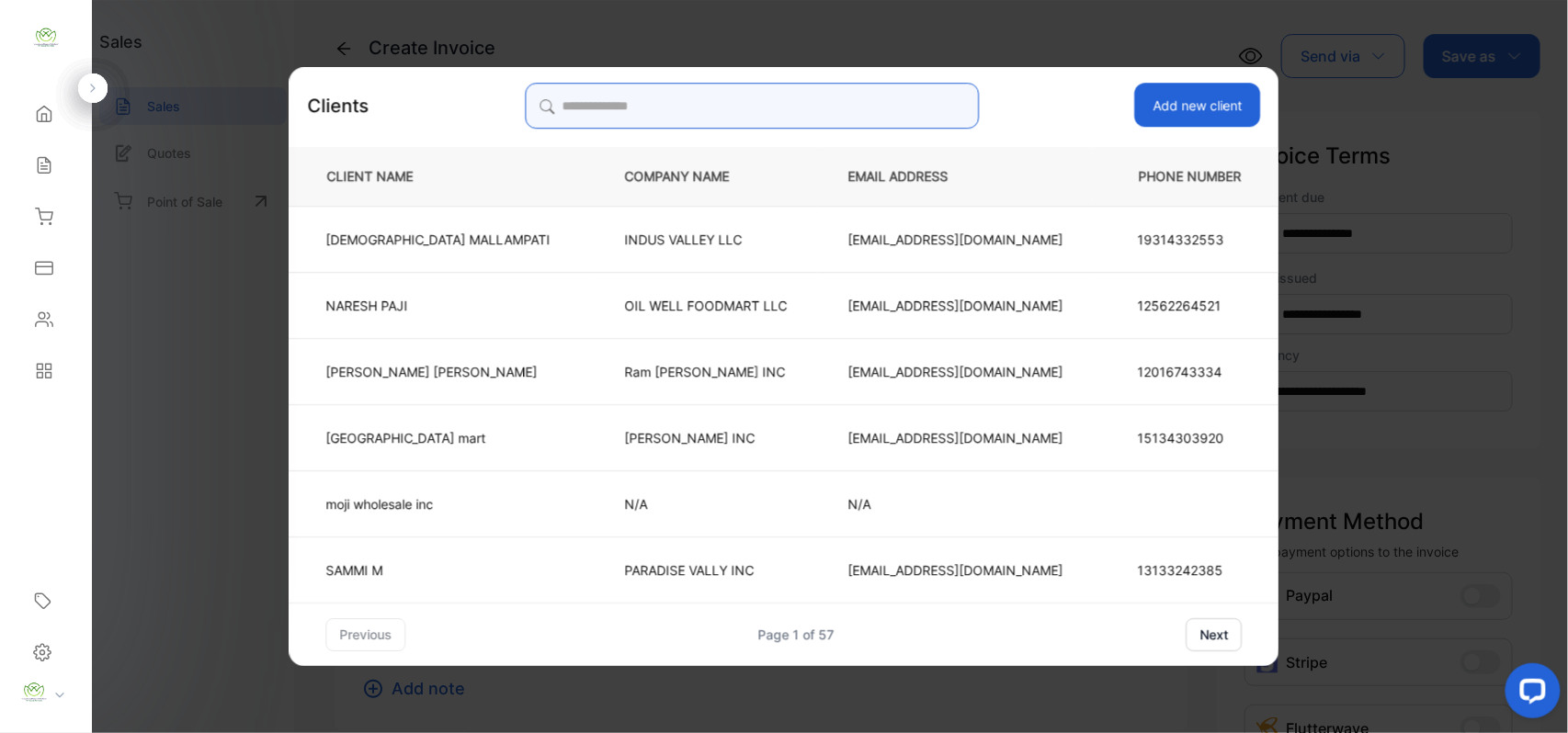
click at [736, 125] on input "search" at bounding box center [751, 105] width 454 height 46
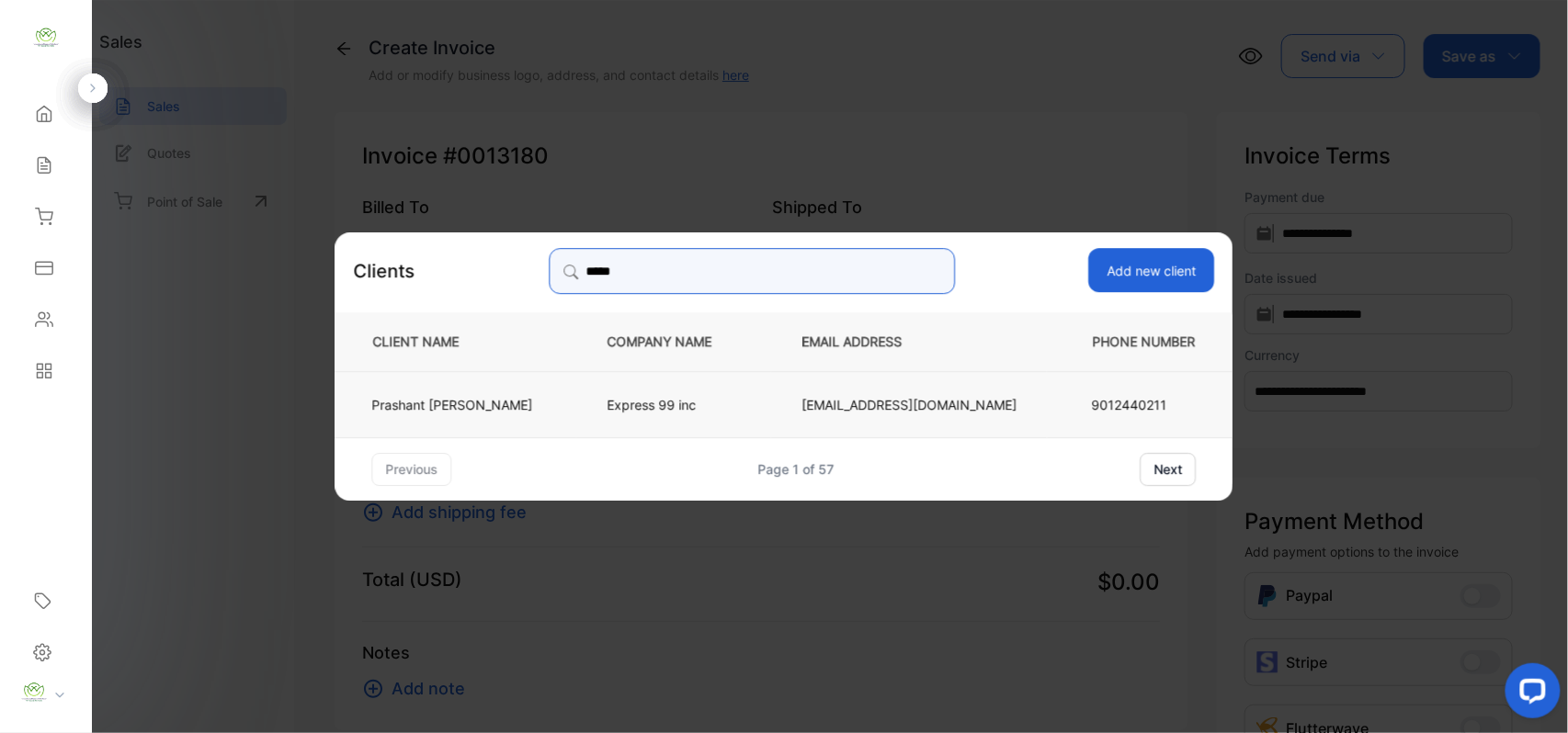
type input "*****"
click at [486, 406] on p "Prashant Patel" at bounding box center [453, 404] width 161 height 19
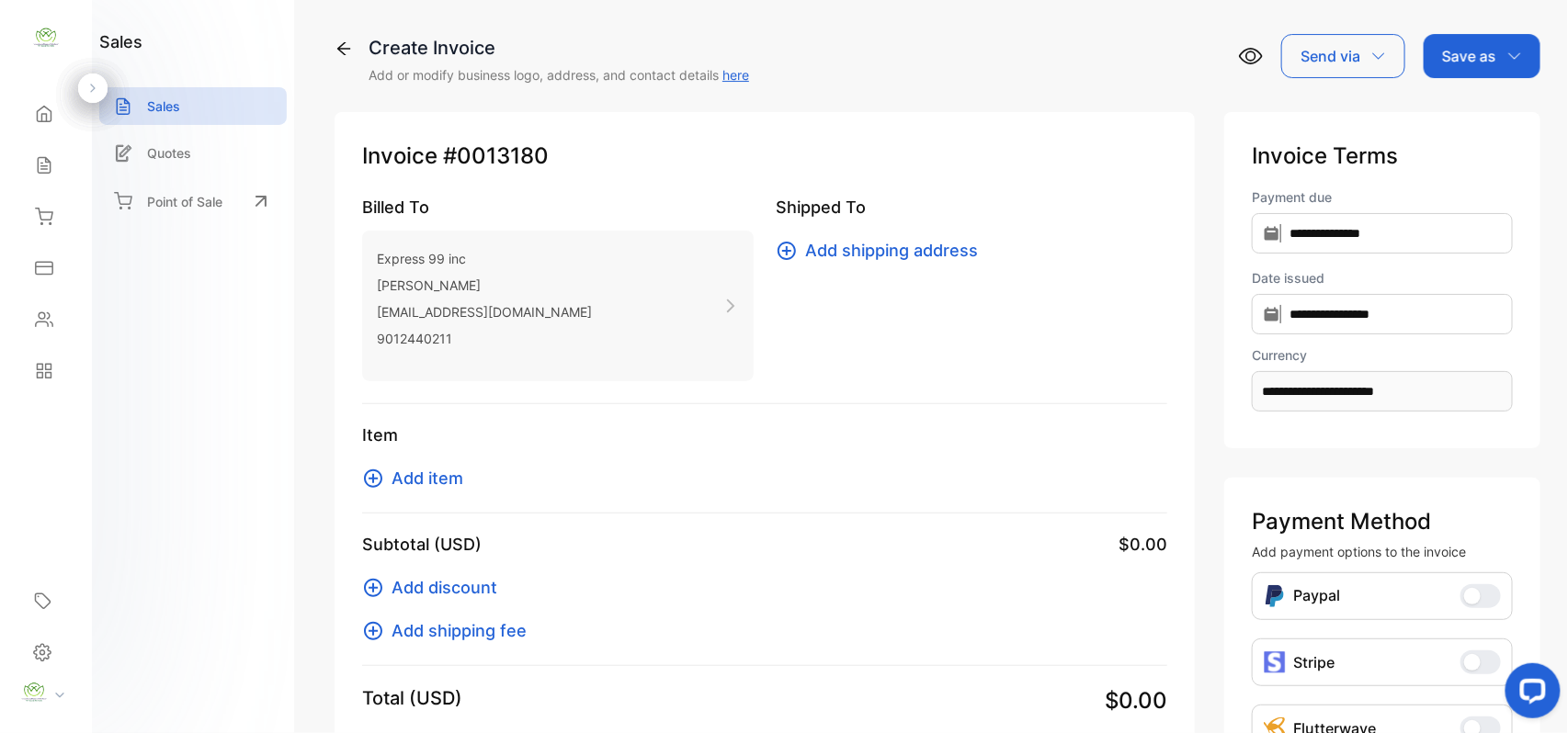
click at [454, 475] on span "Add item" at bounding box center [427, 478] width 72 height 25
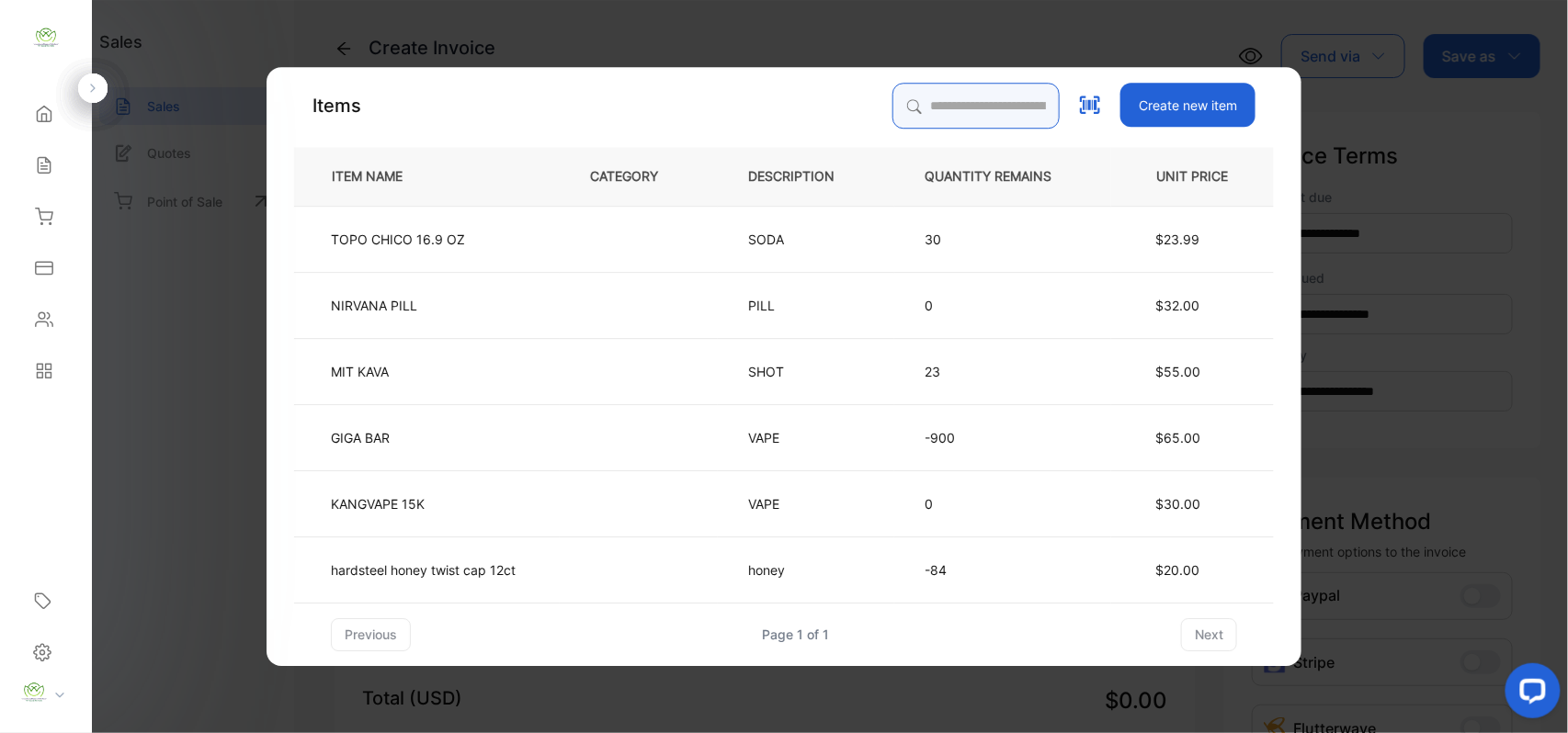
click at [952, 89] on input "search" at bounding box center [975, 105] width 168 height 46
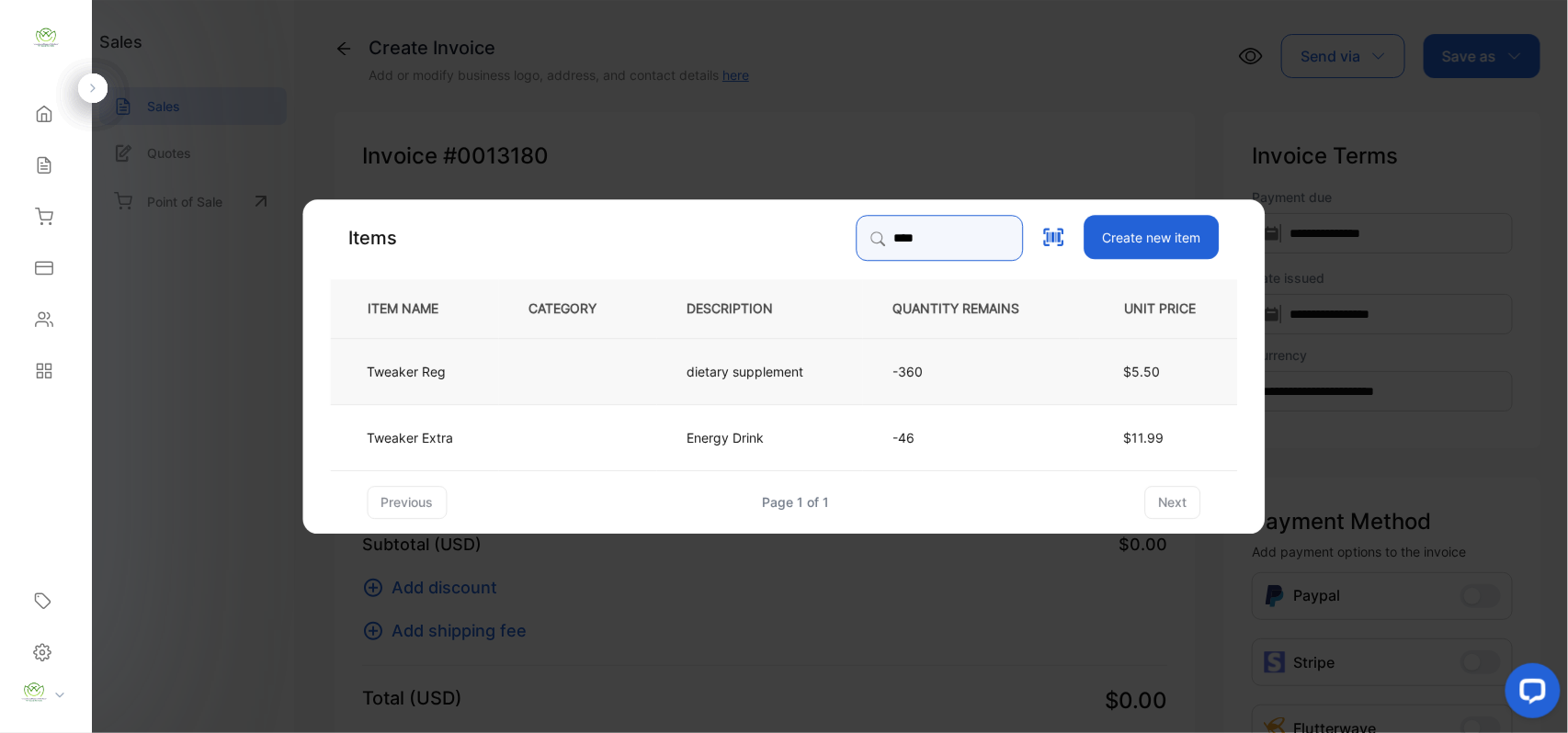
type input "****"
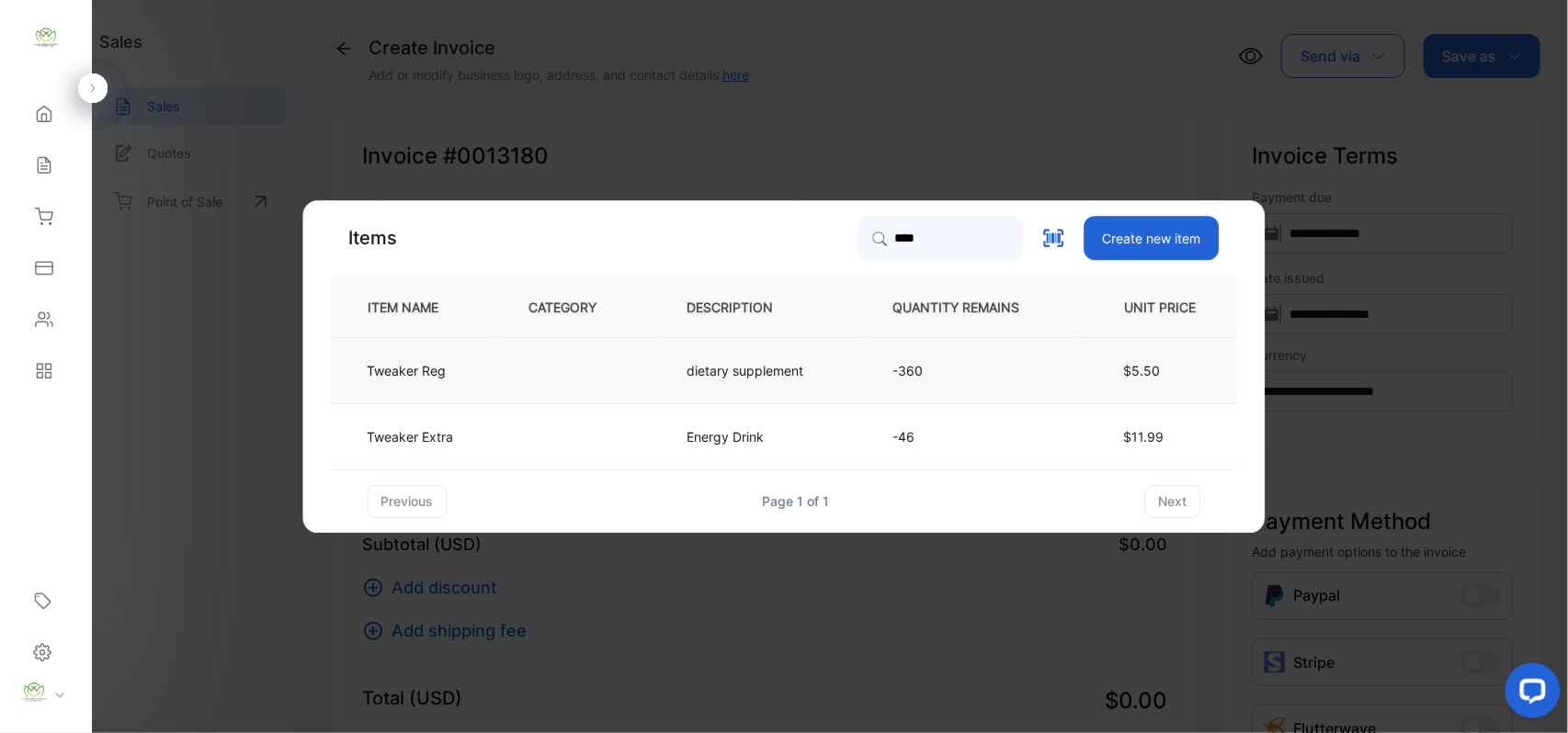
click at [460, 376] on td "Tweaker Reg" at bounding box center [415, 369] width 168 height 66
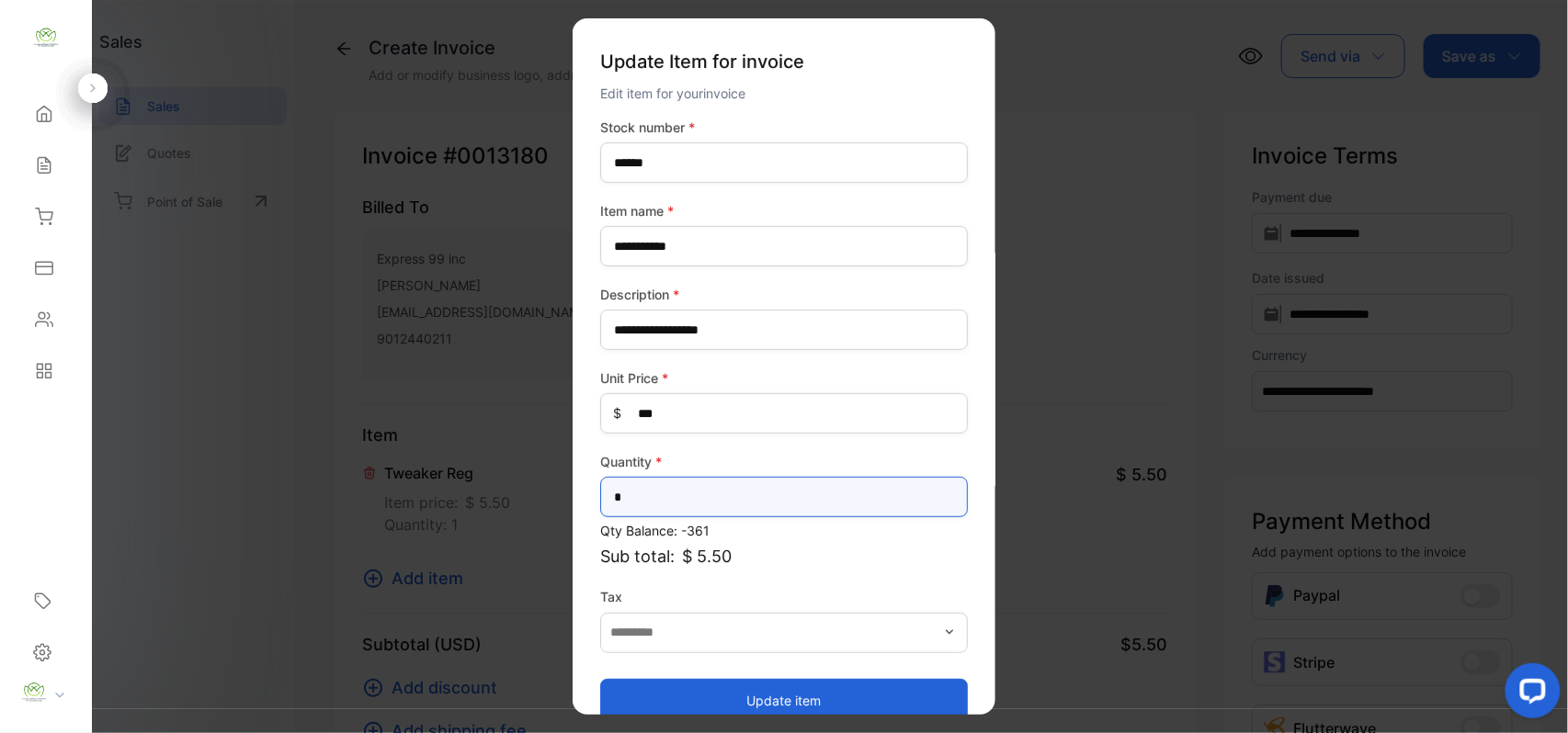
click at [757, 509] on input "*" at bounding box center [784, 497] width 368 height 40
type input "**"
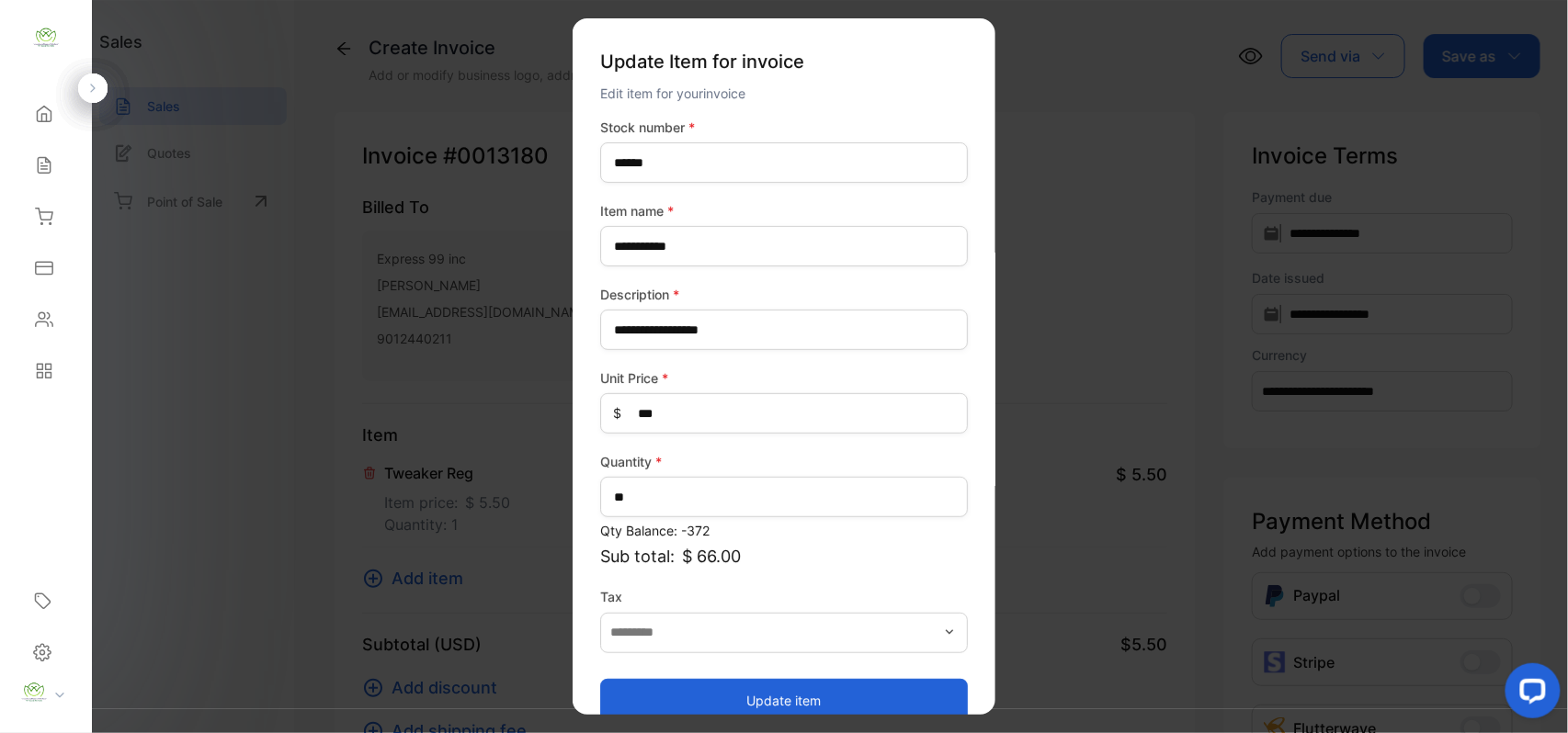
click at [631, 700] on button "Update item" at bounding box center [784, 700] width 368 height 44
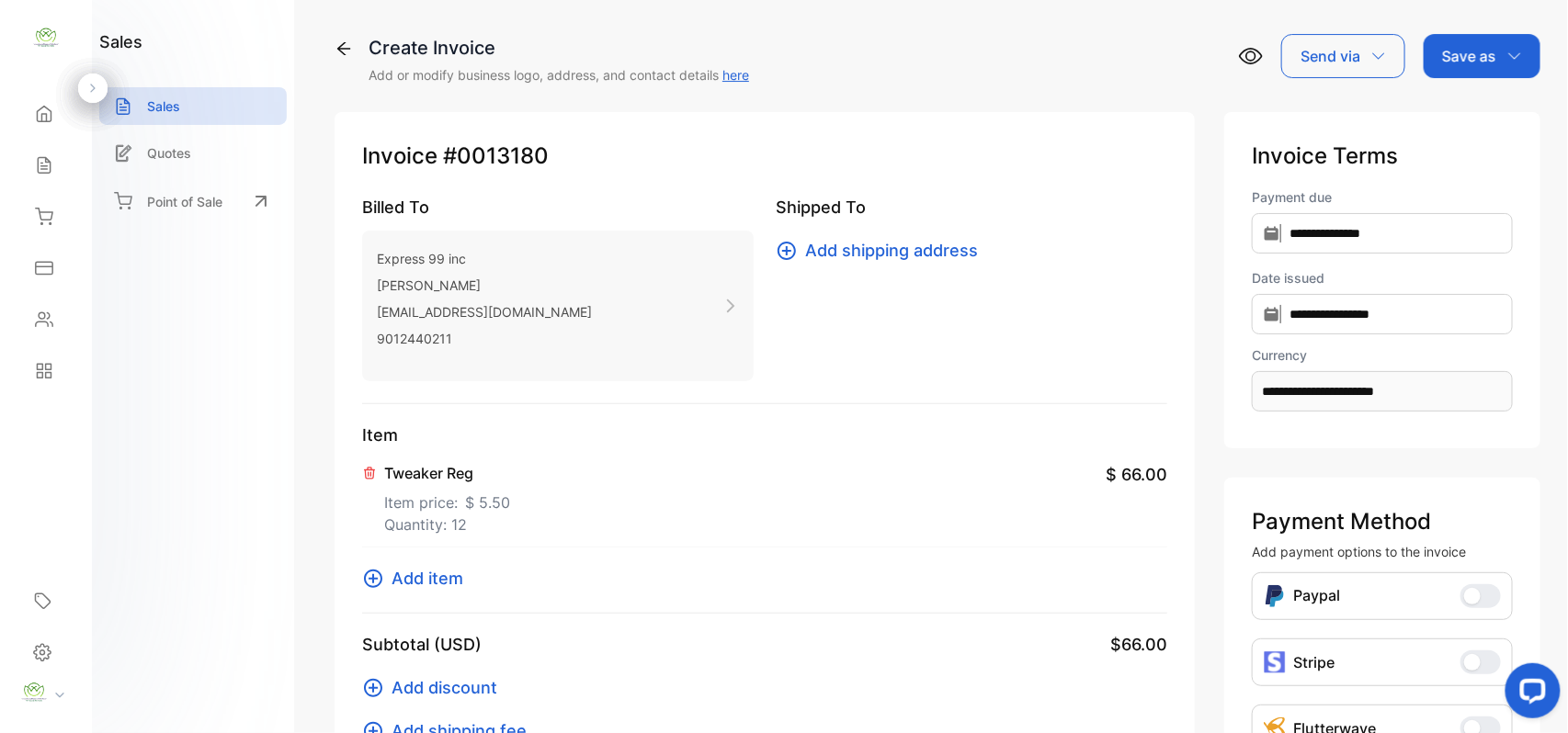
click at [452, 581] on span "Add item" at bounding box center [427, 579] width 72 height 25
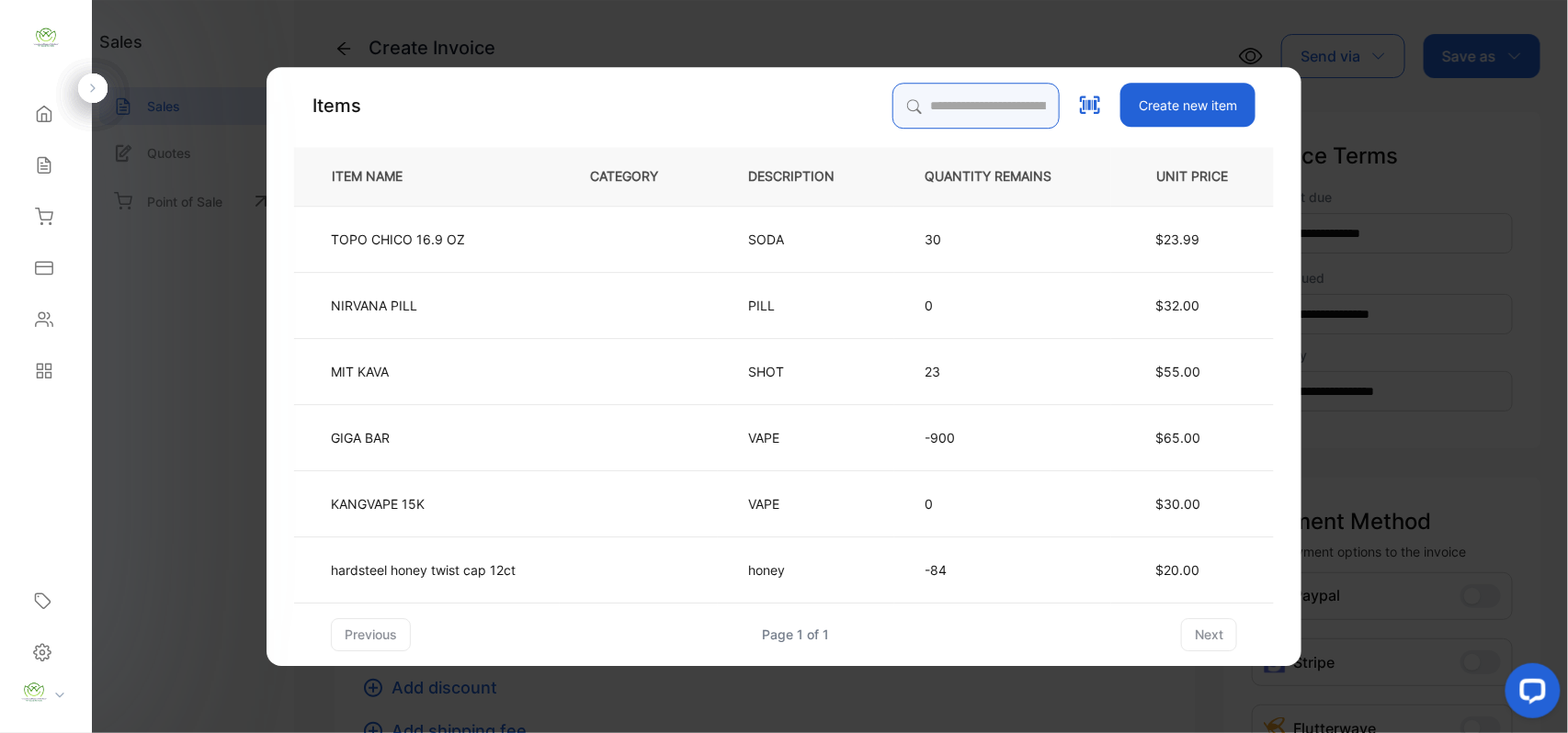
click at [921, 93] on input "search" at bounding box center [975, 105] width 168 height 46
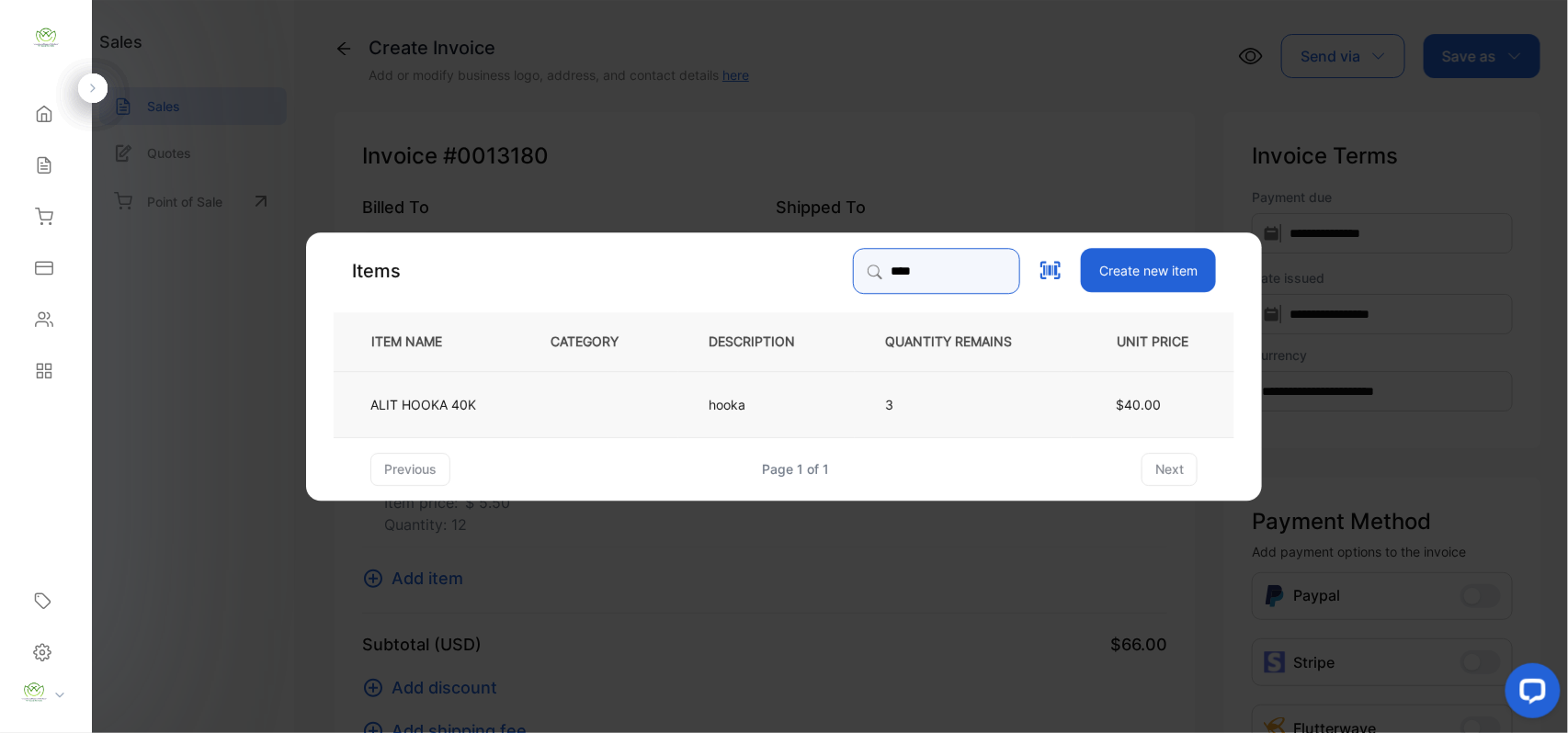
type input "****"
click at [571, 373] on td at bounding box center [599, 403] width 158 height 66
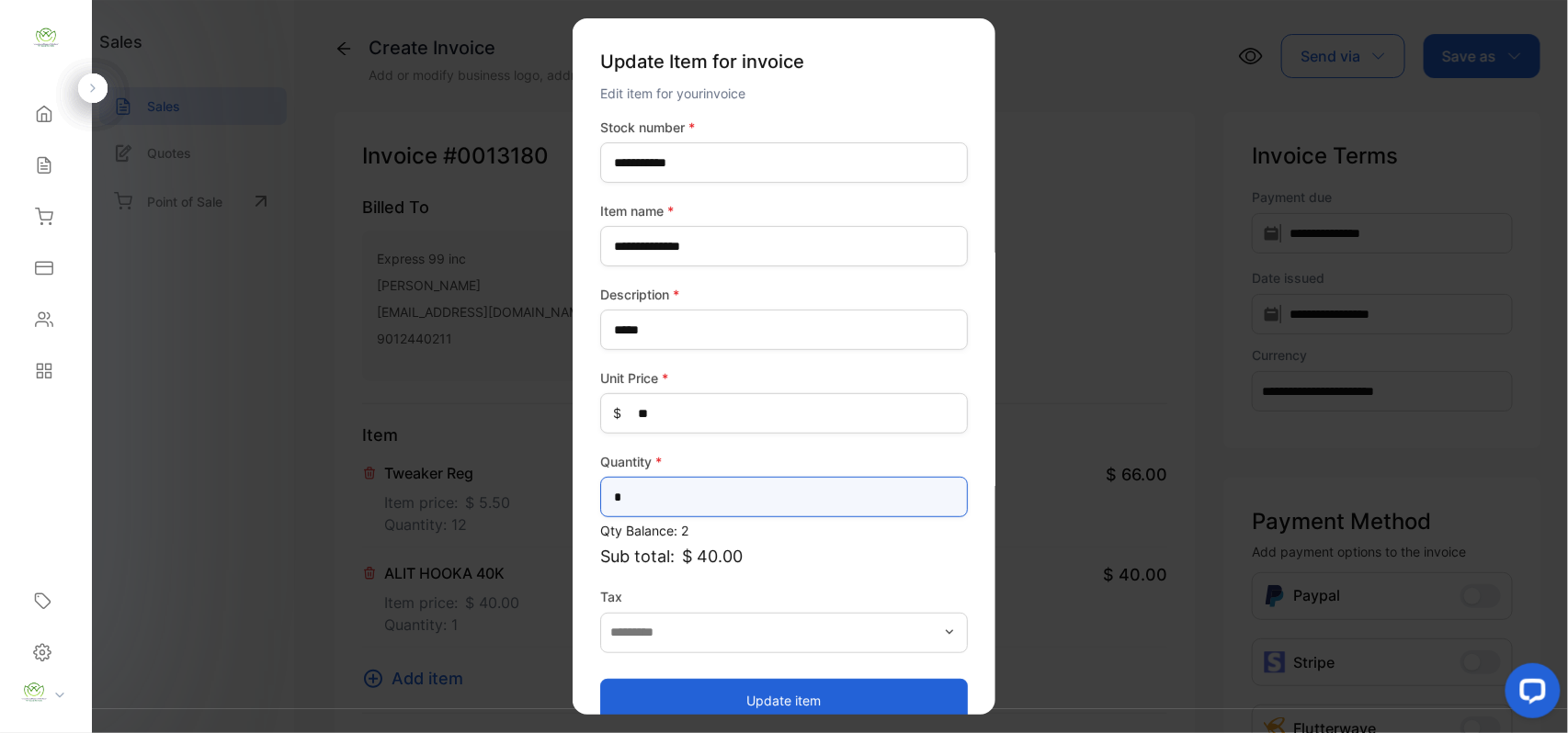
click at [737, 505] on input "*" at bounding box center [784, 497] width 368 height 40
type input "*"
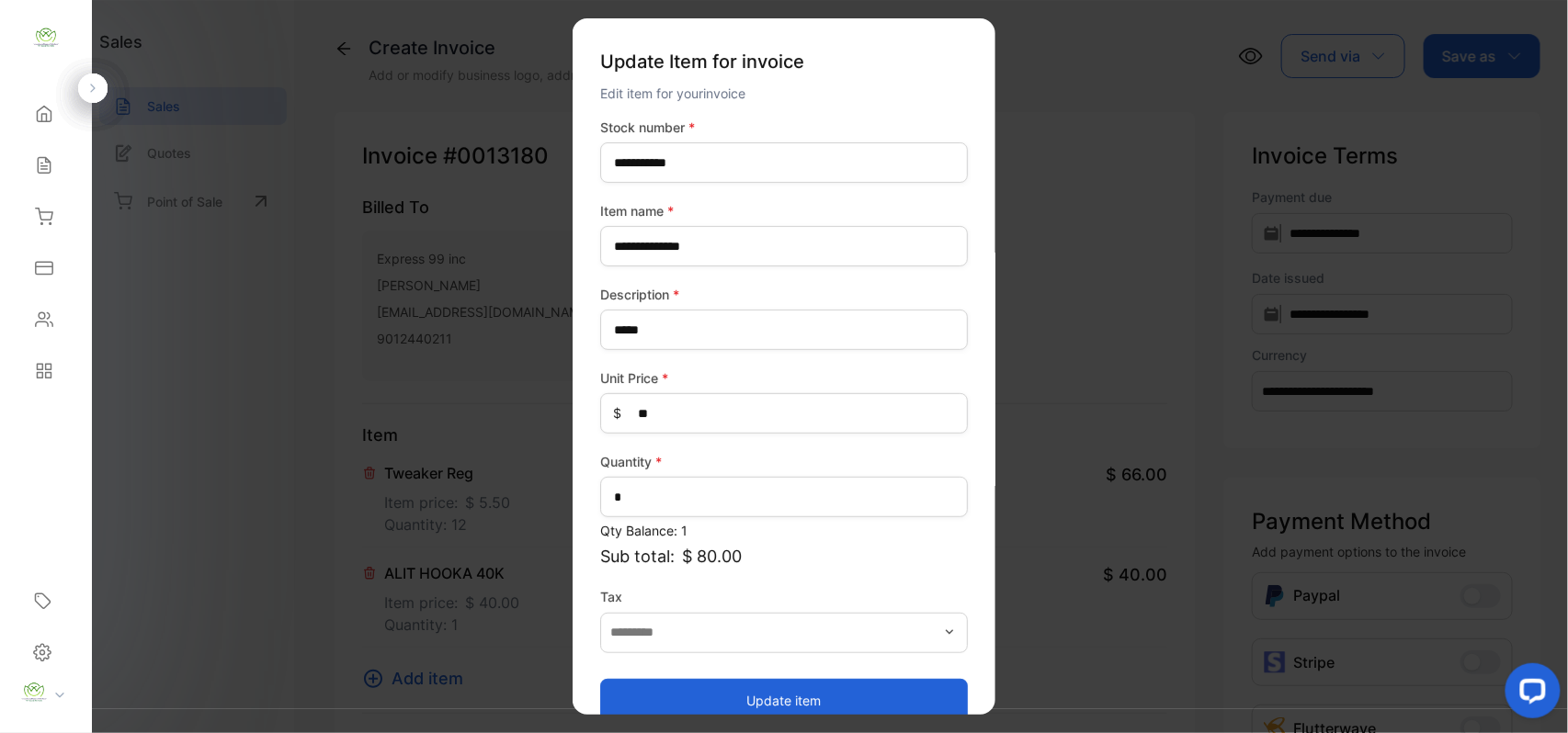
click at [688, 689] on button "Update item" at bounding box center [784, 700] width 368 height 44
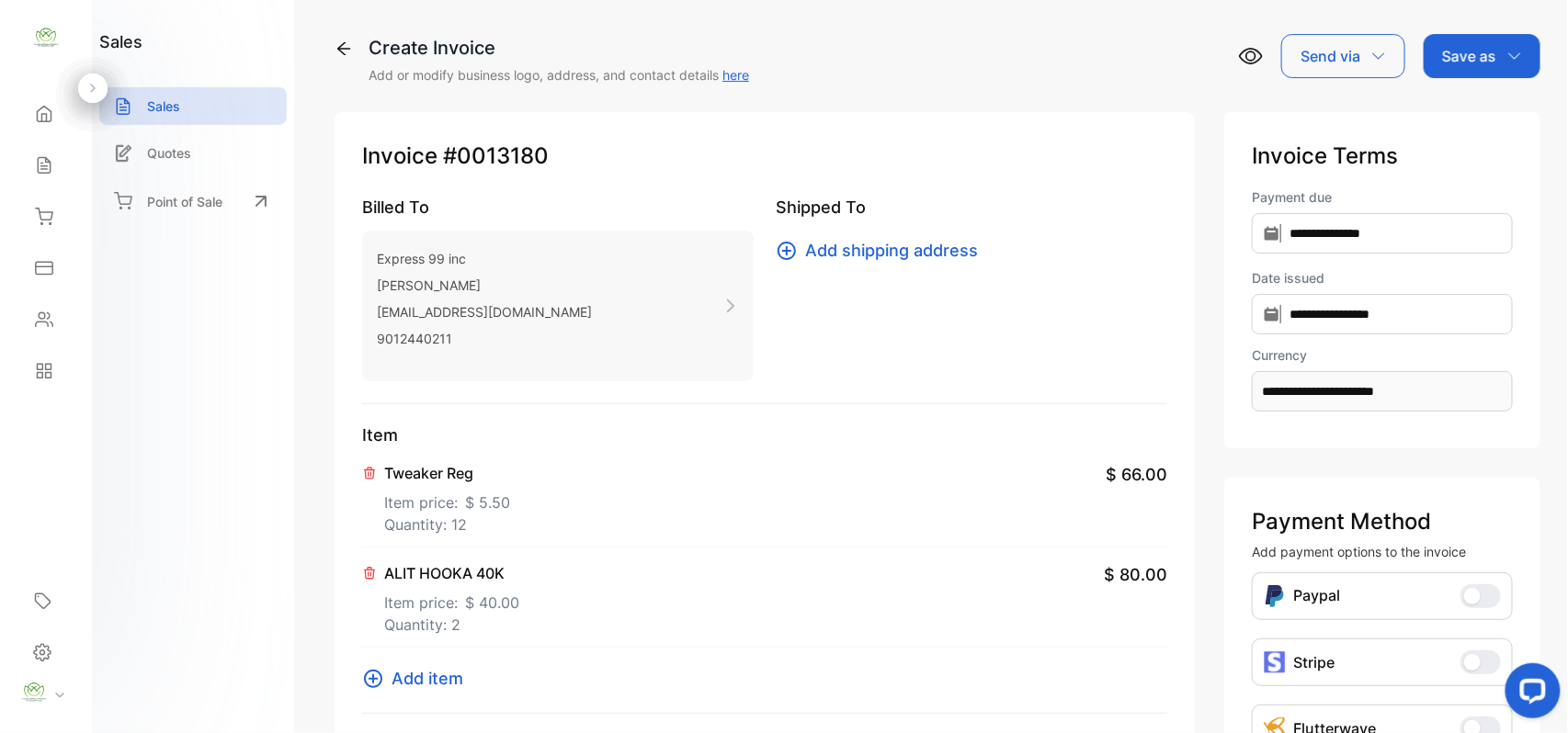
click at [409, 678] on span "Add item" at bounding box center [427, 678] width 72 height 25
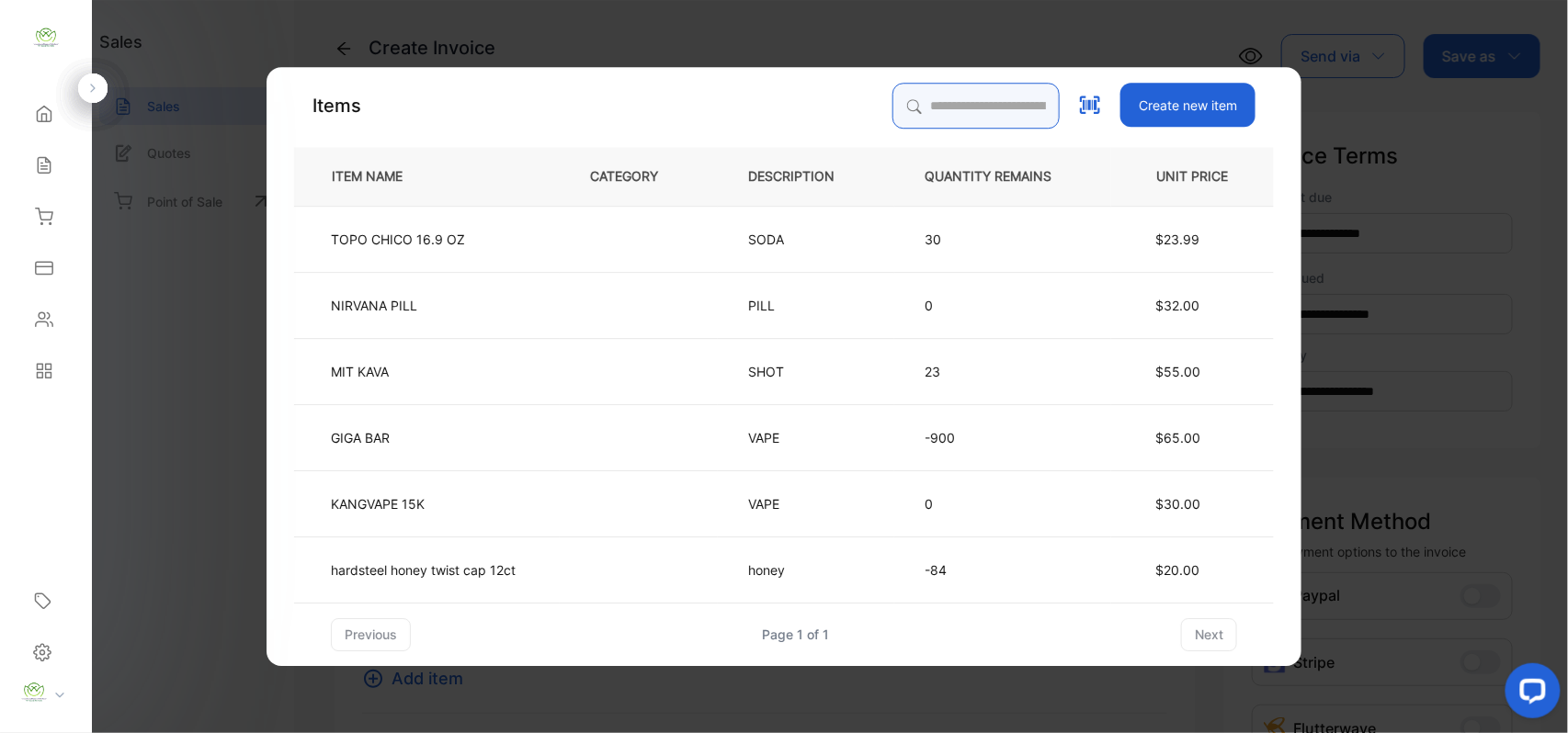
click at [978, 103] on input "search" at bounding box center [975, 105] width 168 height 46
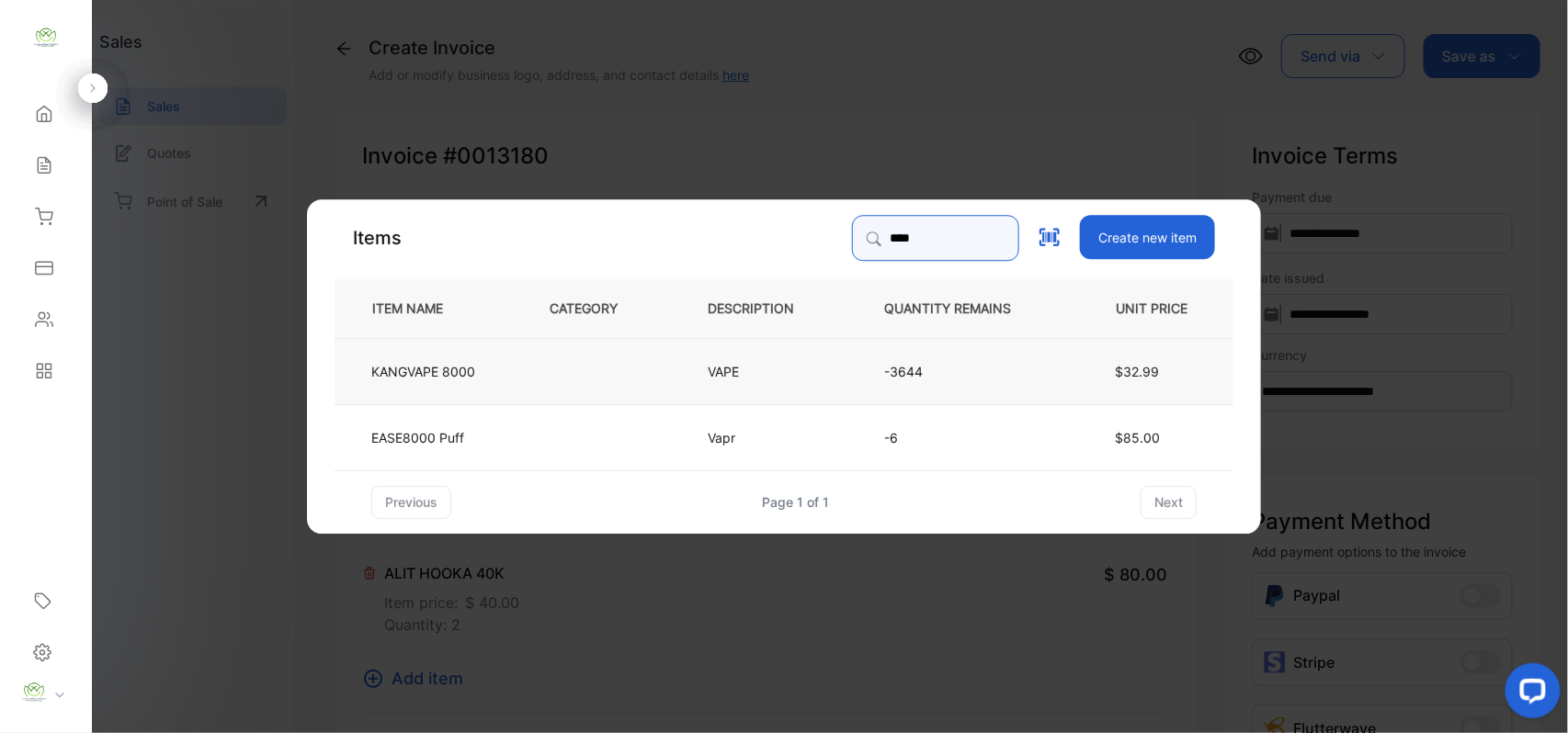
type input "****"
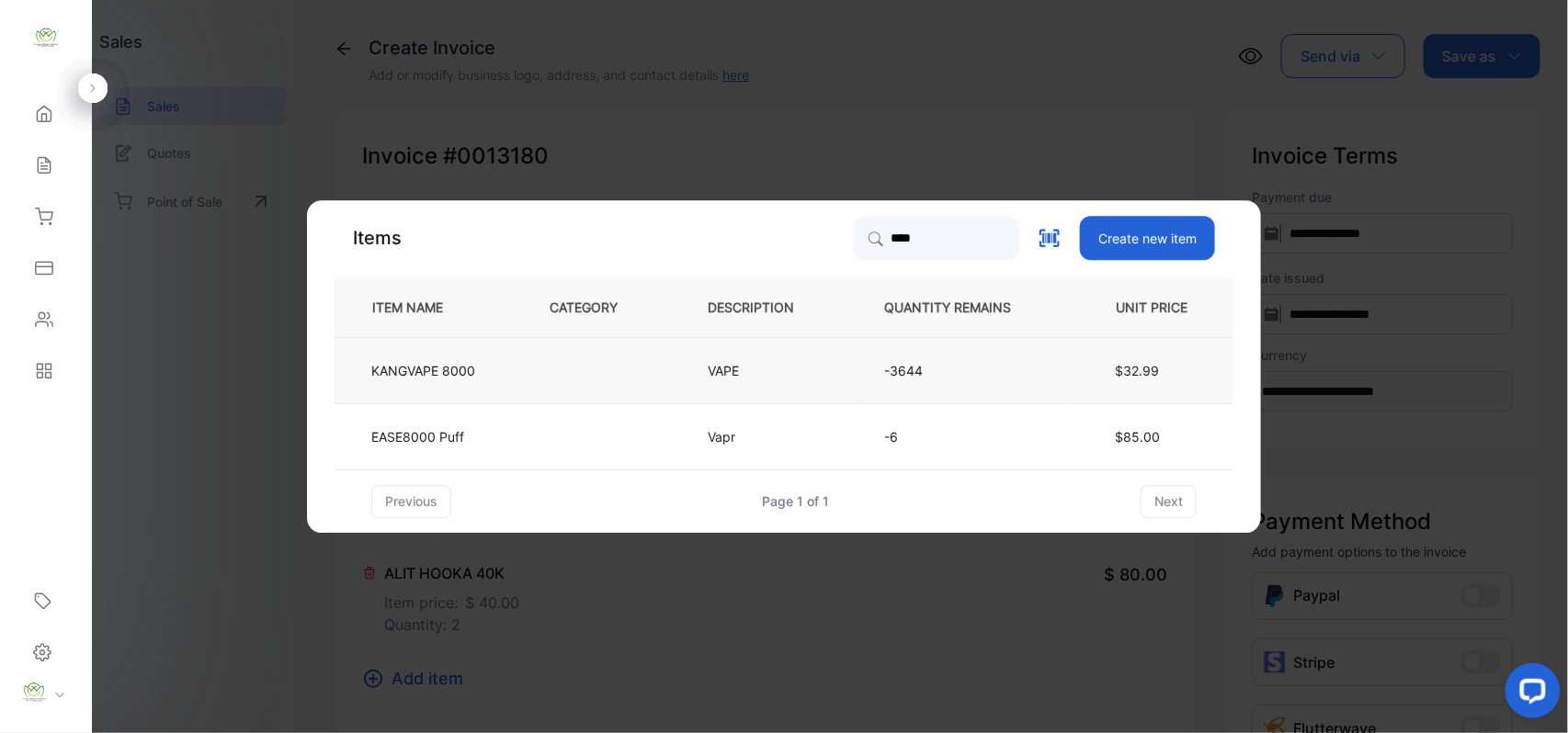
click at [568, 357] on td at bounding box center [598, 369] width 158 height 66
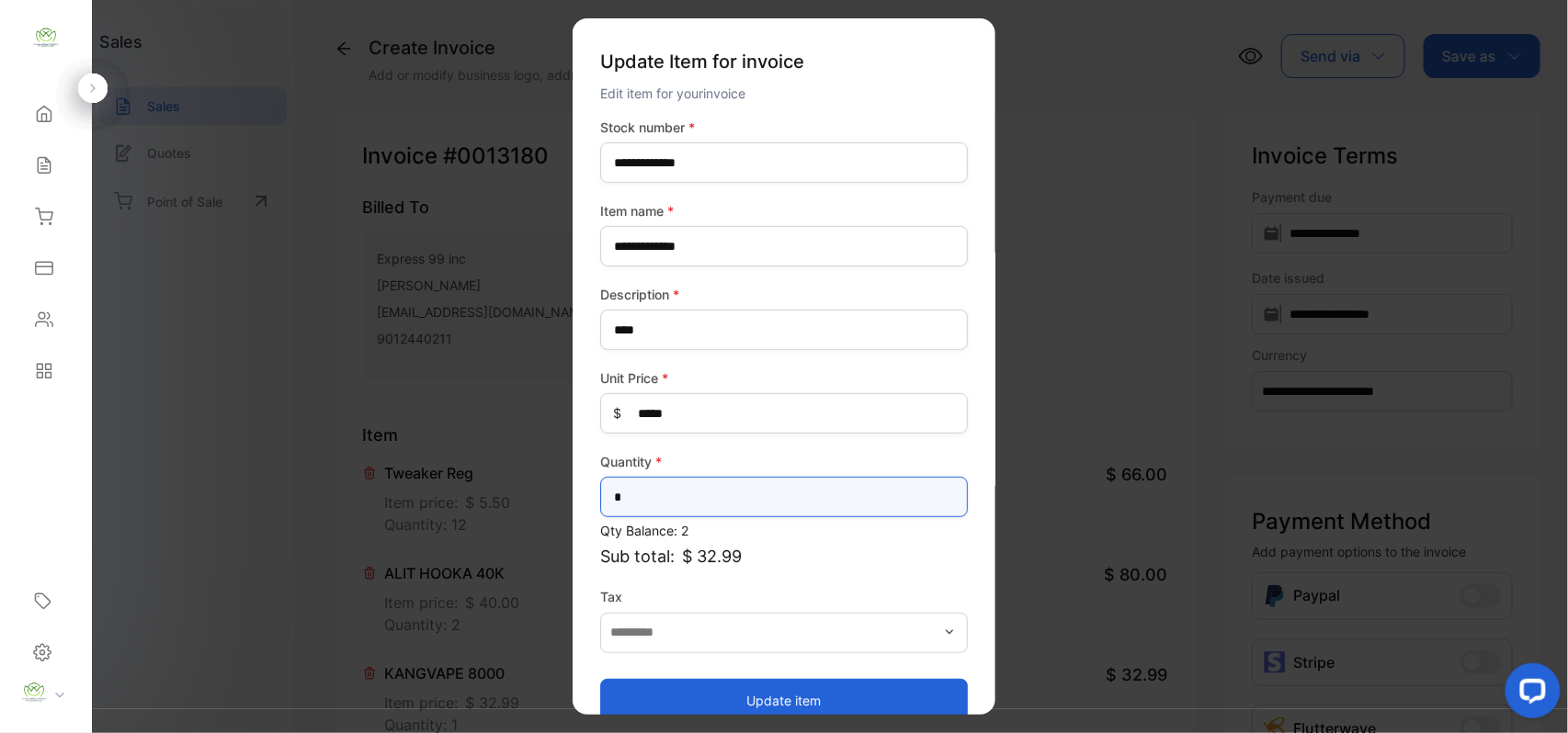
click at [678, 504] on input "*" at bounding box center [784, 497] width 368 height 40
type input "*"
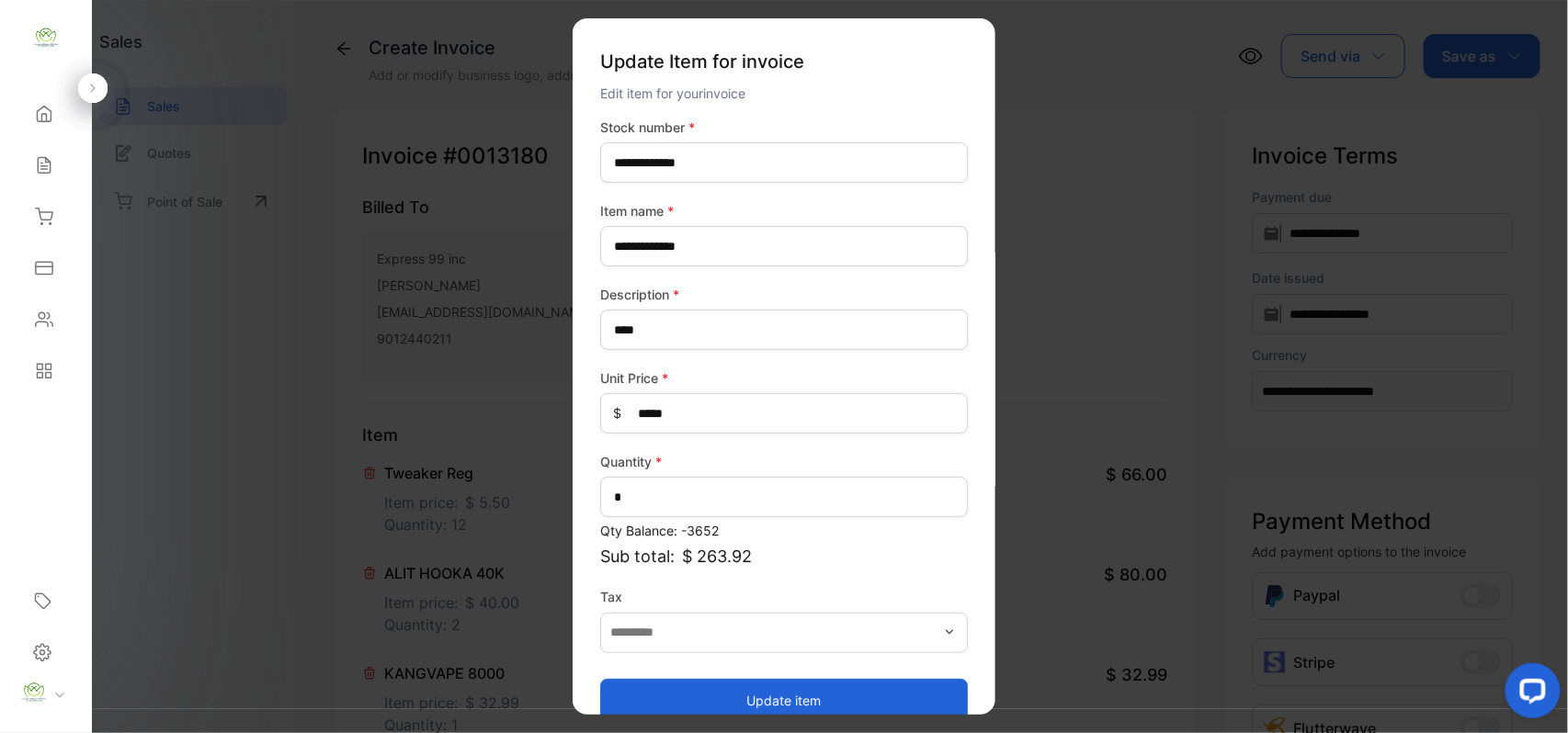
click at [605, 693] on button "Update item" at bounding box center [784, 700] width 368 height 44
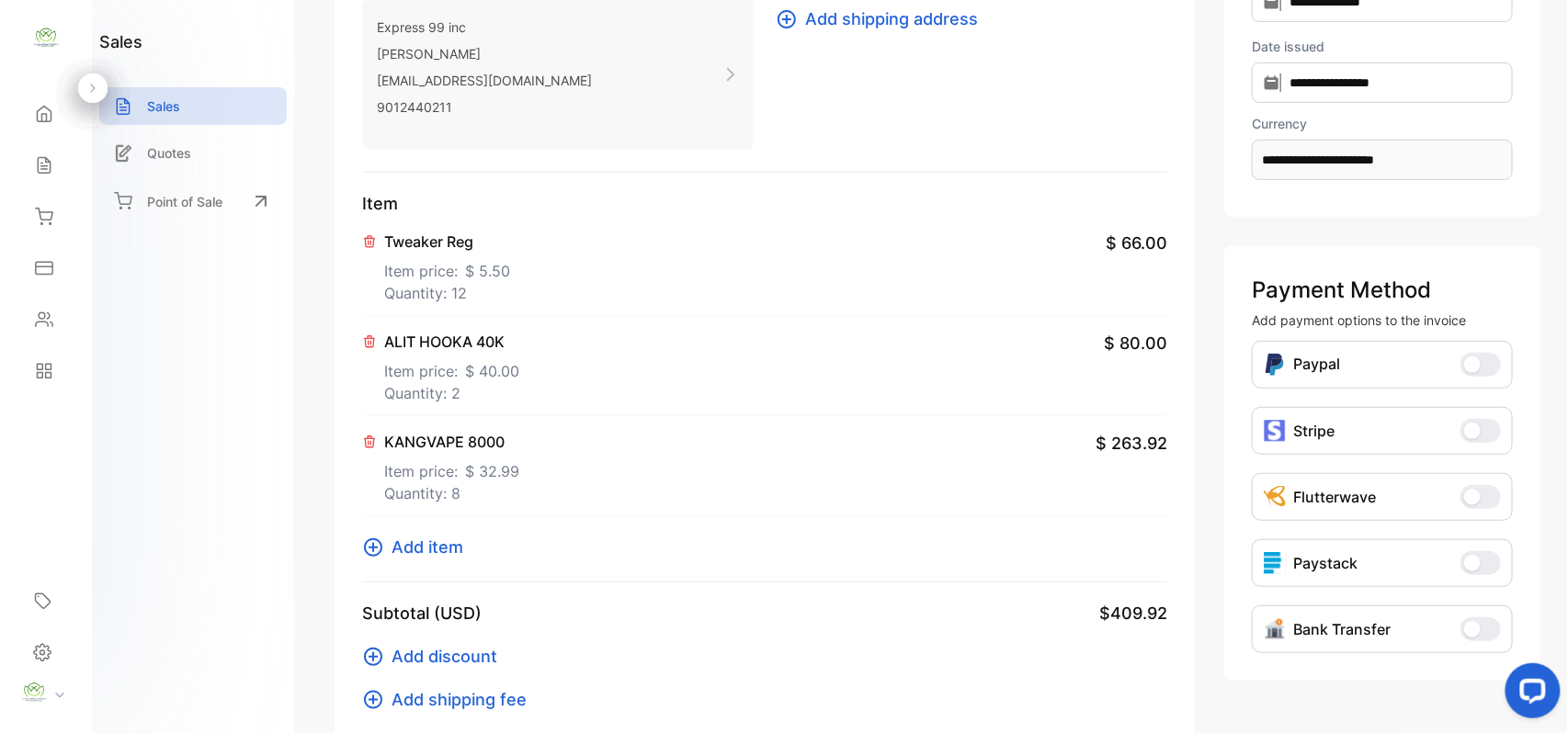
scroll to position [285, 0]
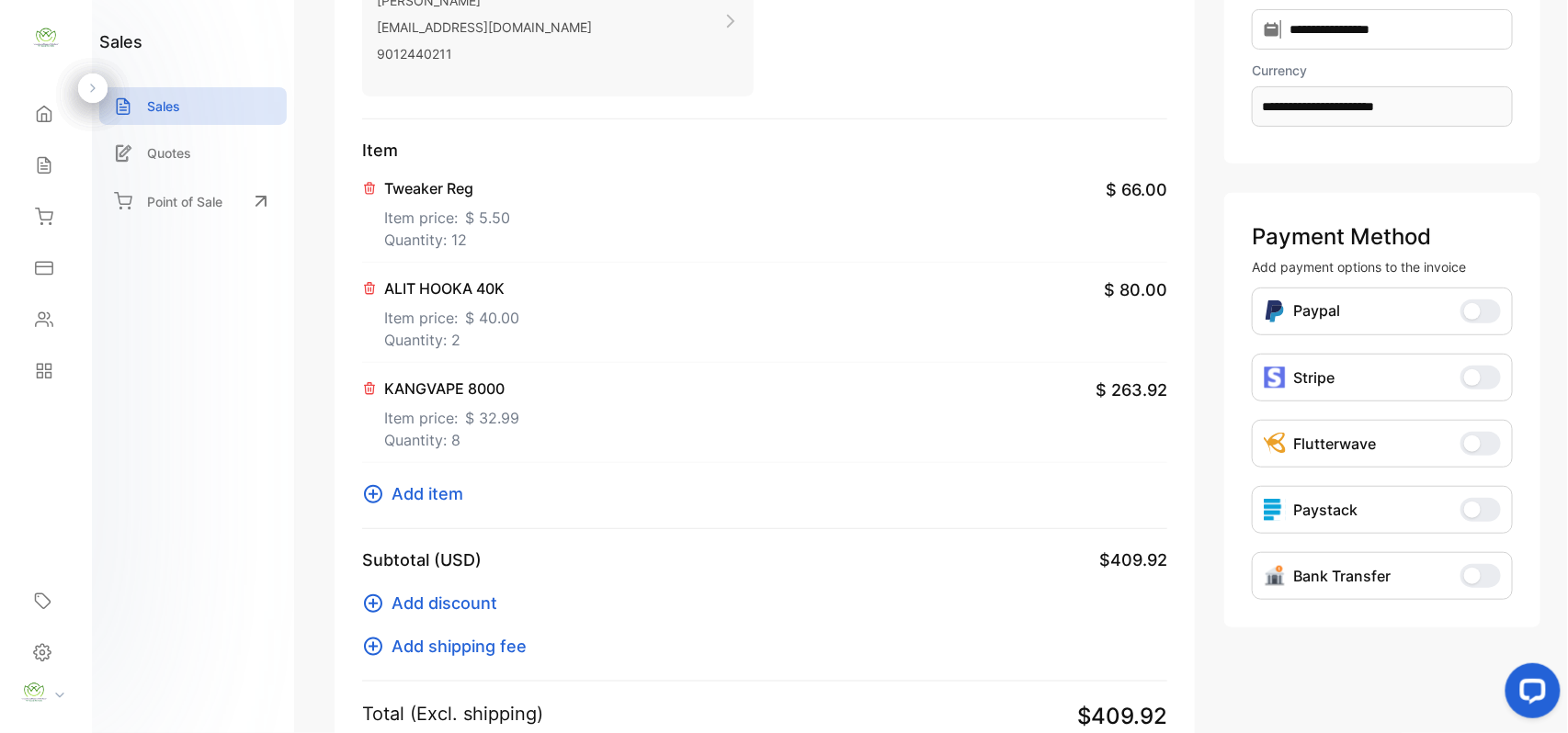
click at [436, 497] on span "Add item" at bounding box center [427, 494] width 72 height 25
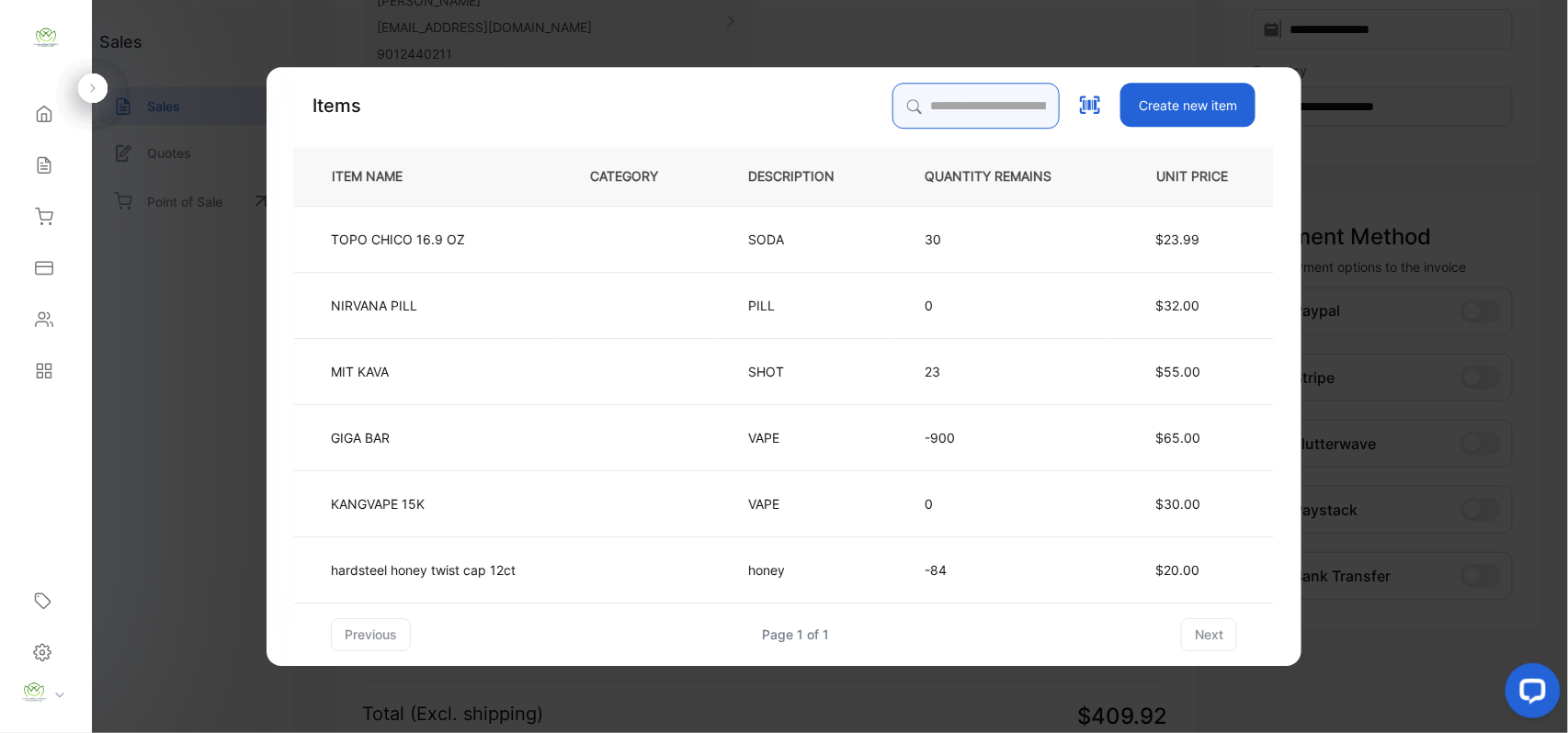
click at [914, 100] on input "search" at bounding box center [975, 105] width 168 height 46
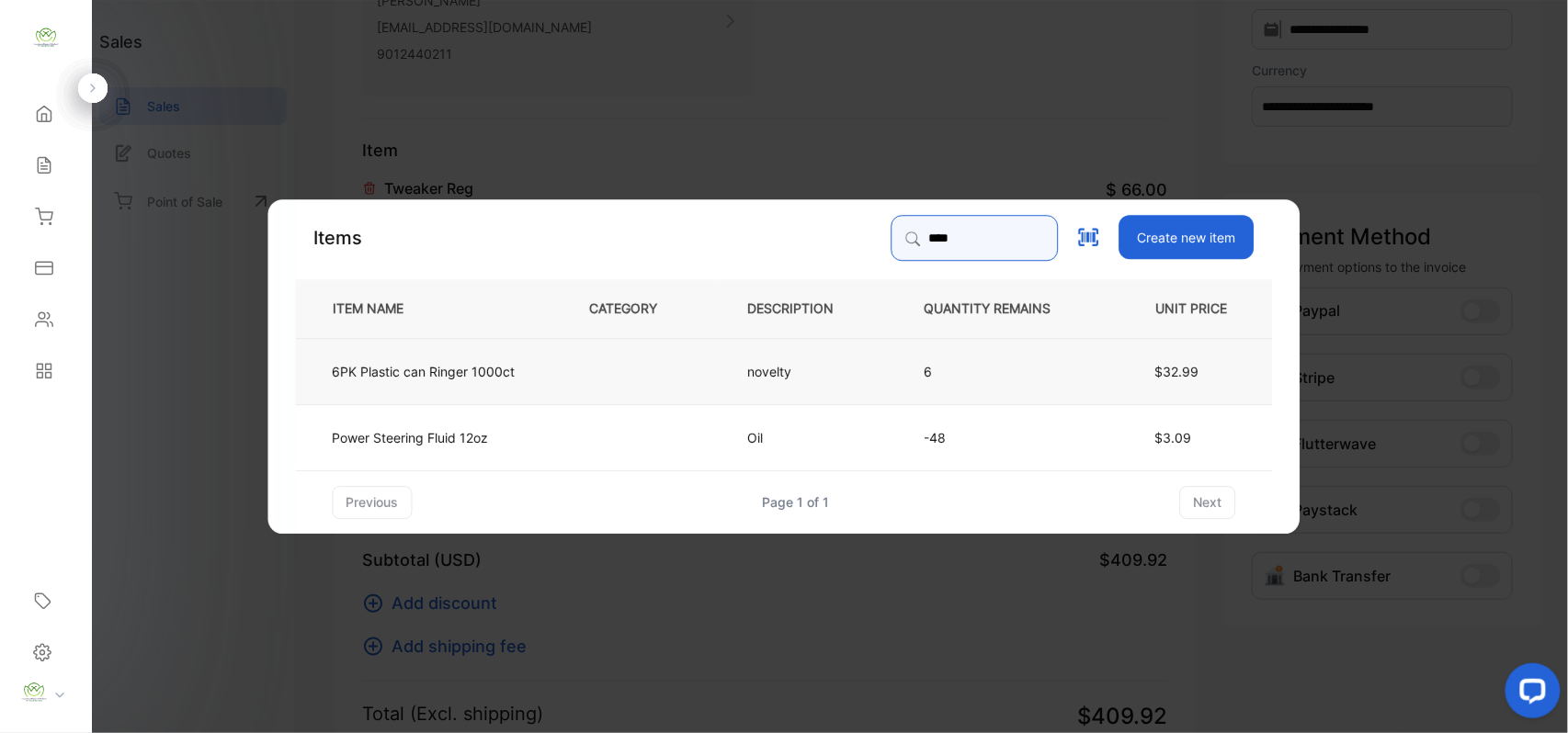
type input "****"
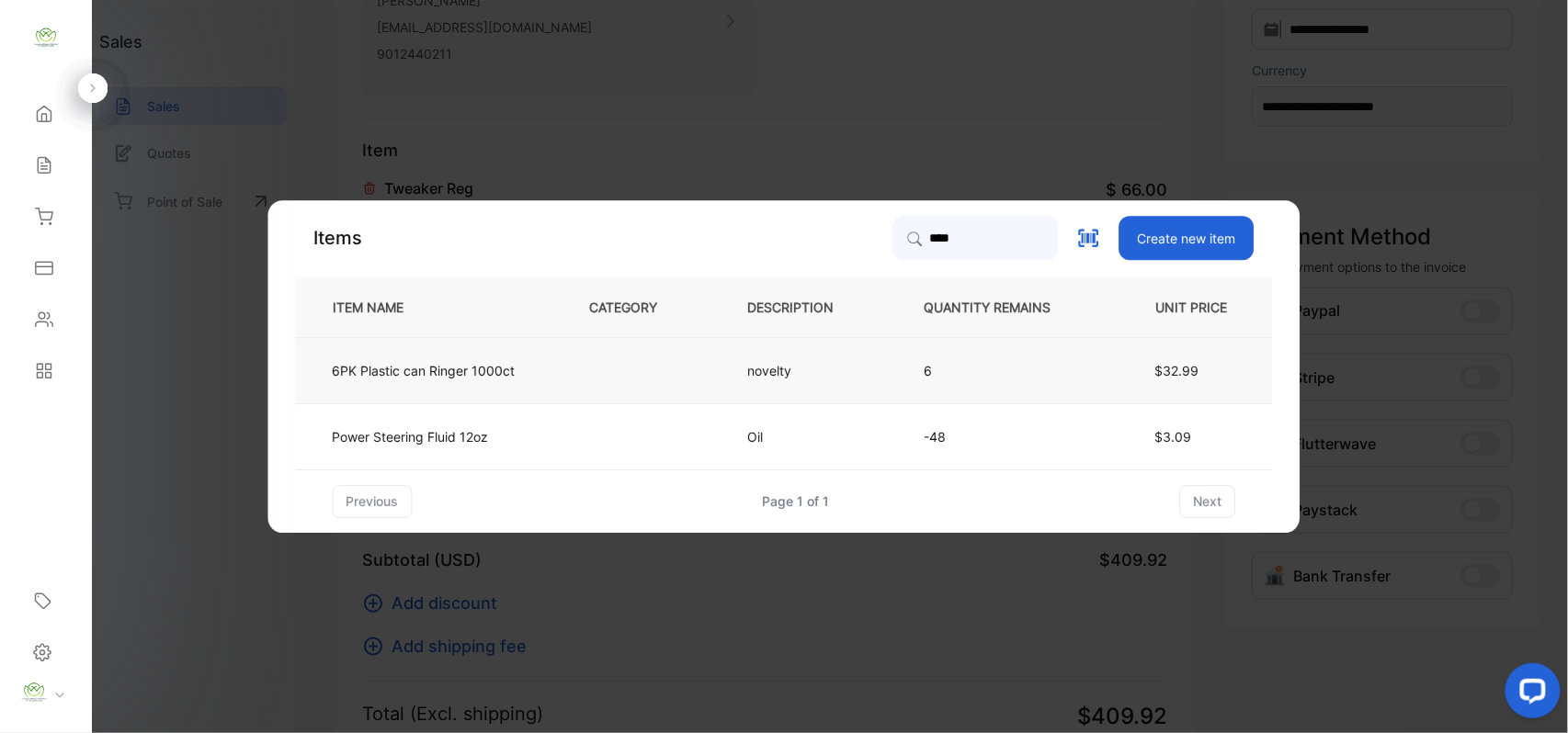
click at [617, 371] on td at bounding box center [638, 369] width 158 height 66
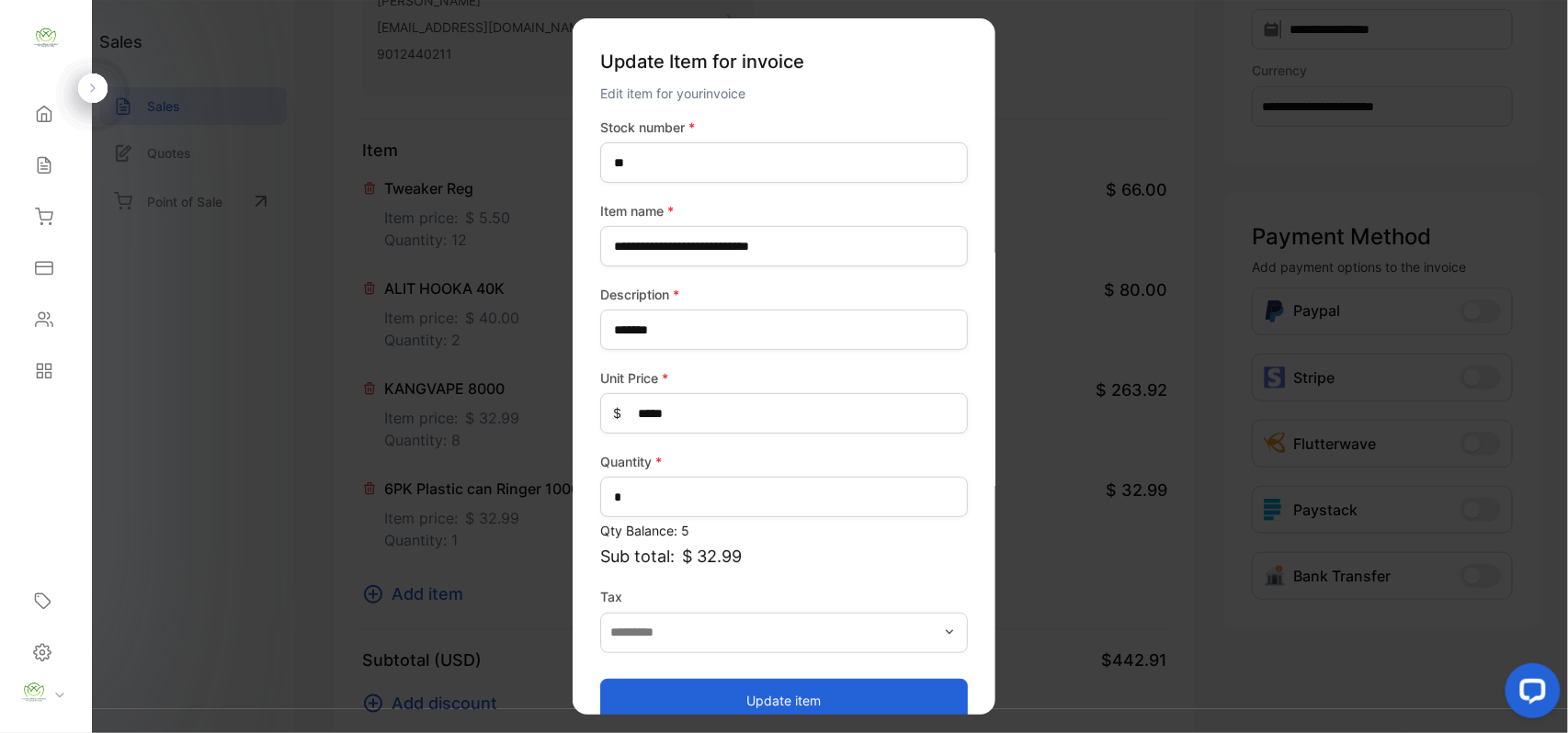
click at [776, 700] on button "Update item" at bounding box center [784, 700] width 368 height 44
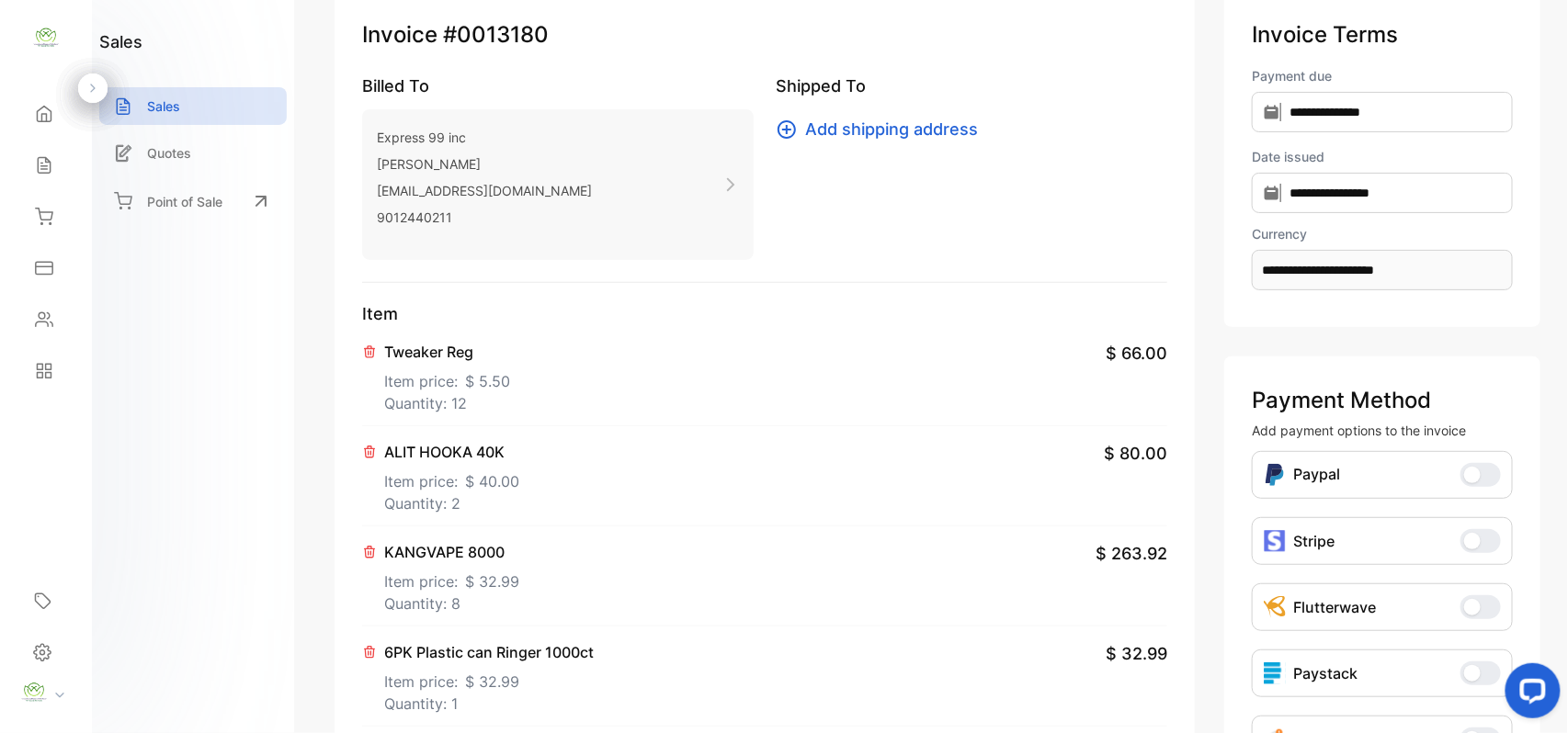
scroll to position [0, 0]
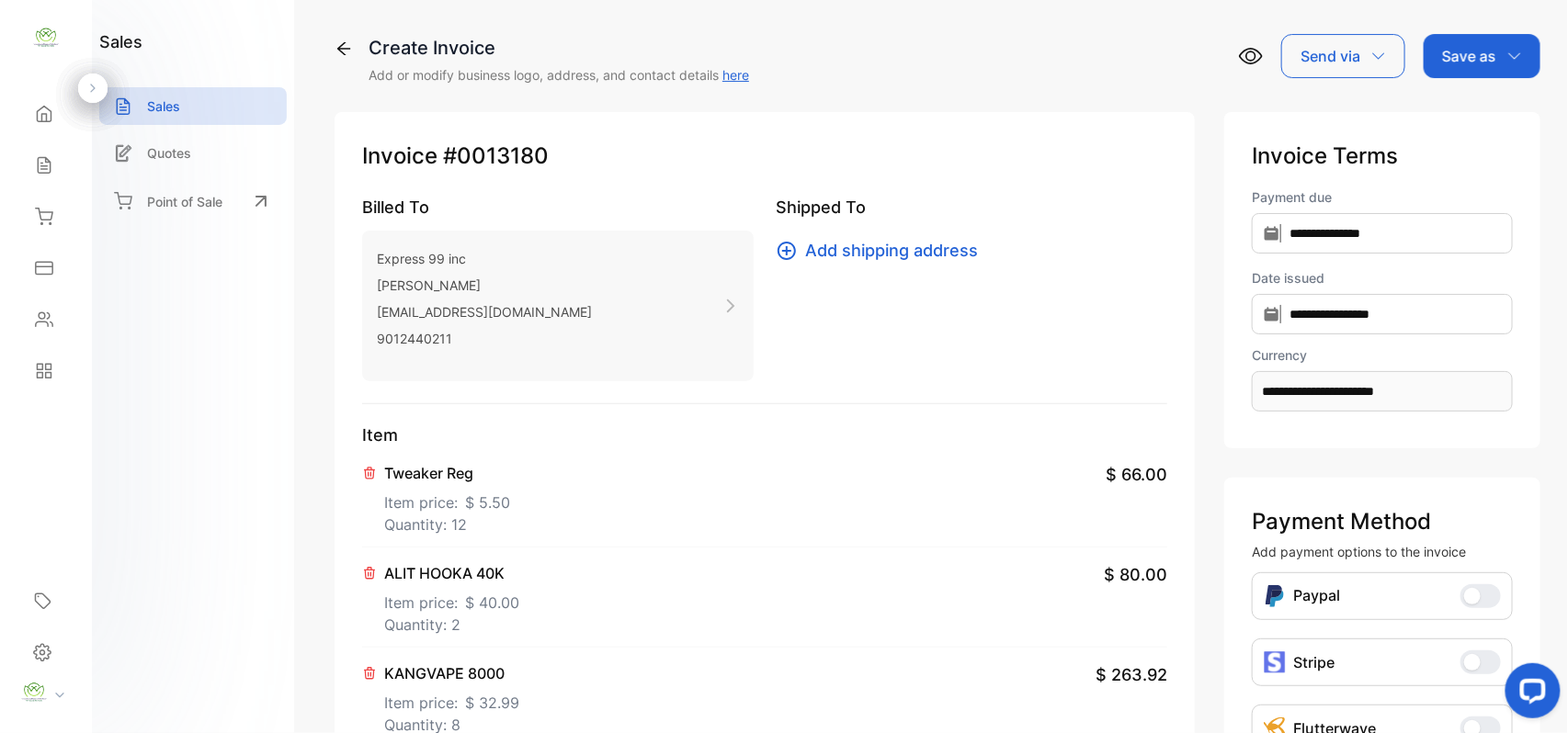
click at [1475, 34] on div "Save as" at bounding box center [1483, 56] width 117 height 44
click at [1460, 120] on div "Invoice" at bounding box center [1478, 117] width 105 height 36
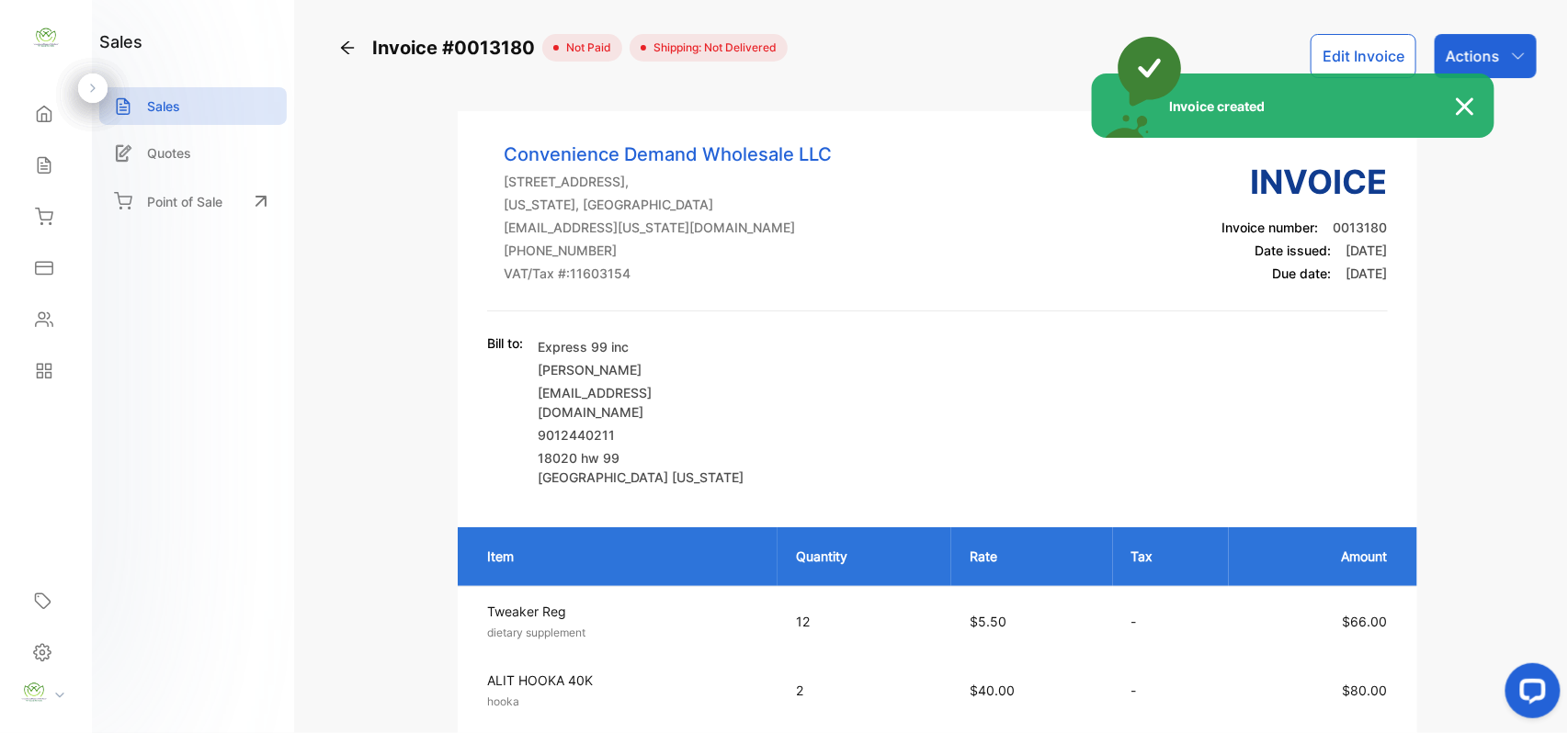
click at [1490, 63] on div "Invoice created" at bounding box center [784, 366] width 1568 height 733
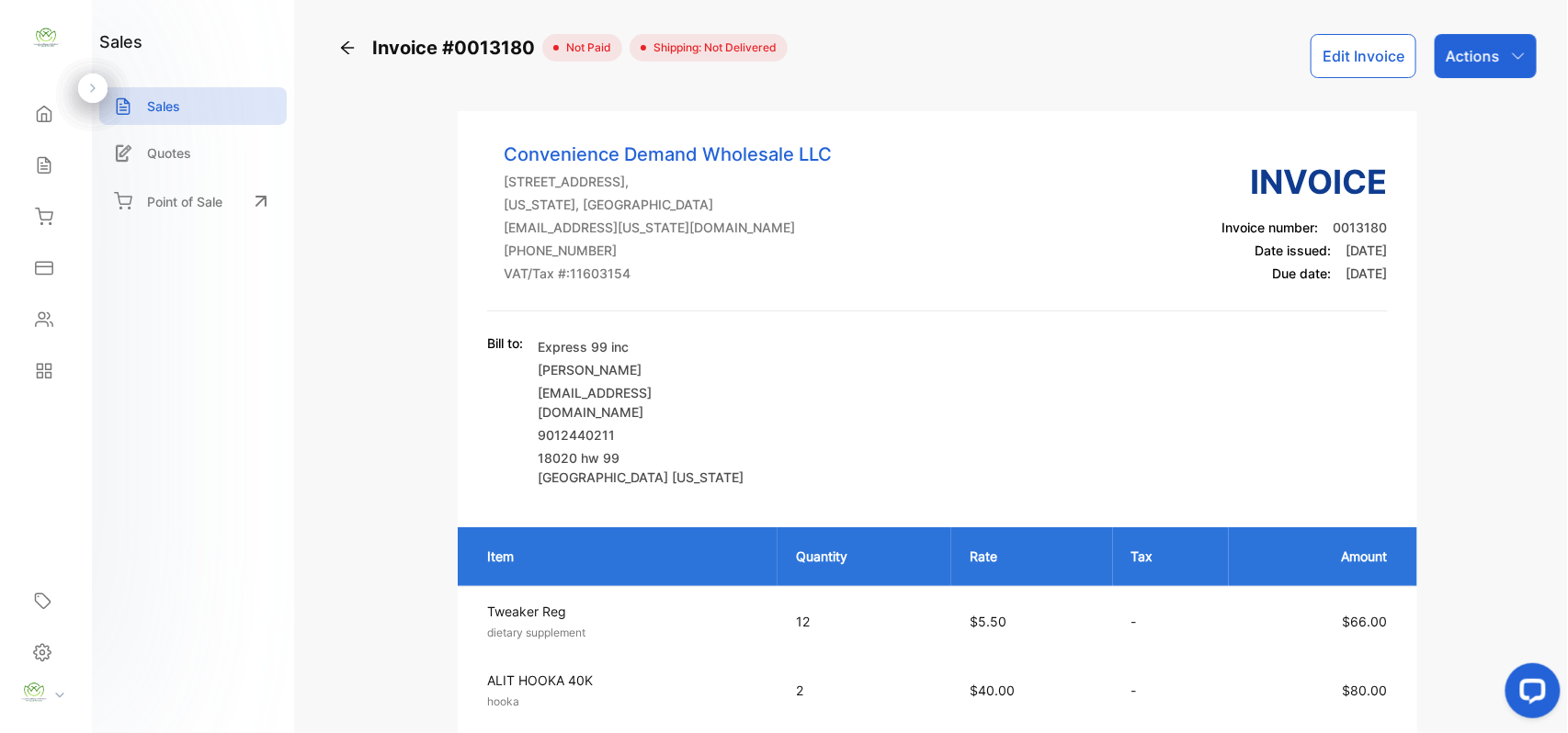
click at [1490, 63] on p "Actions" at bounding box center [1473, 56] width 55 height 22
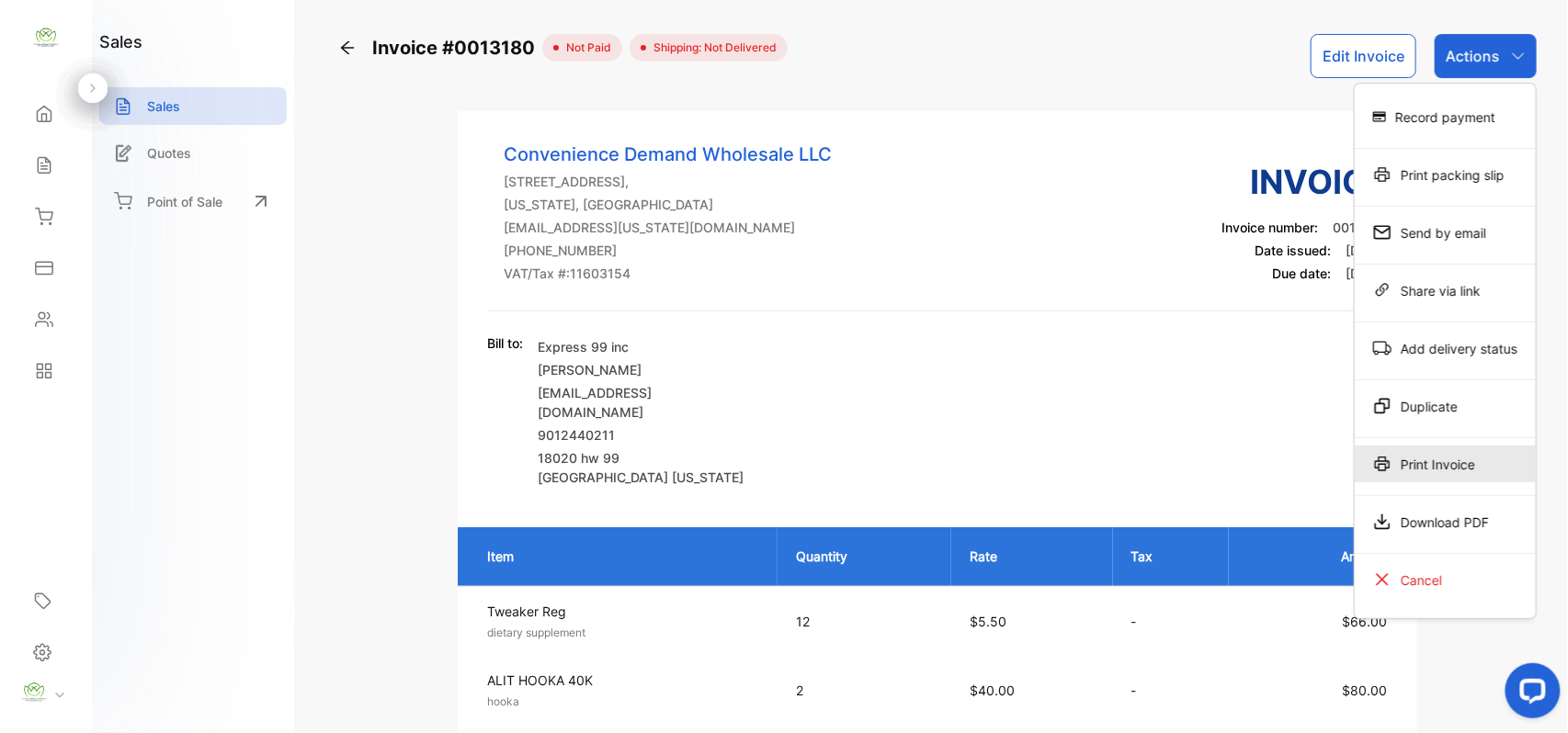
click at [1472, 456] on div "Print Invoice" at bounding box center [1445, 464] width 181 height 36
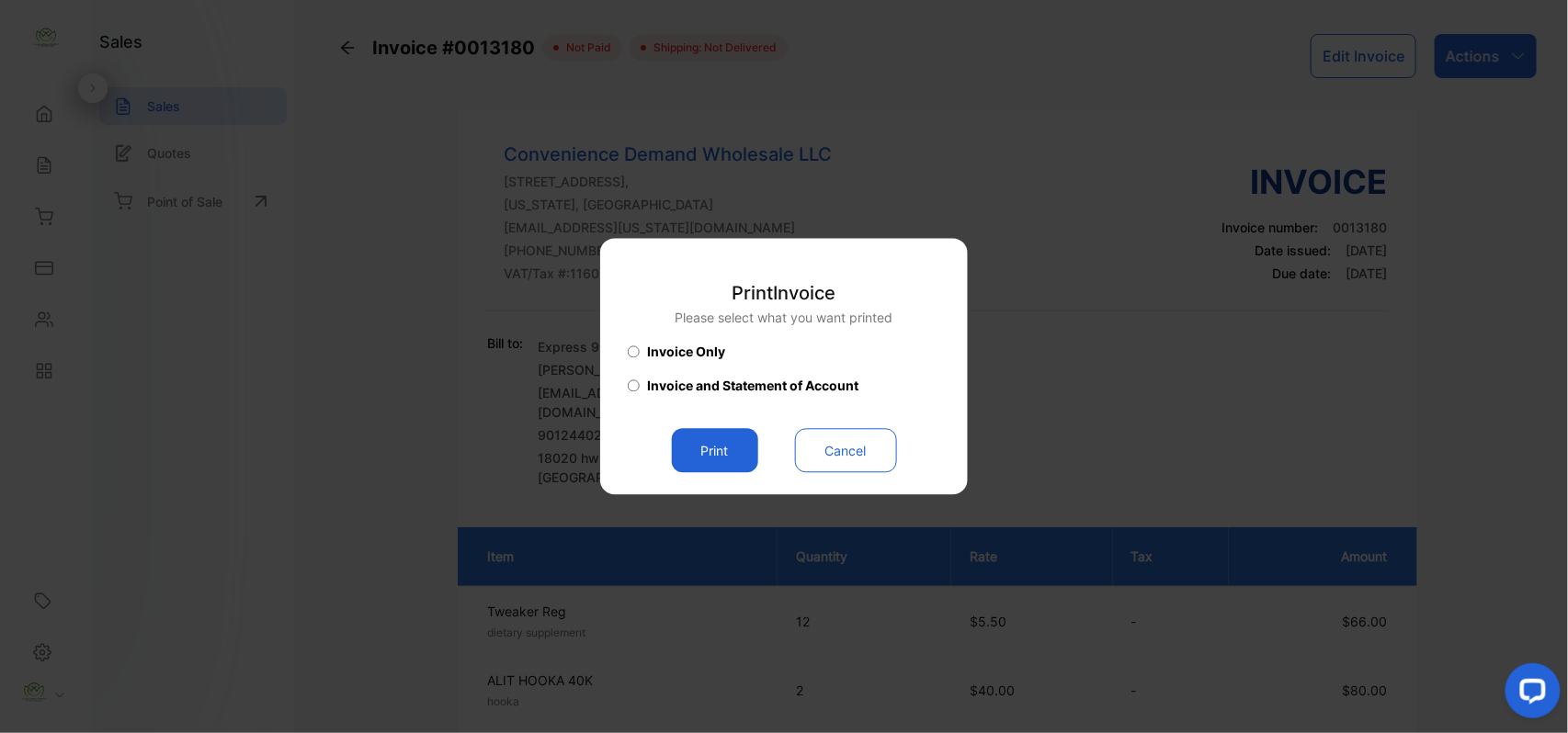
click at [721, 435] on button "Print" at bounding box center [715, 451] width 86 height 44
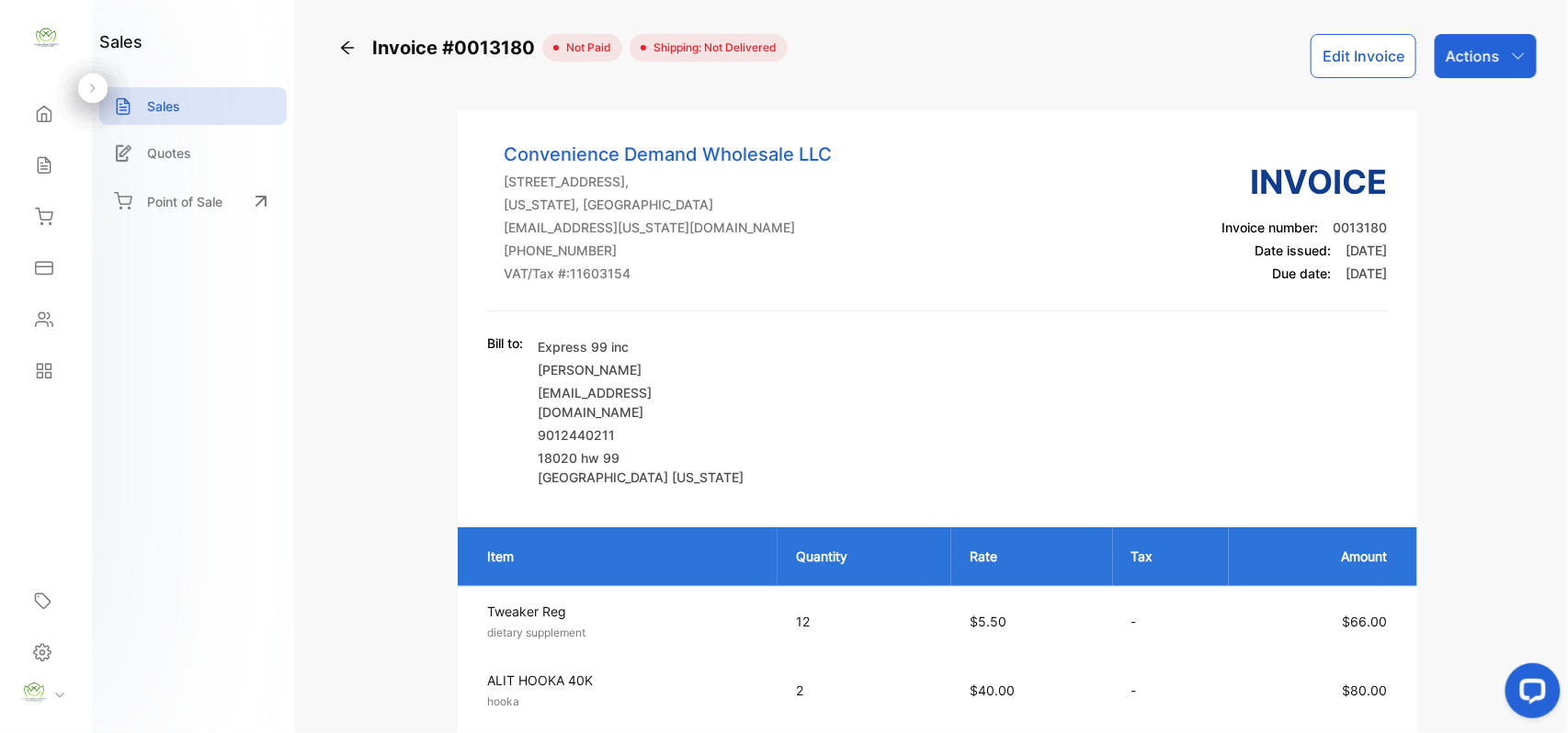
click at [60, 323] on div "Contacts" at bounding box center [45, 320] width 62 height 36
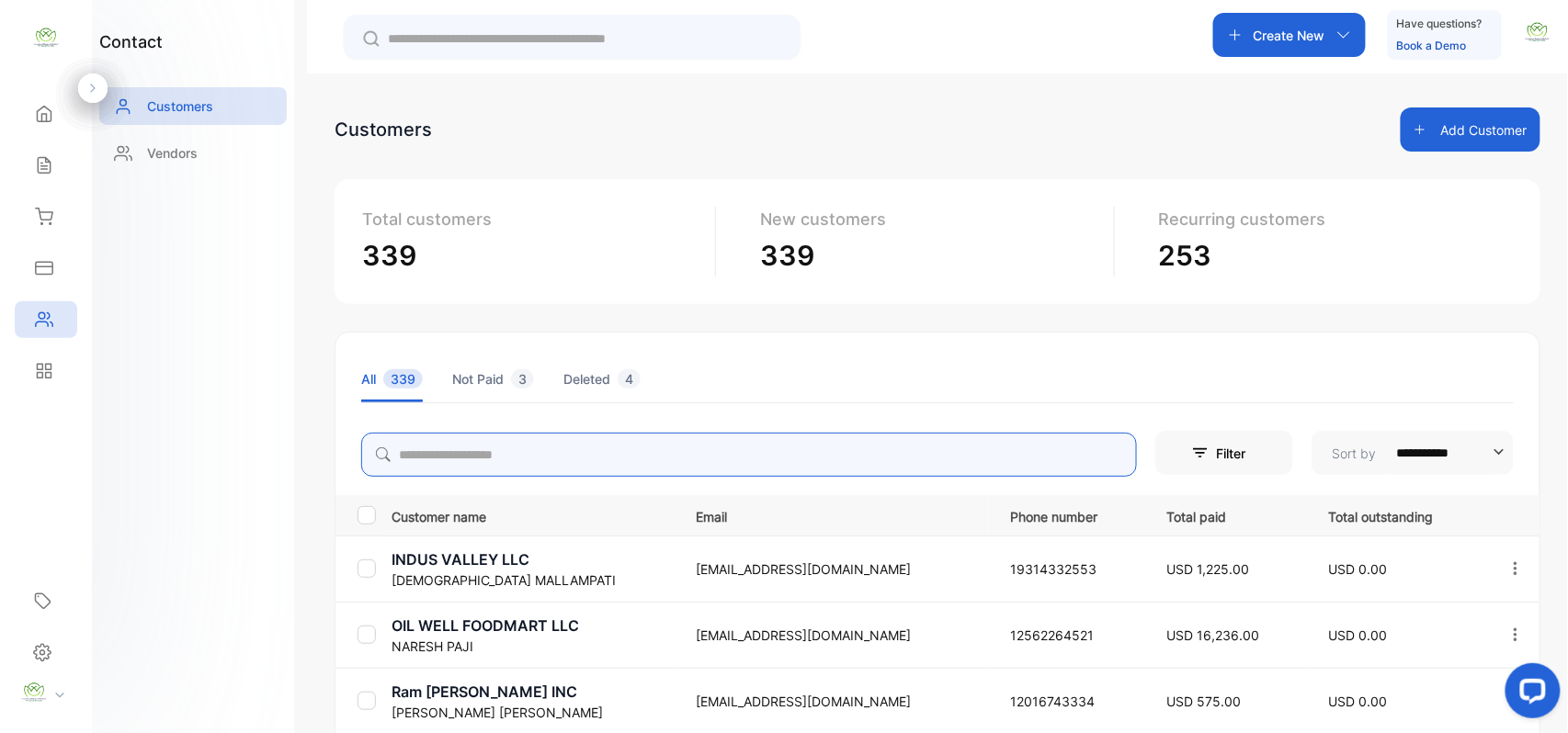
click at [688, 475] on input "search" at bounding box center [749, 455] width 776 height 44
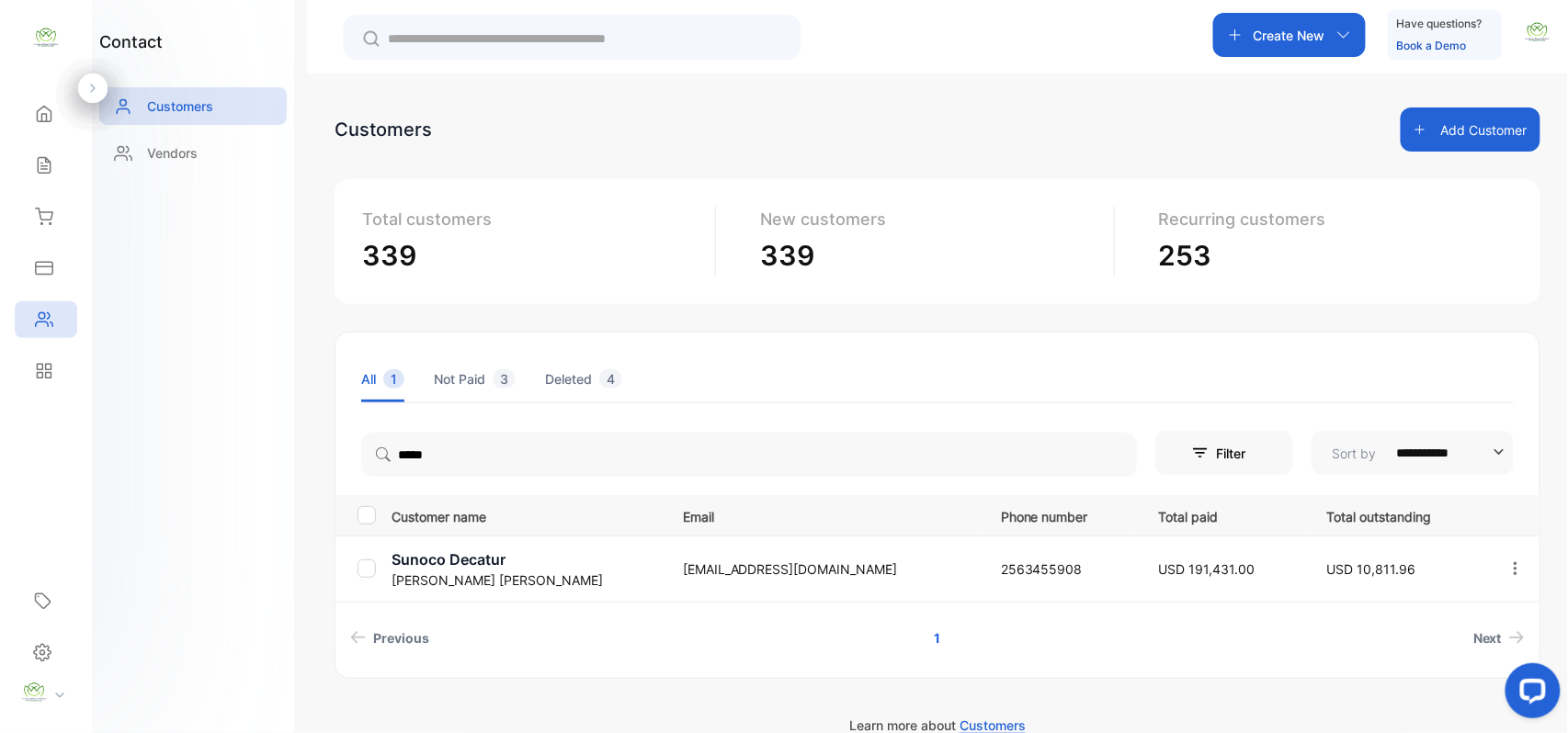
click at [246, 409] on div "contact Customers Vendors" at bounding box center [192, 366] width 202 height 733
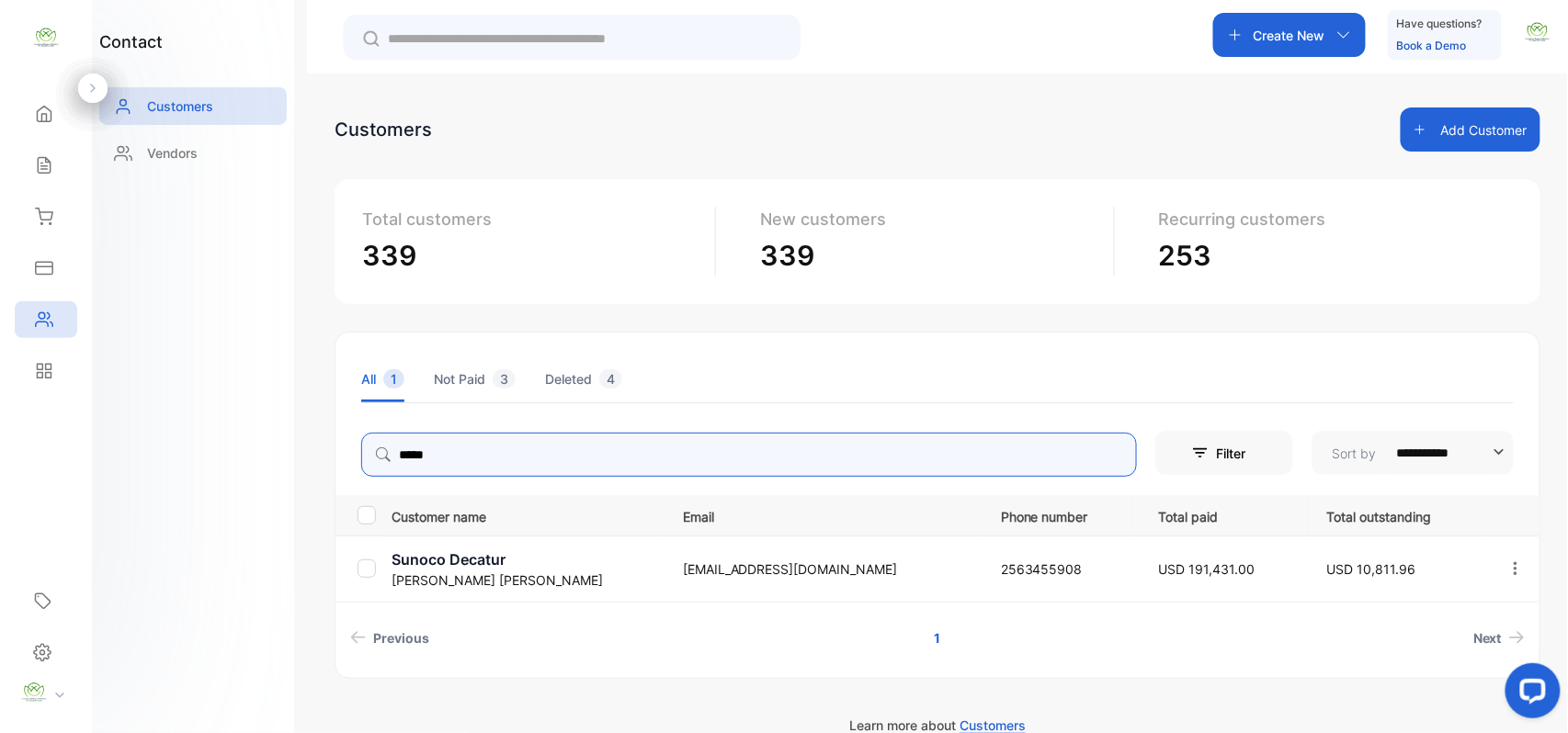
click at [445, 473] on input "*****" at bounding box center [749, 455] width 776 height 44
type input "*"
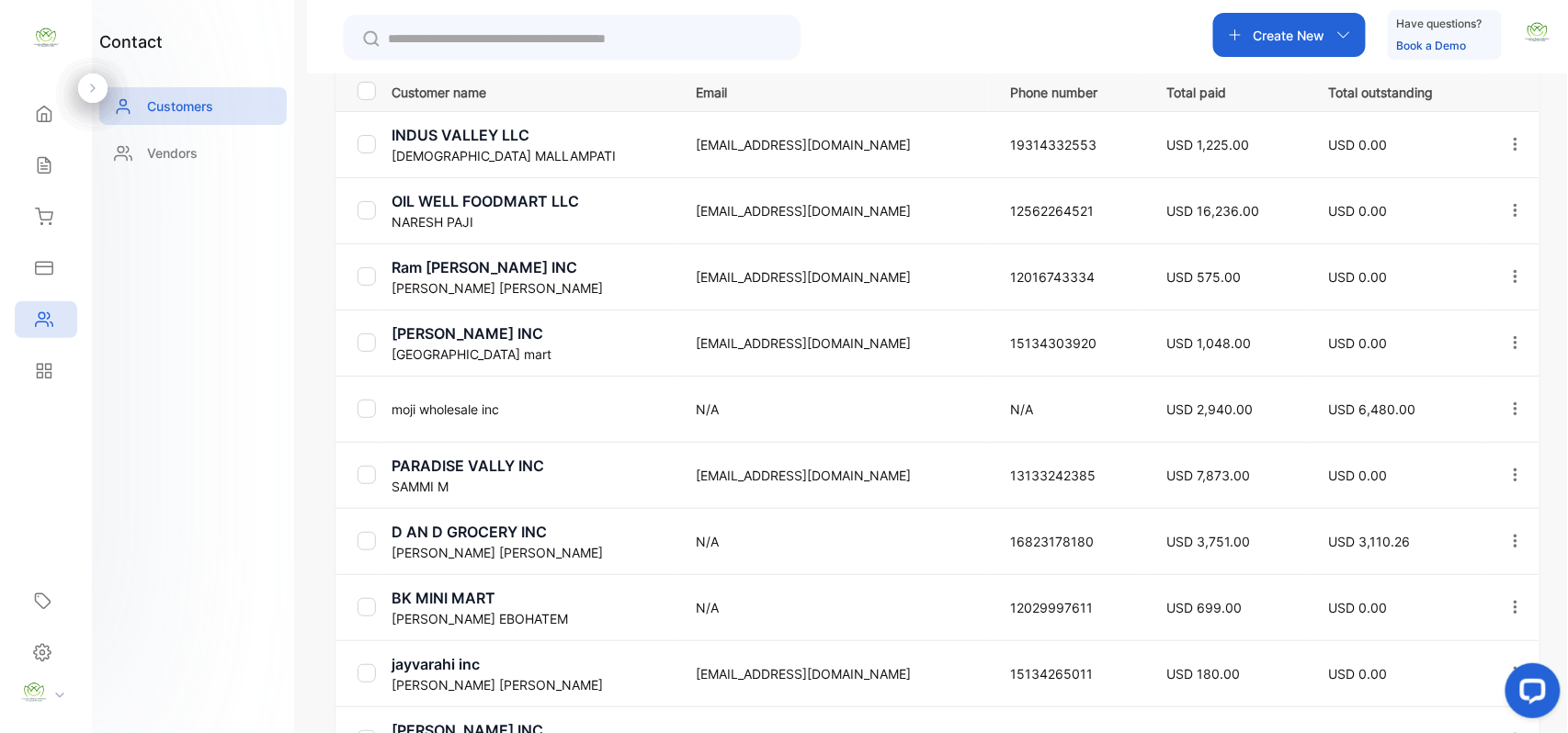
scroll to position [627, 0]
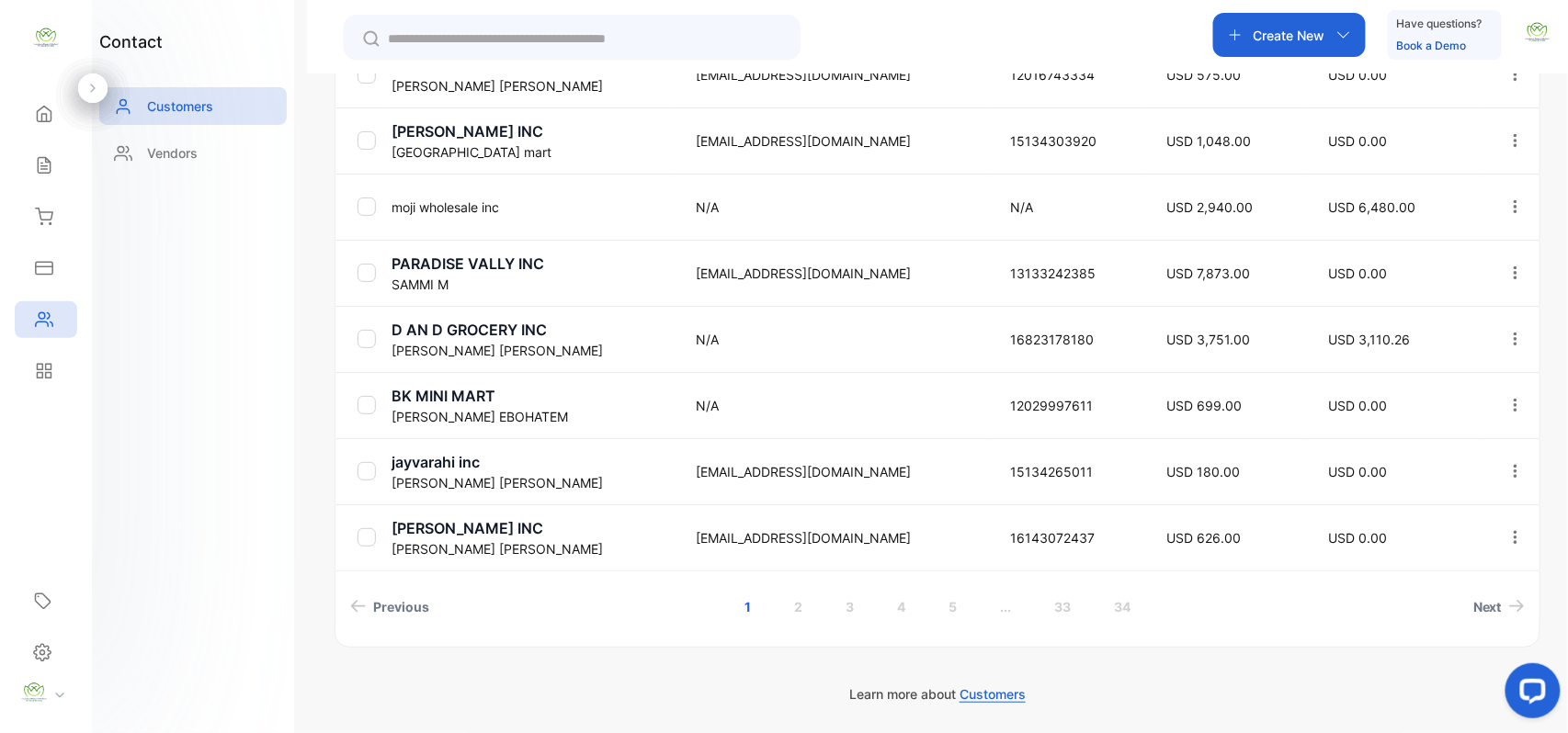
click at [1016, 612] on link "..." at bounding box center [1006, 608] width 56 height 34
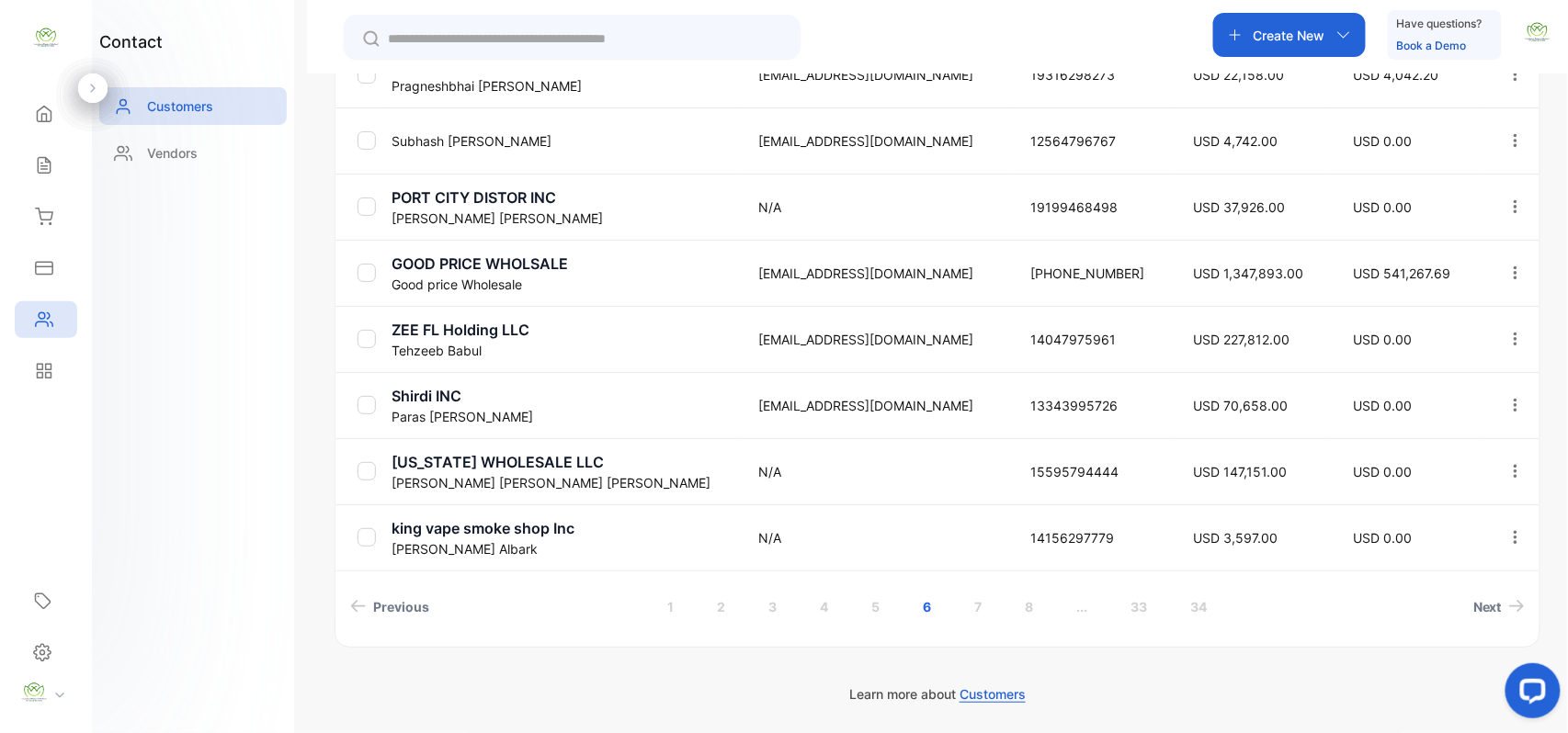
click at [1086, 608] on link "..." at bounding box center [1083, 608] width 56 height 34
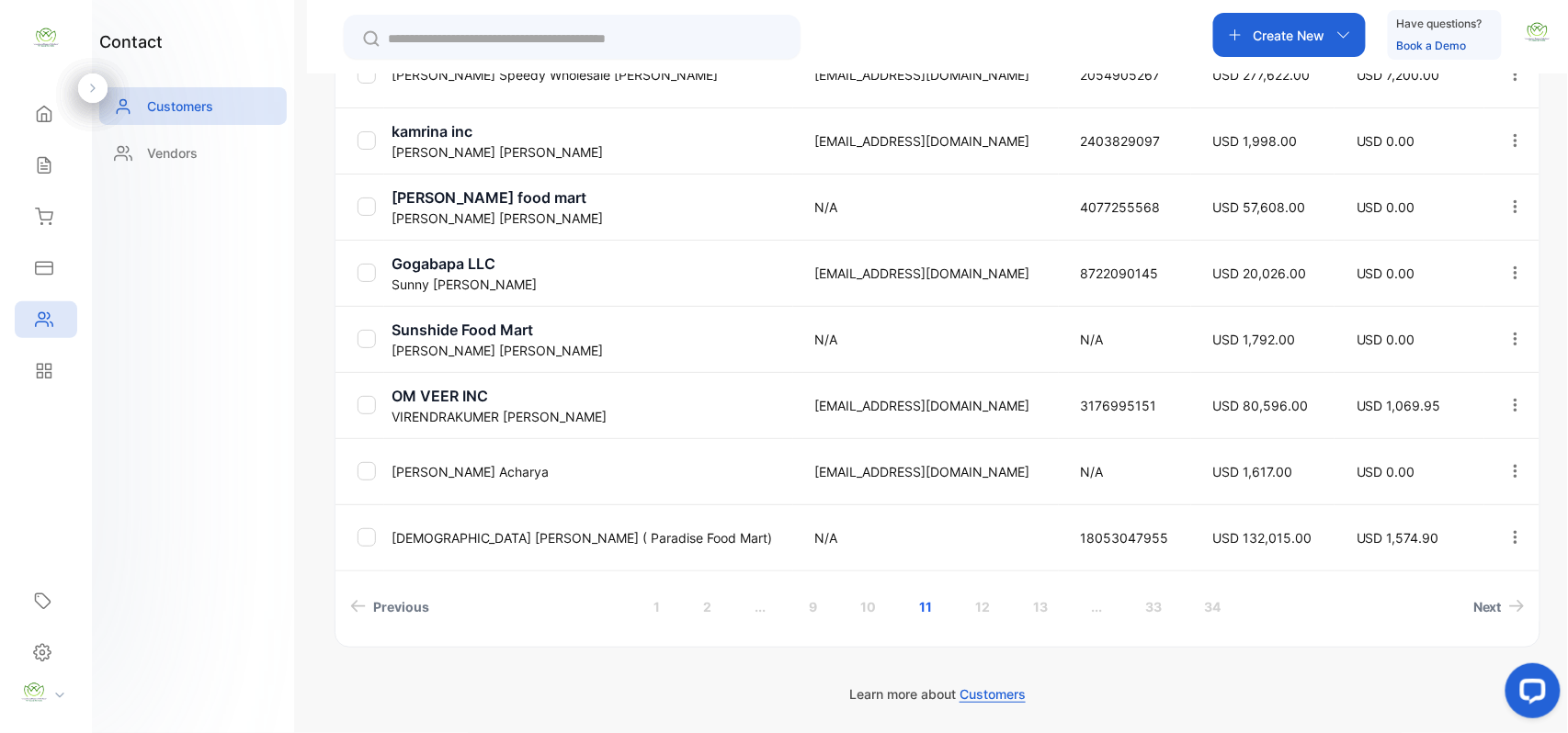
click at [1042, 604] on link "13" at bounding box center [1040, 608] width 58 height 34
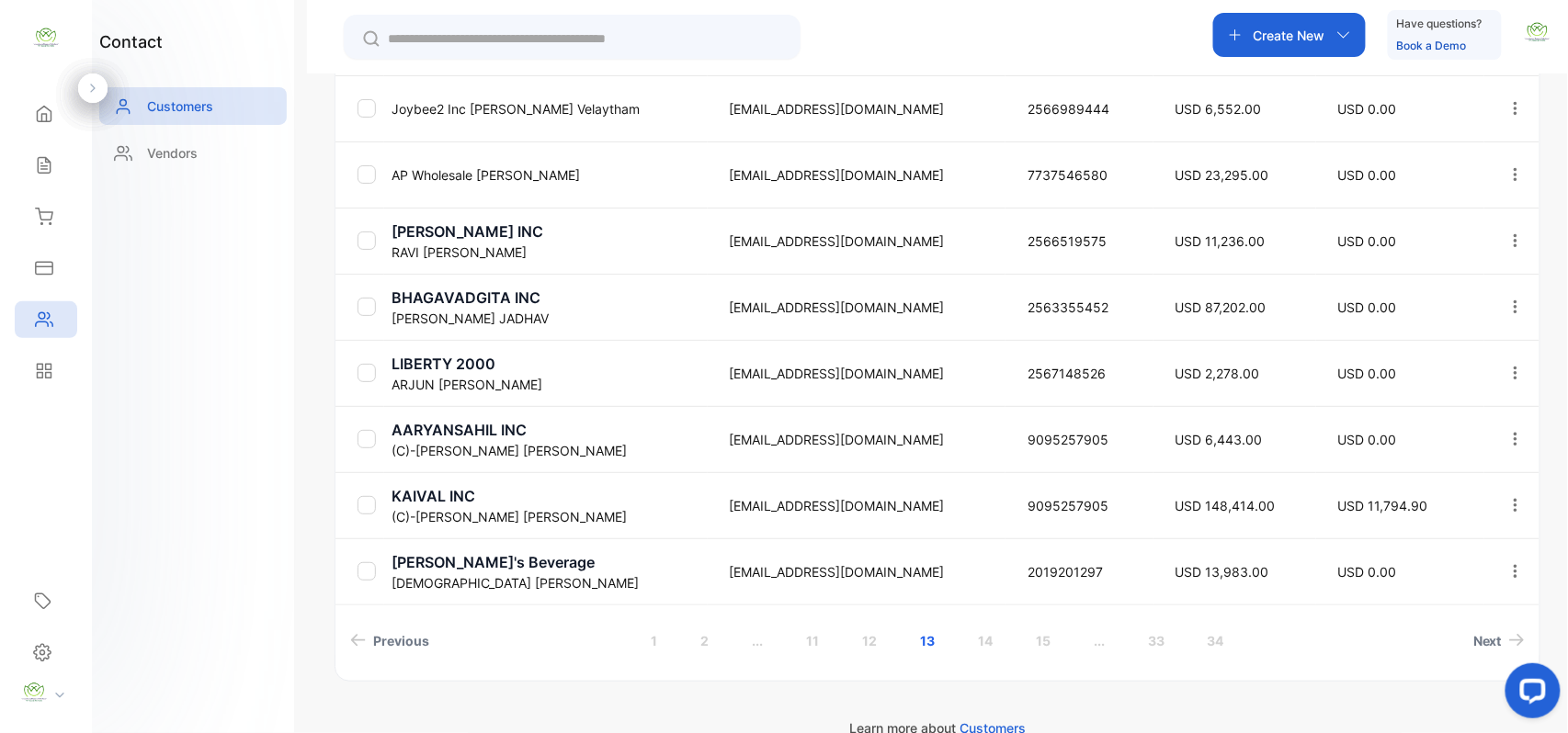
click at [980, 630] on link "14" at bounding box center [985, 641] width 58 height 34
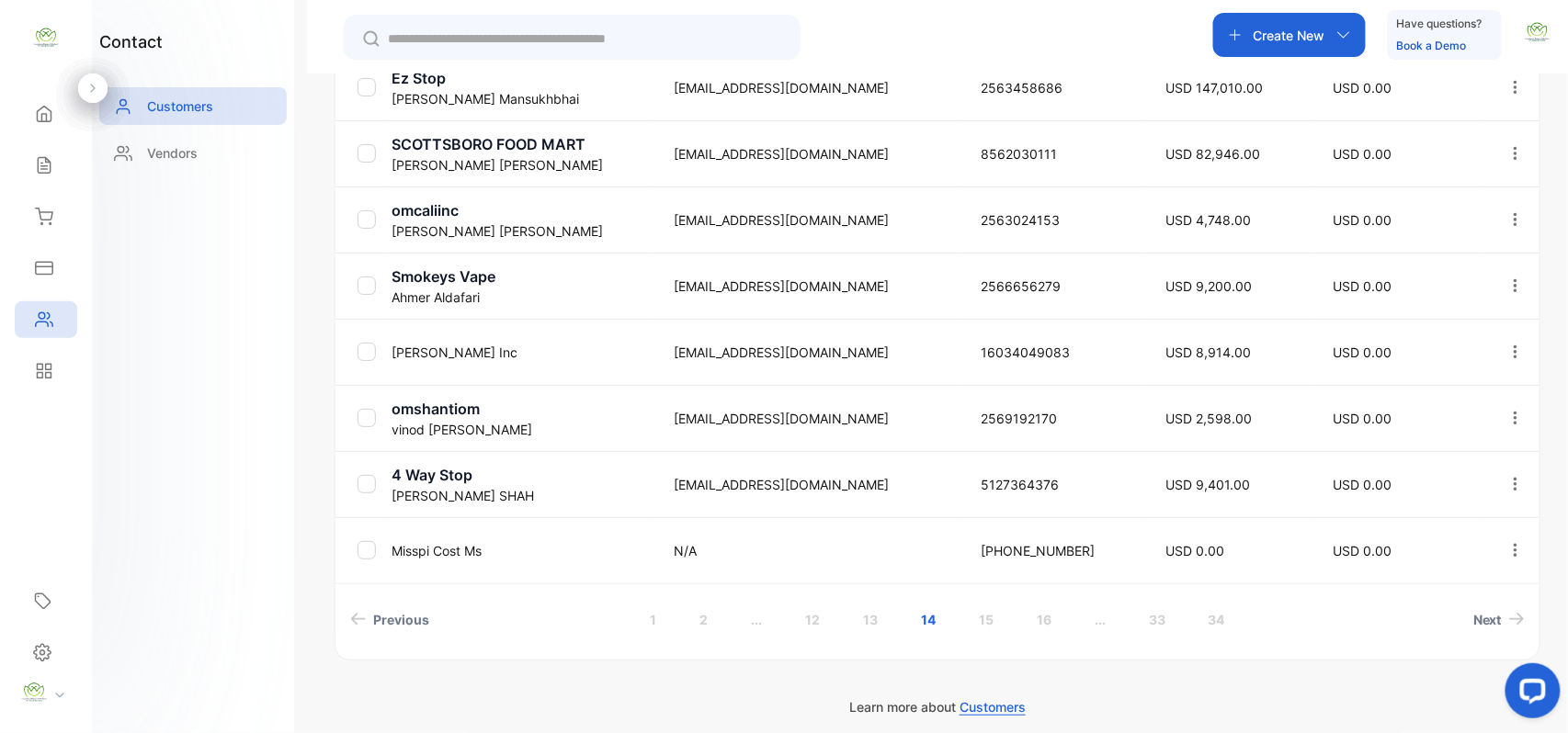
scroll to position [627, 0]
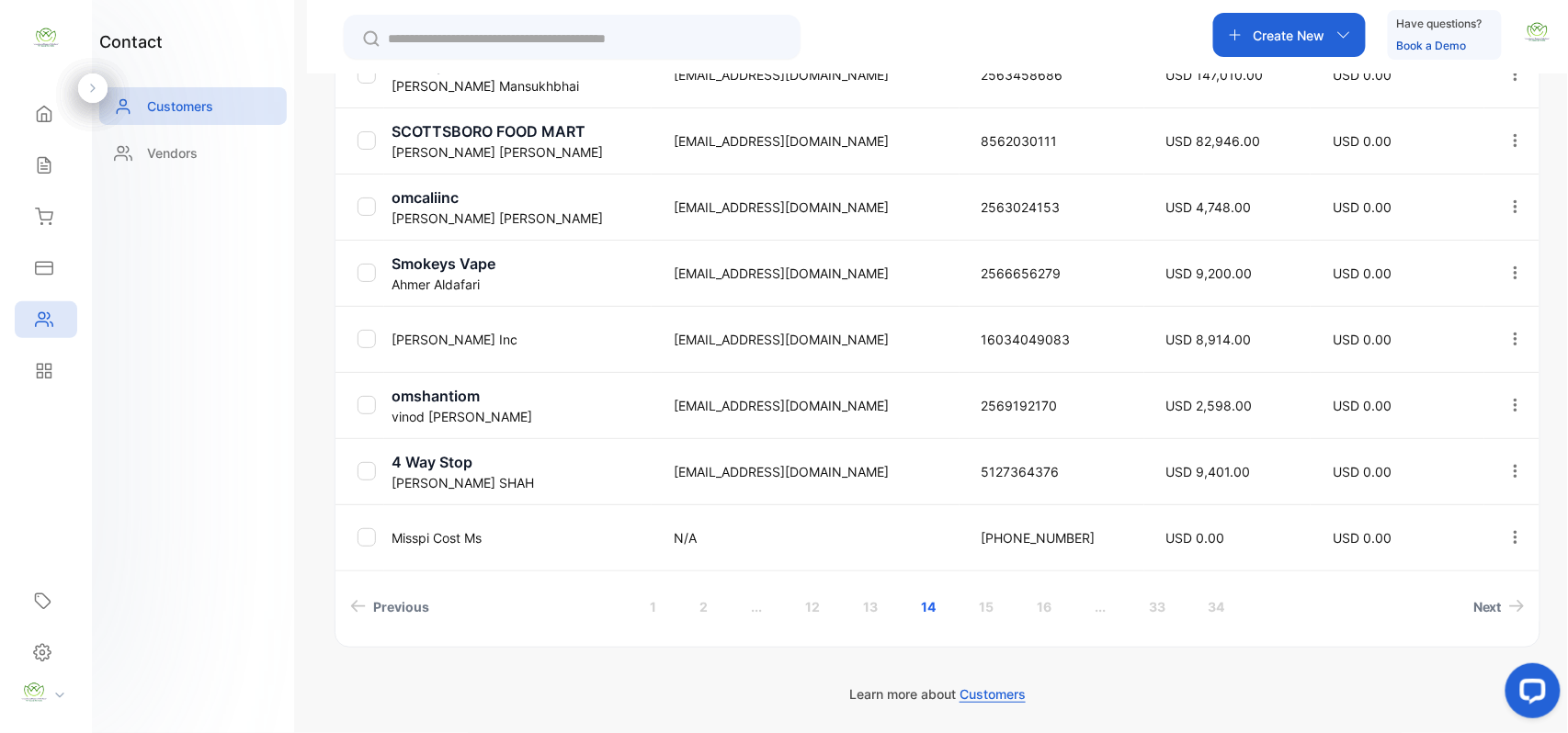
click at [991, 611] on link "15" at bounding box center [986, 608] width 58 height 34
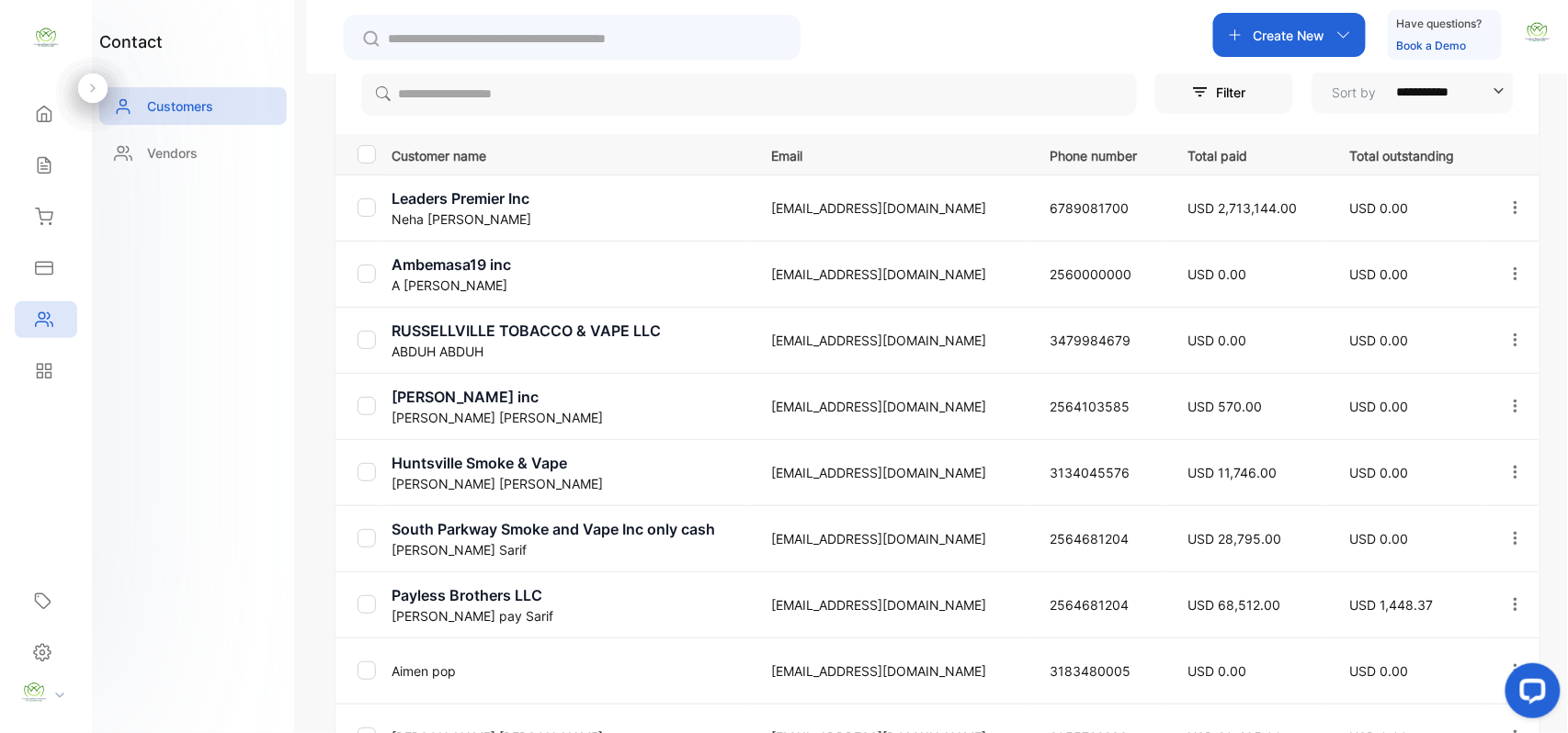
scroll to position [307, 0]
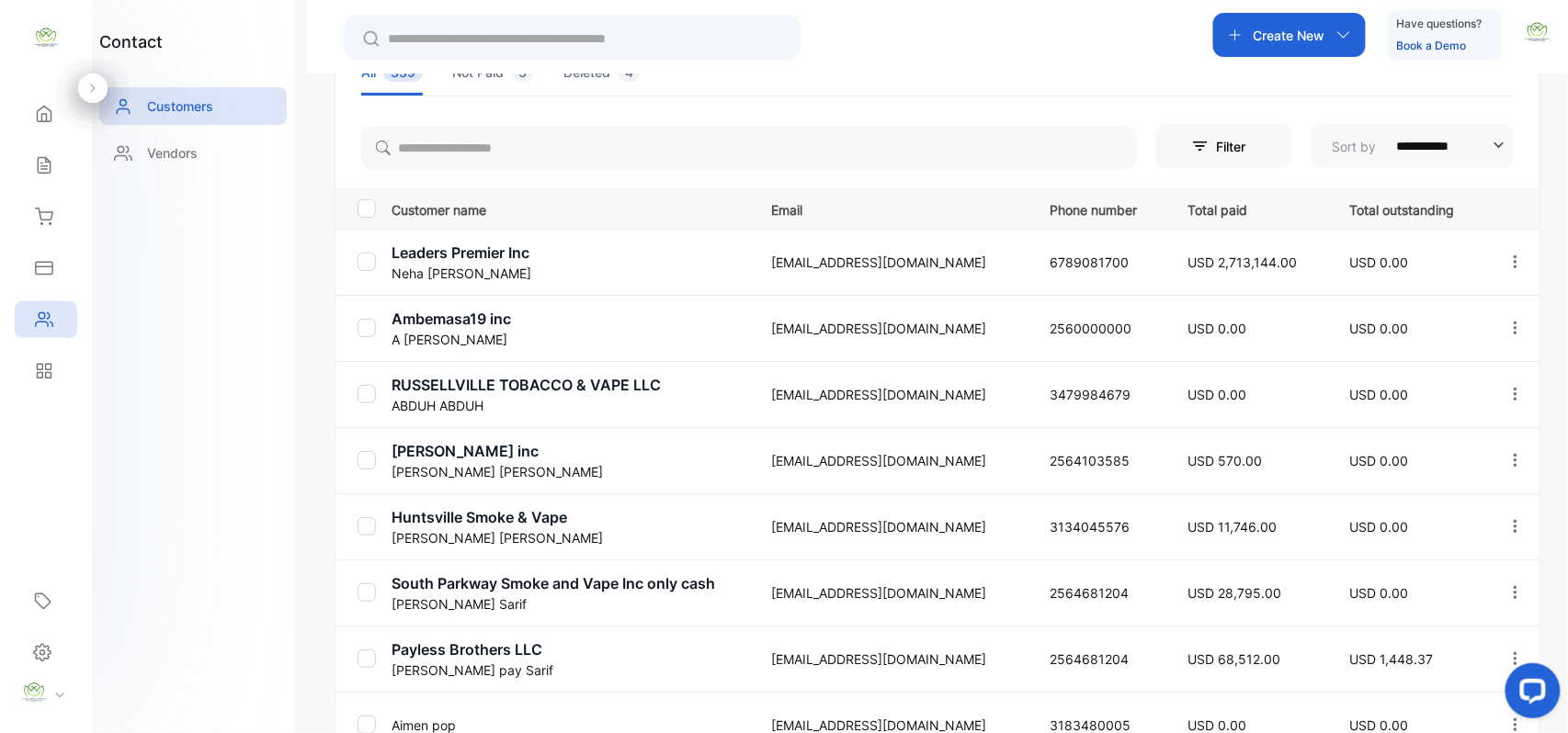
click at [45, 167] on icon at bounding box center [43, 166] width 11 height 15
